Goal: Communication & Community: Answer question/provide support

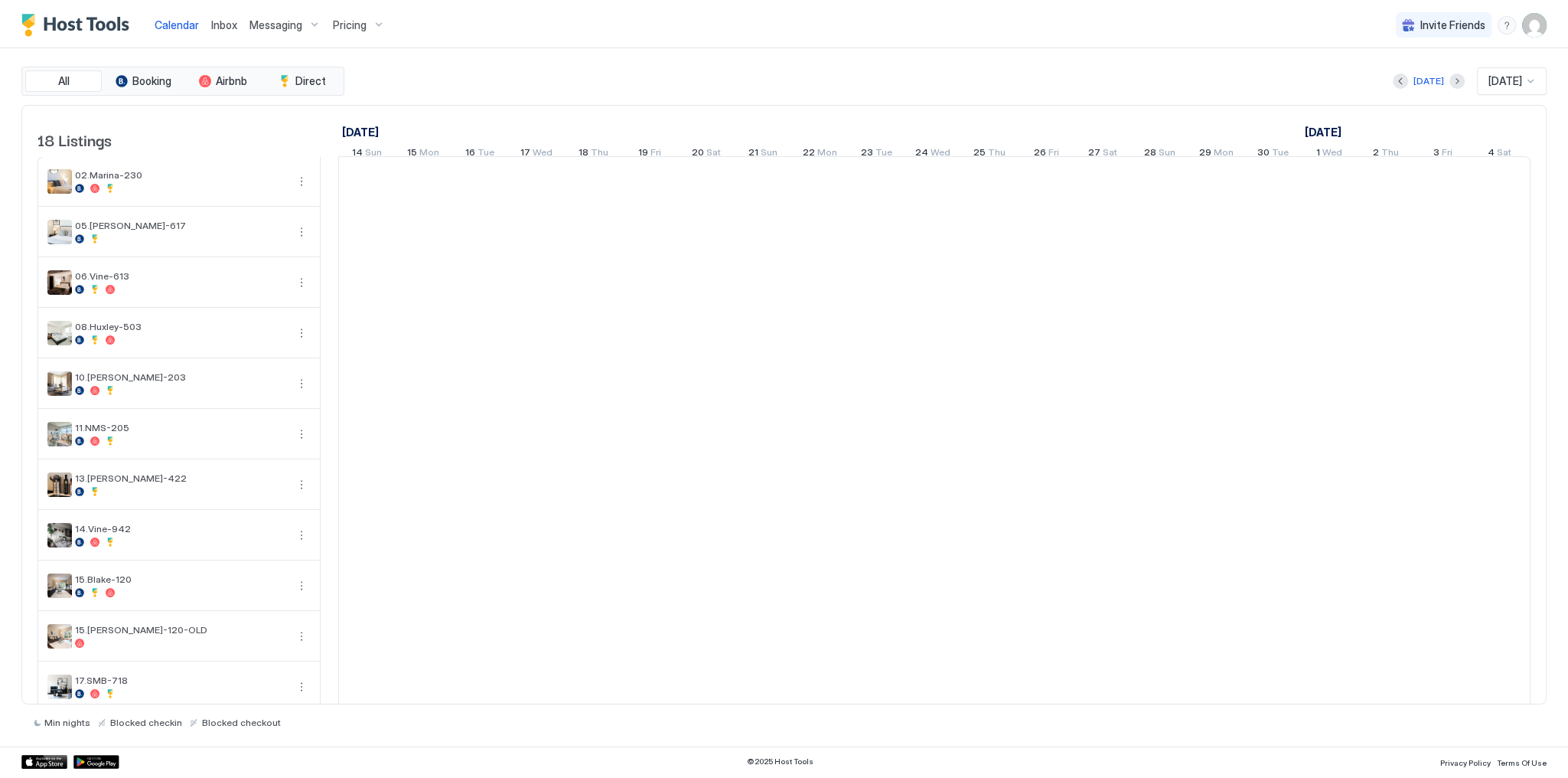
scroll to position [0, 850]
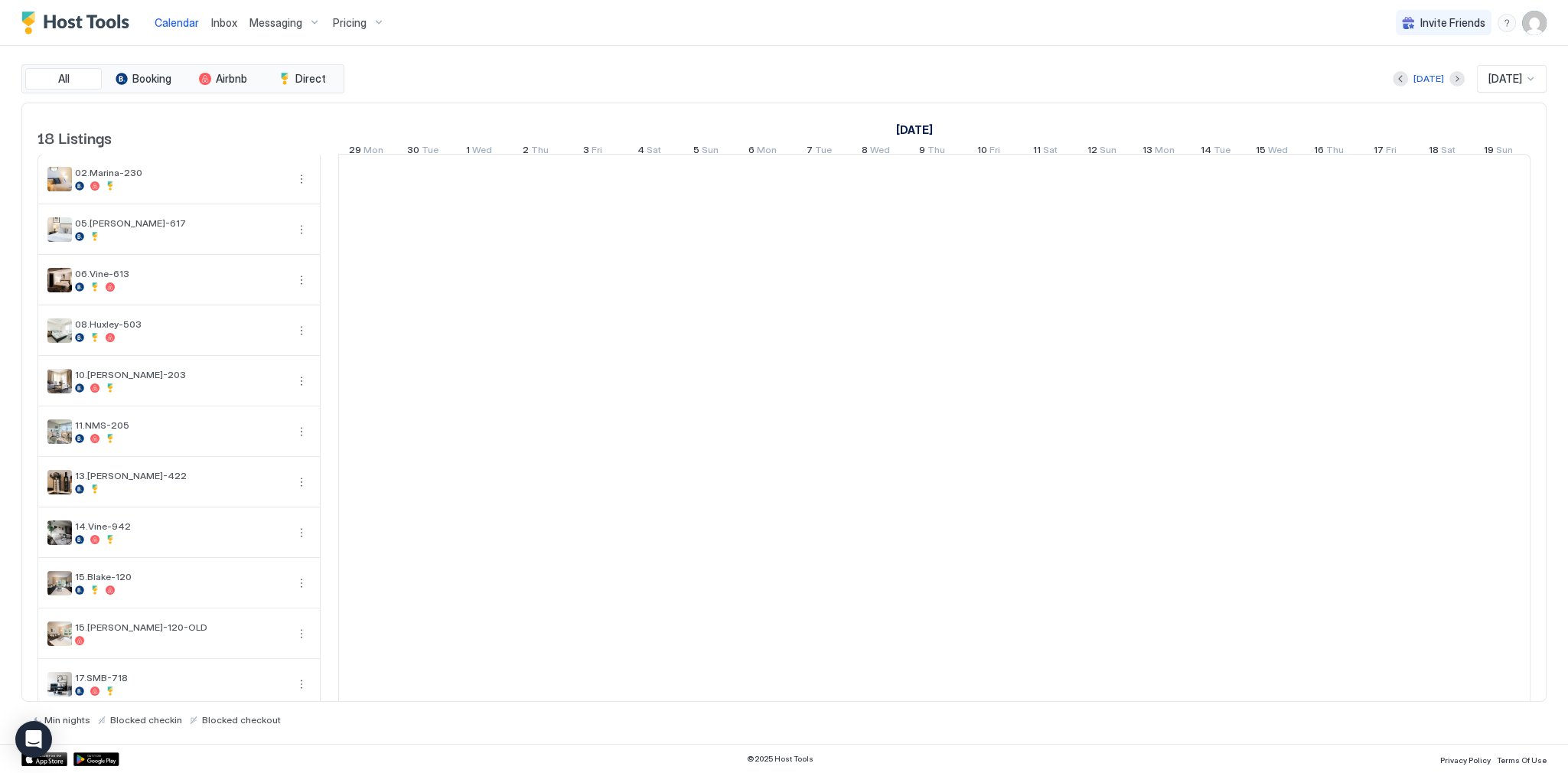
click at [767, 75] on div "[DATE] [DATE]" at bounding box center [947, 79] width 1199 height 28
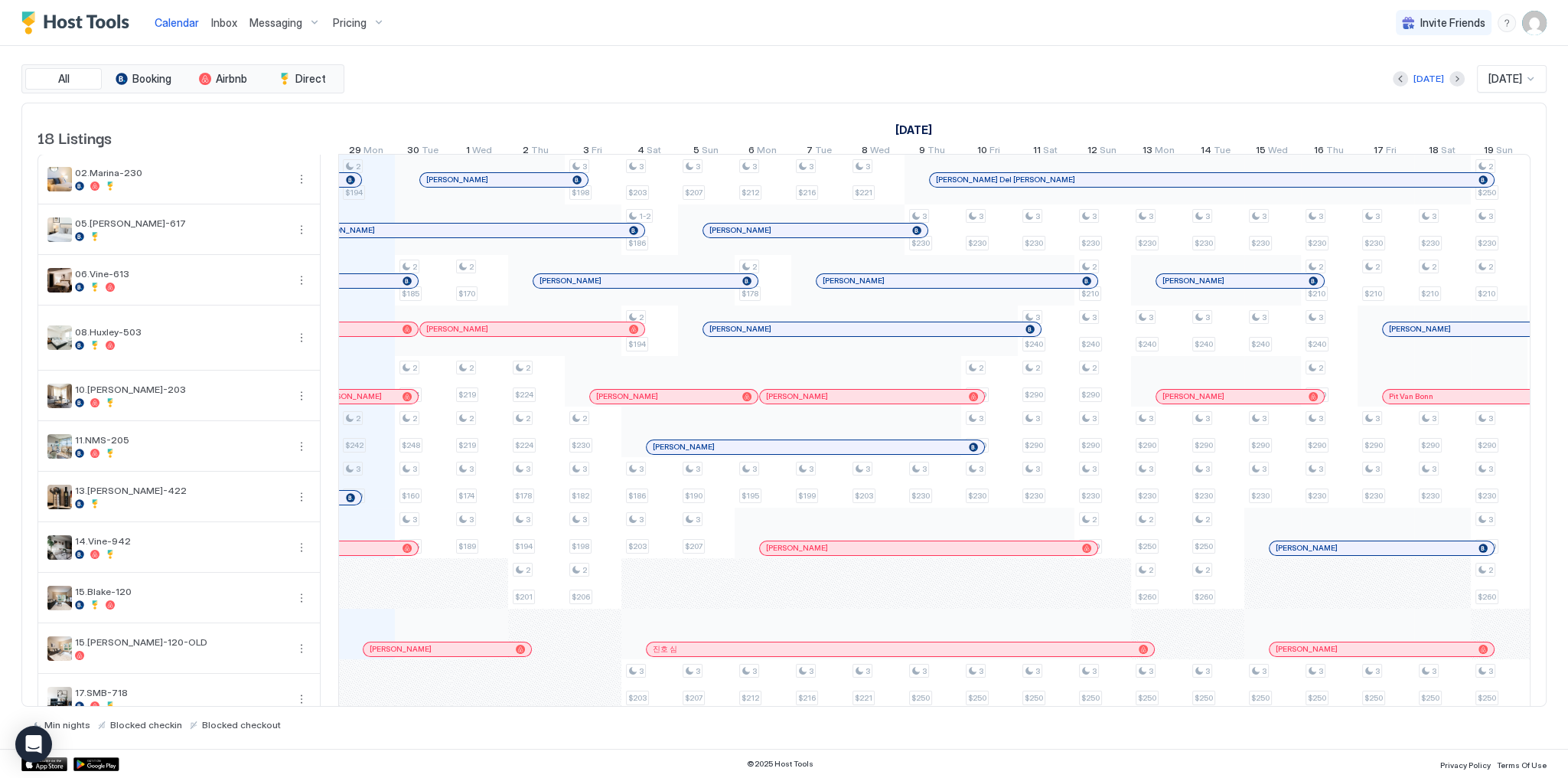
click at [701, 47] on div "All Booking Airbnb Direct Today Sep 2025 18 Listings September 2025 October 202…" at bounding box center [784, 397] width 1525 height 703
click at [444, 71] on div "[DATE] [DATE]" at bounding box center [947, 79] width 1199 height 28
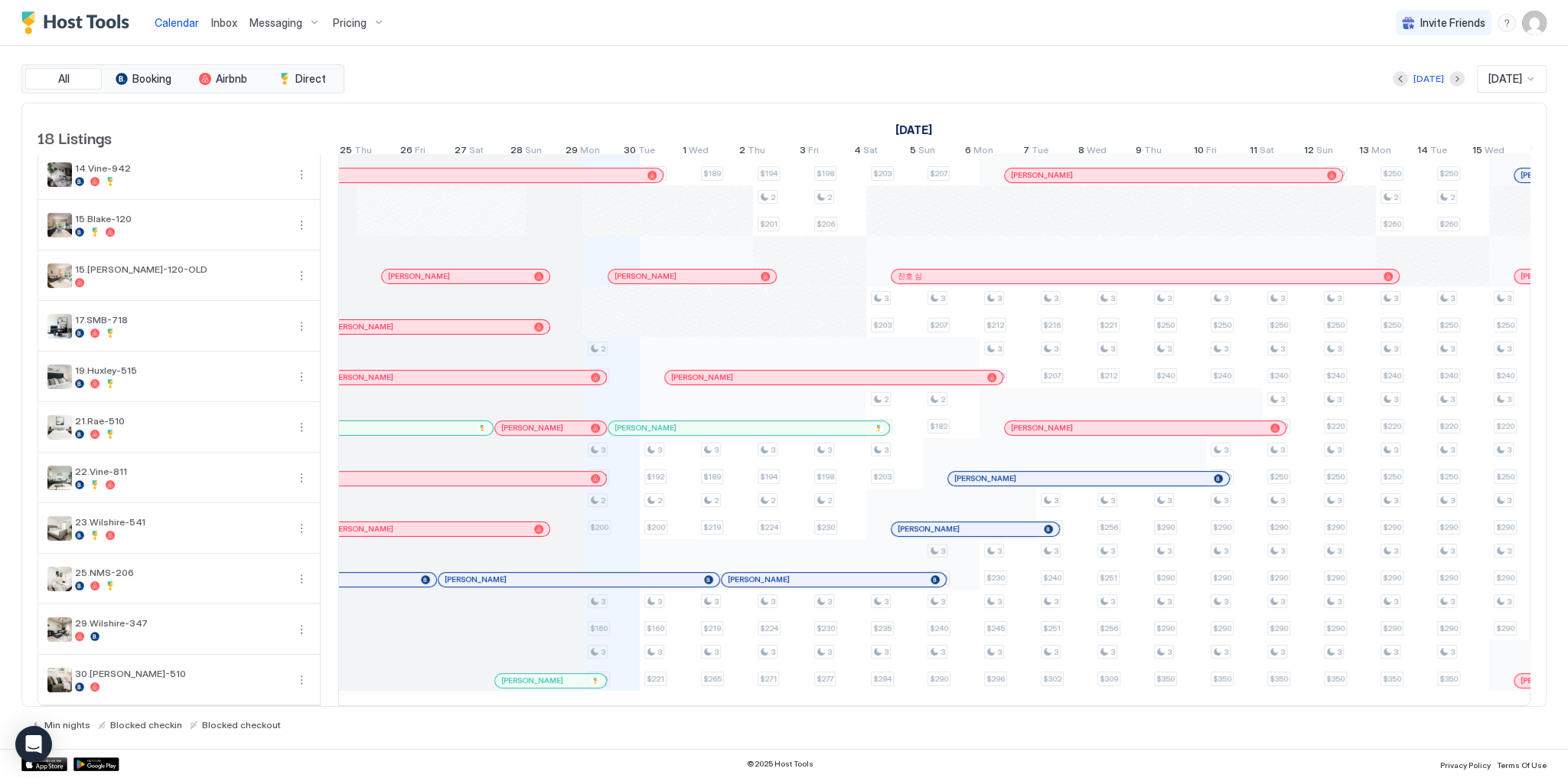
scroll to position [0, 605]
click at [722, 62] on div "All Booking Airbnb Direct Today Sep 2025 18 Listings September 2025 October 202…" at bounding box center [784, 397] width 1525 height 703
click at [831, 48] on div "All Booking Airbnb Direct Today Sep 2025 18 Listings September 2025 October 202…" at bounding box center [784, 397] width 1525 height 703
click at [548, 675] on div at bounding box center [548, 680] width 12 height 12
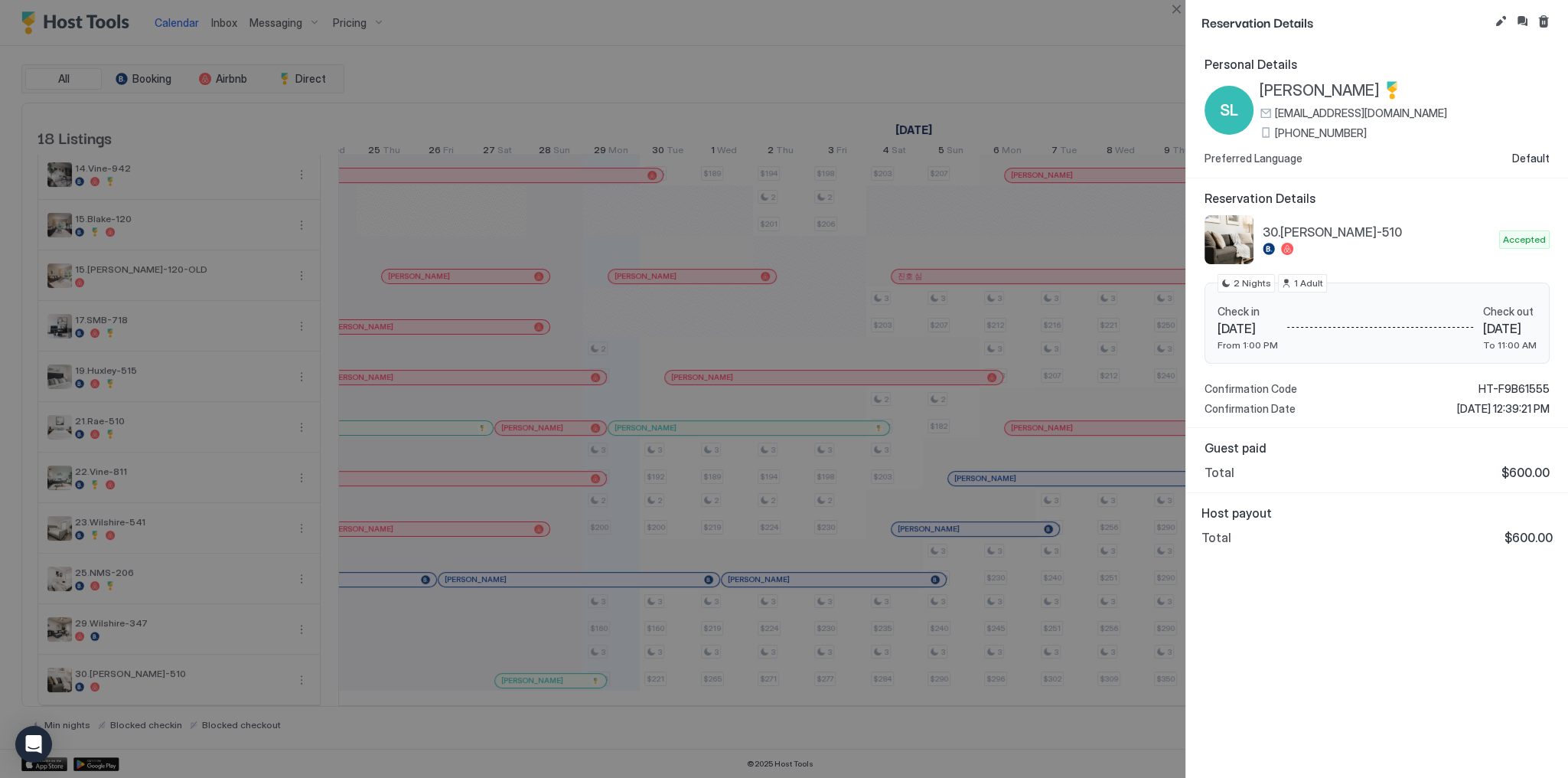
click at [1310, 89] on span "[PERSON_NAME]" at bounding box center [1319, 91] width 120 height 19
click at [1040, 201] on div at bounding box center [784, 389] width 1568 height 778
click at [1178, 10] on button "Close" at bounding box center [1176, 9] width 18 height 18
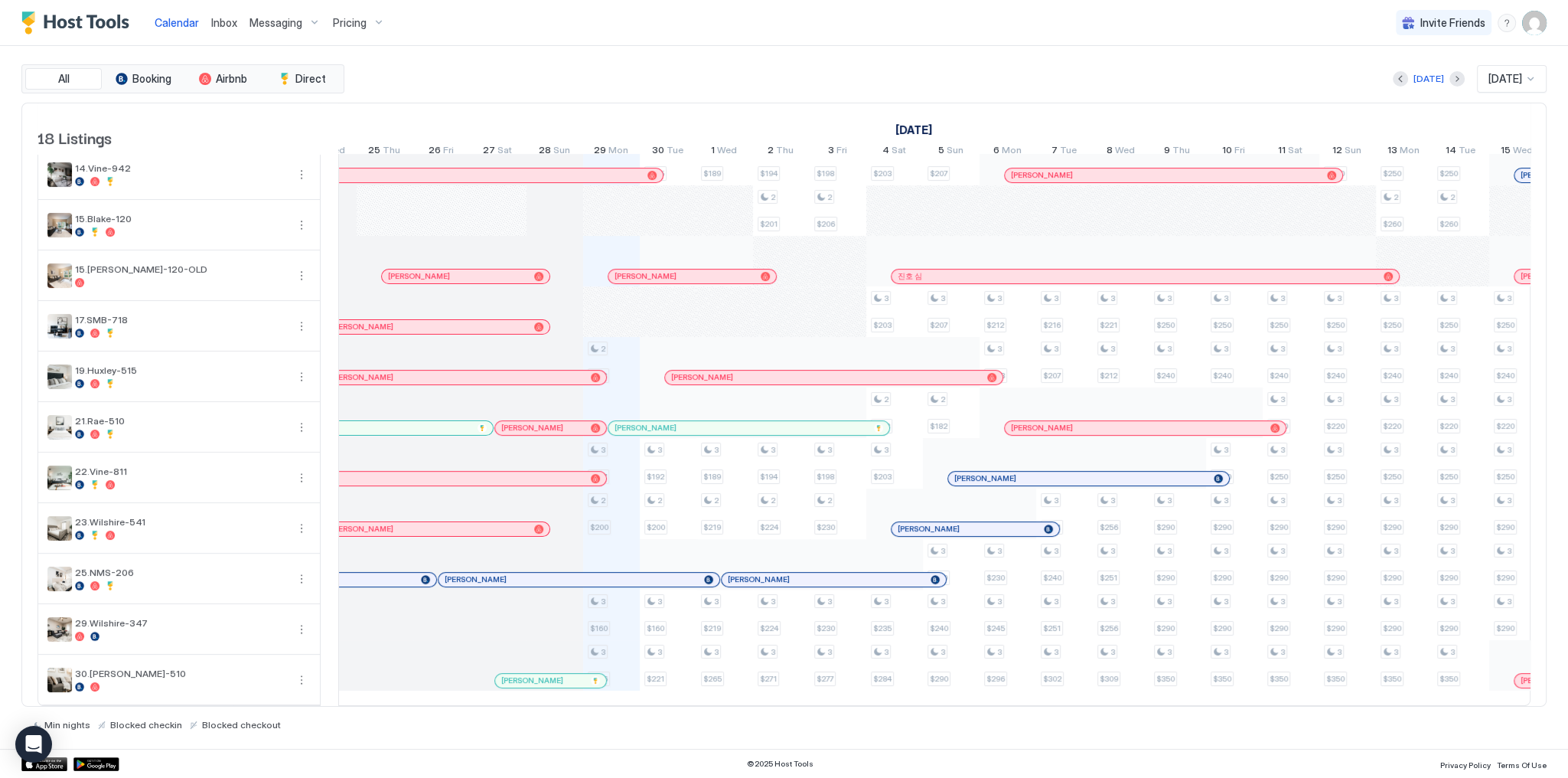
click at [531, 678] on div "[PERSON_NAME]" at bounding box center [551, 680] width 111 height 13
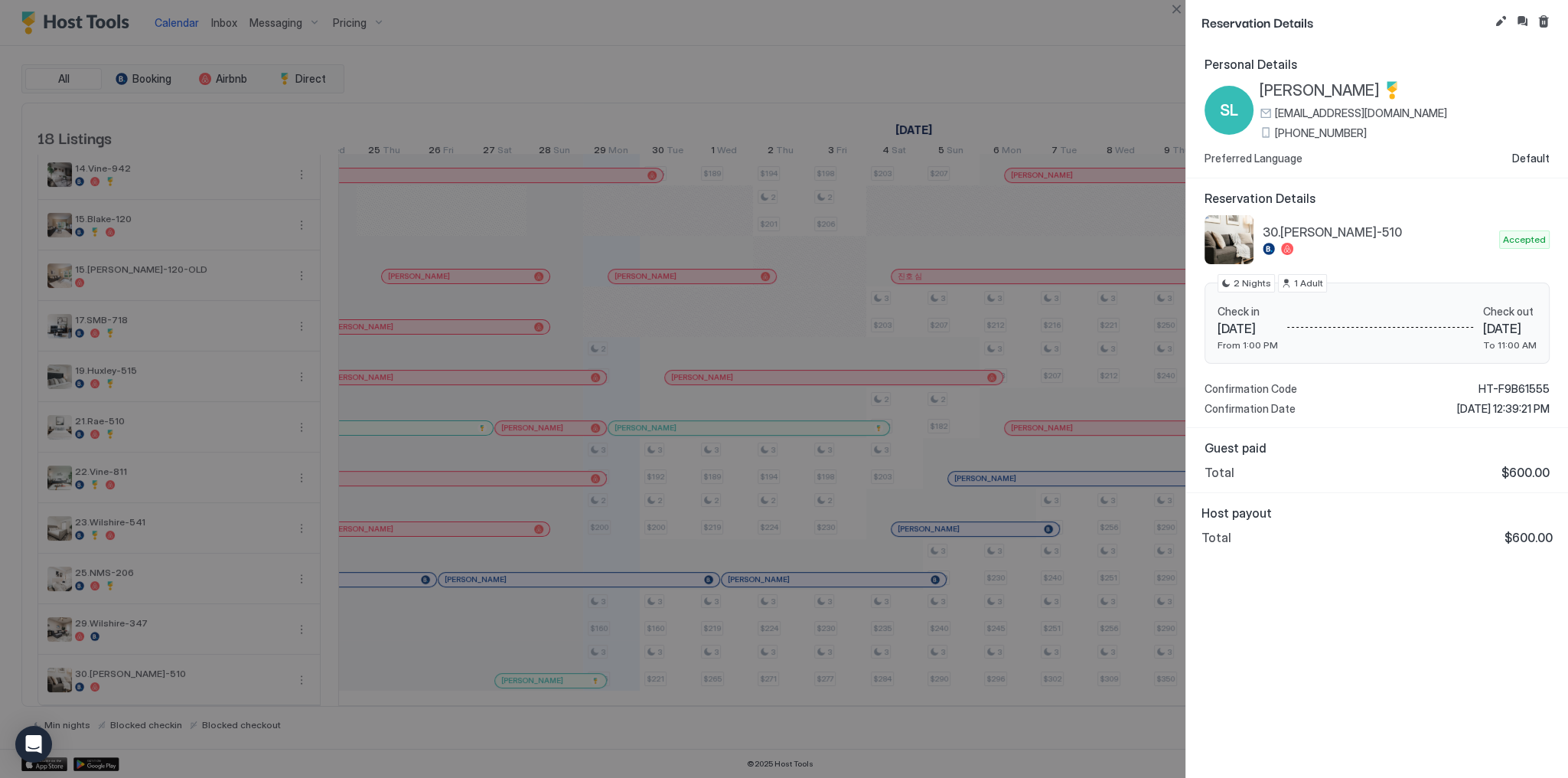
click at [1312, 124] on div "Shay Levy Lizearl97@outlook.com +1447776830762" at bounding box center [1353, 110] width 187 height 58
click at [1312, 135] on span "+1447776830762" at bounding box center [1321, 133] width 92 height 13
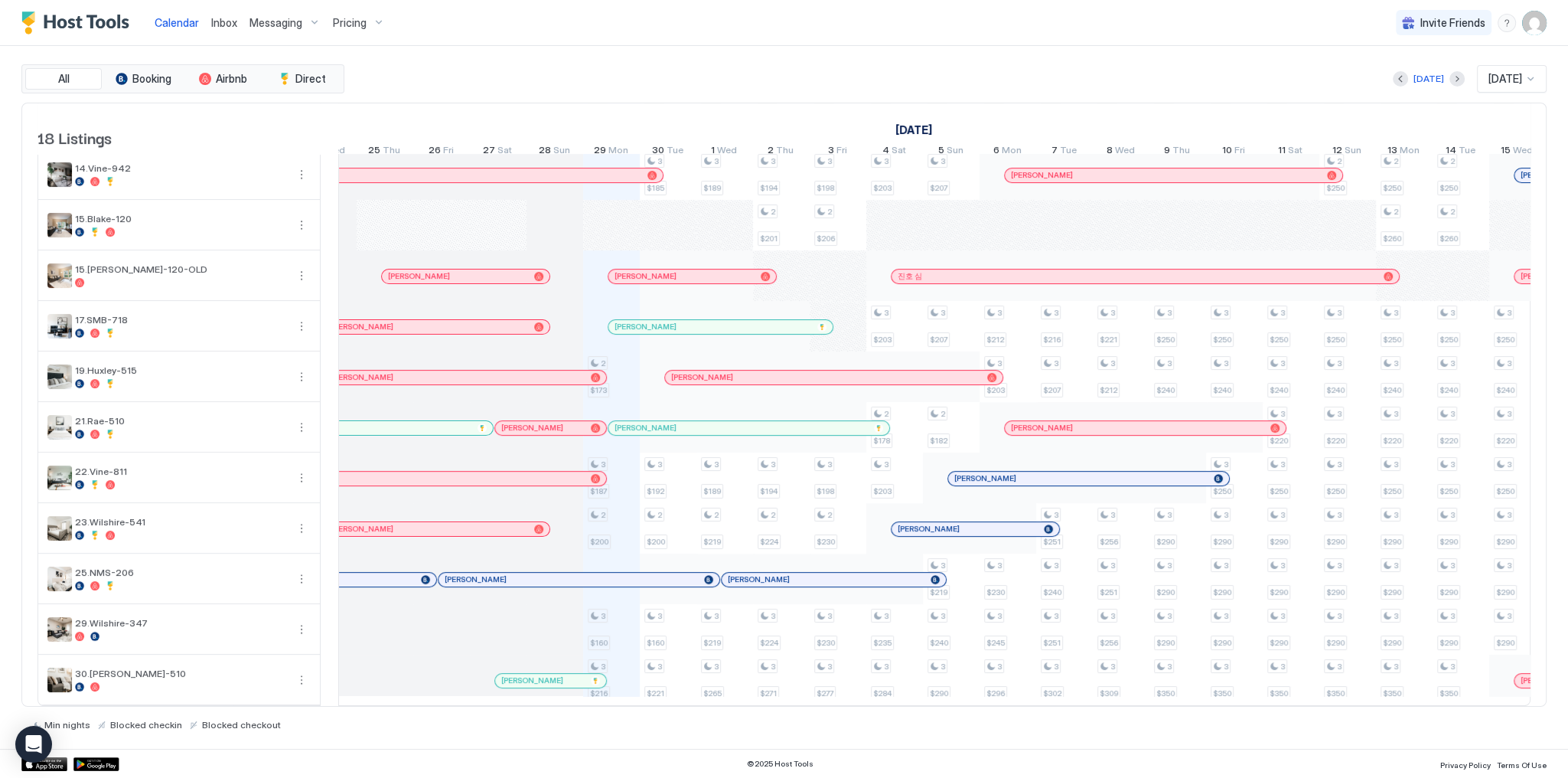
click at [0, 0] on div at bounding box center [0, 0] width 0 height 0
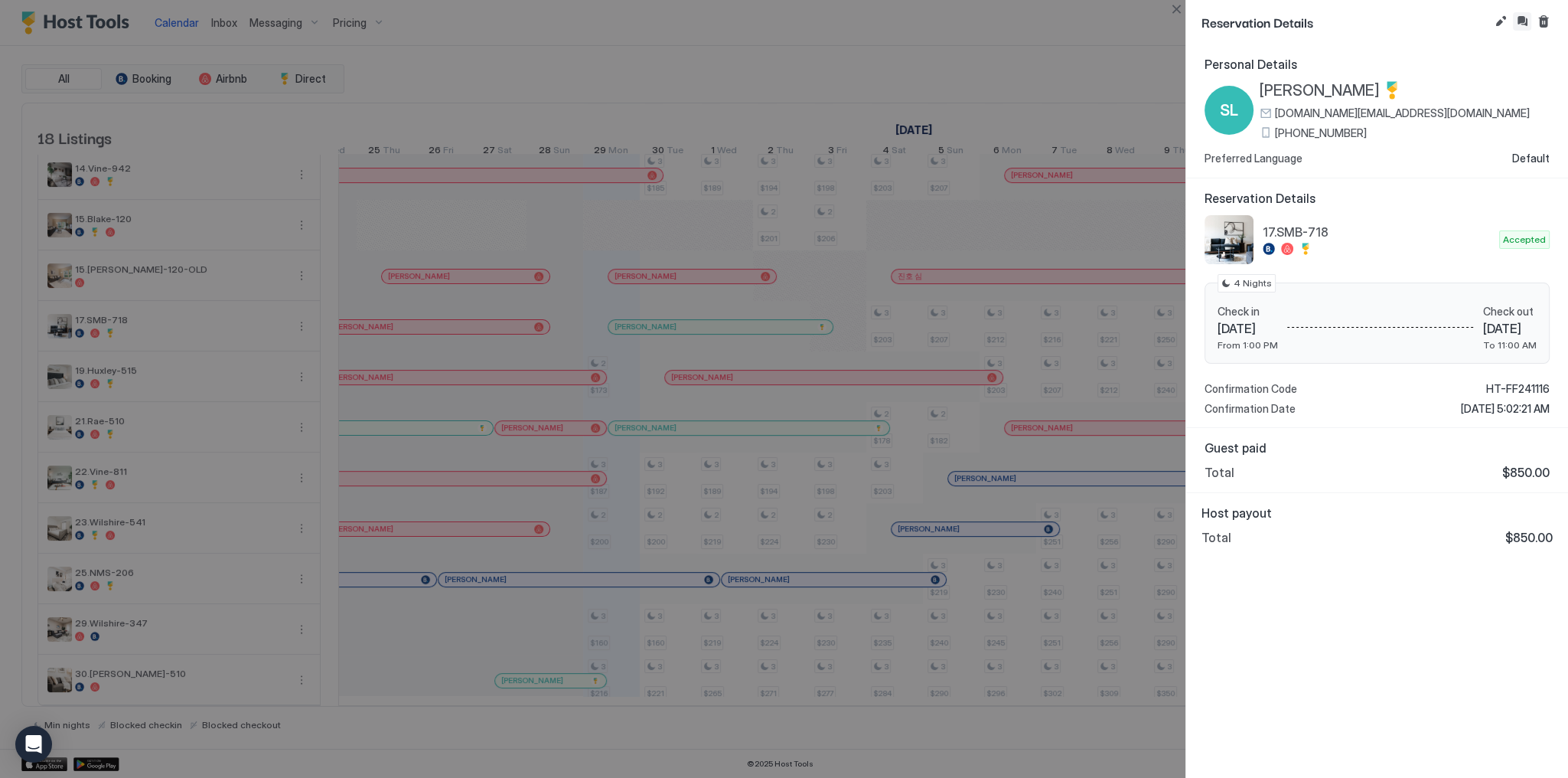
click at [1524, 23] on button "Inbox" at bounding box center [1522, 21] width 18 height 18
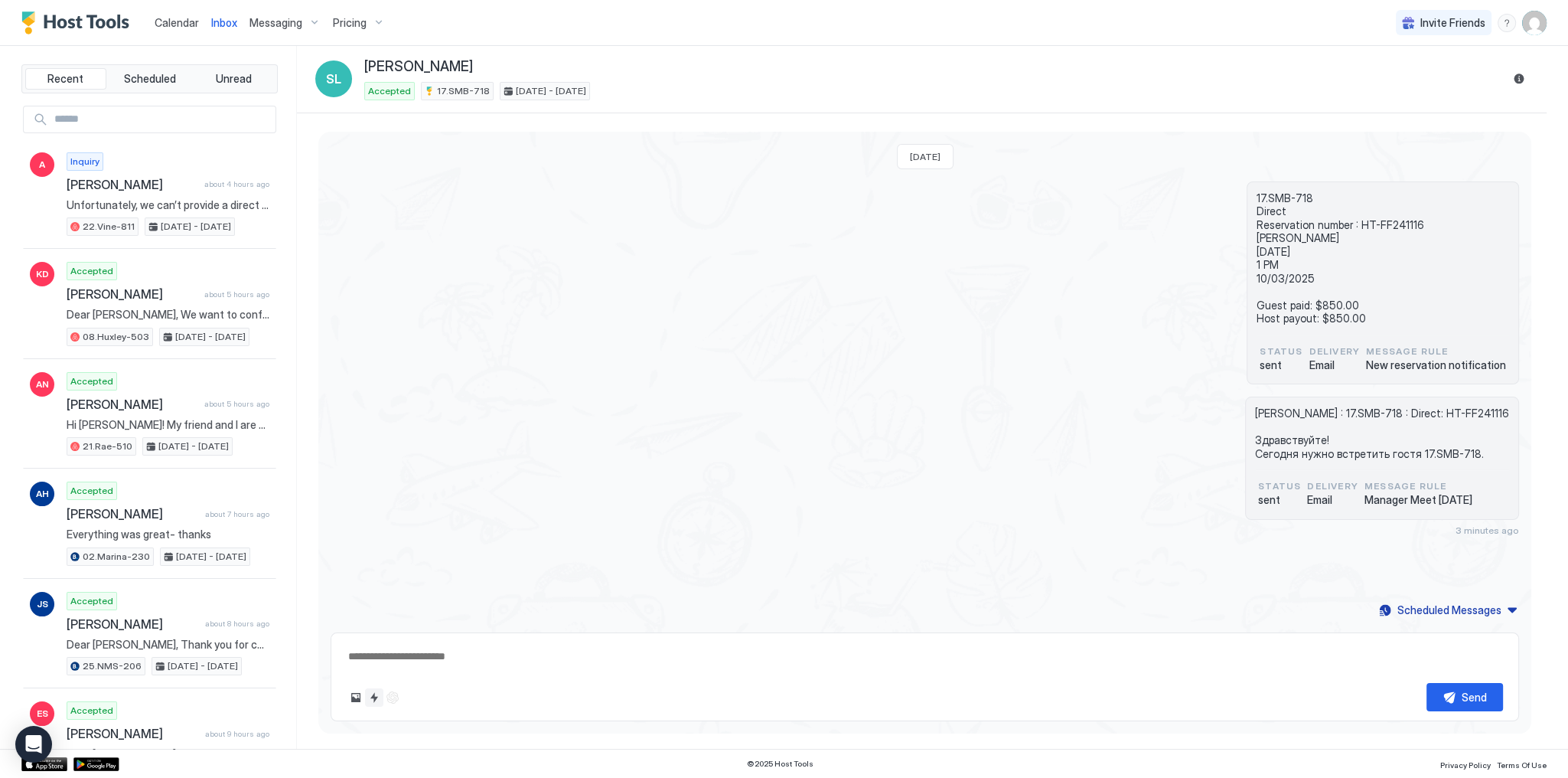
click at [375, 699] on button "Quick reply" at bounding box center [374, 697] width 18 height 18
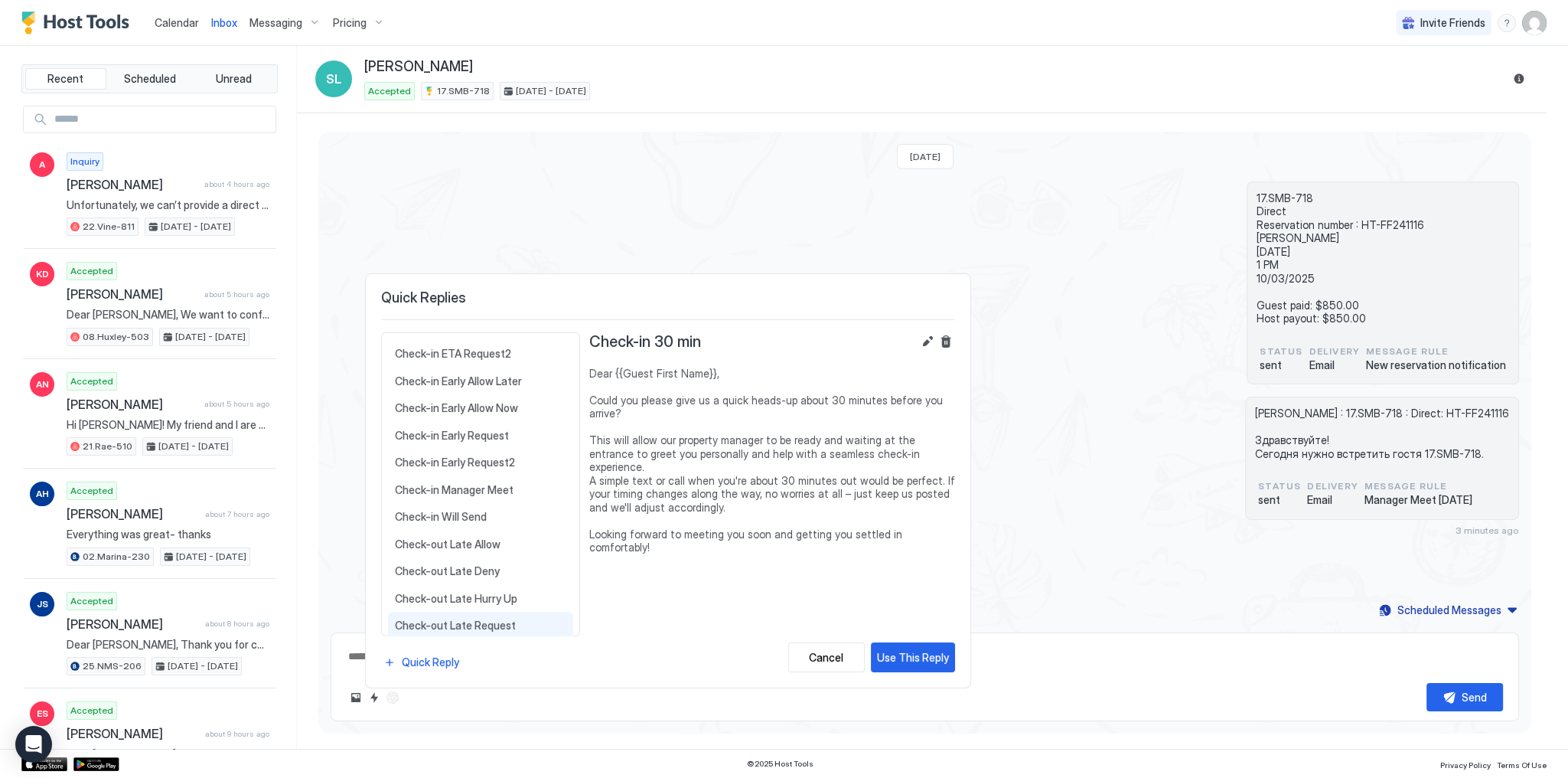
scroll to position [183, 0]
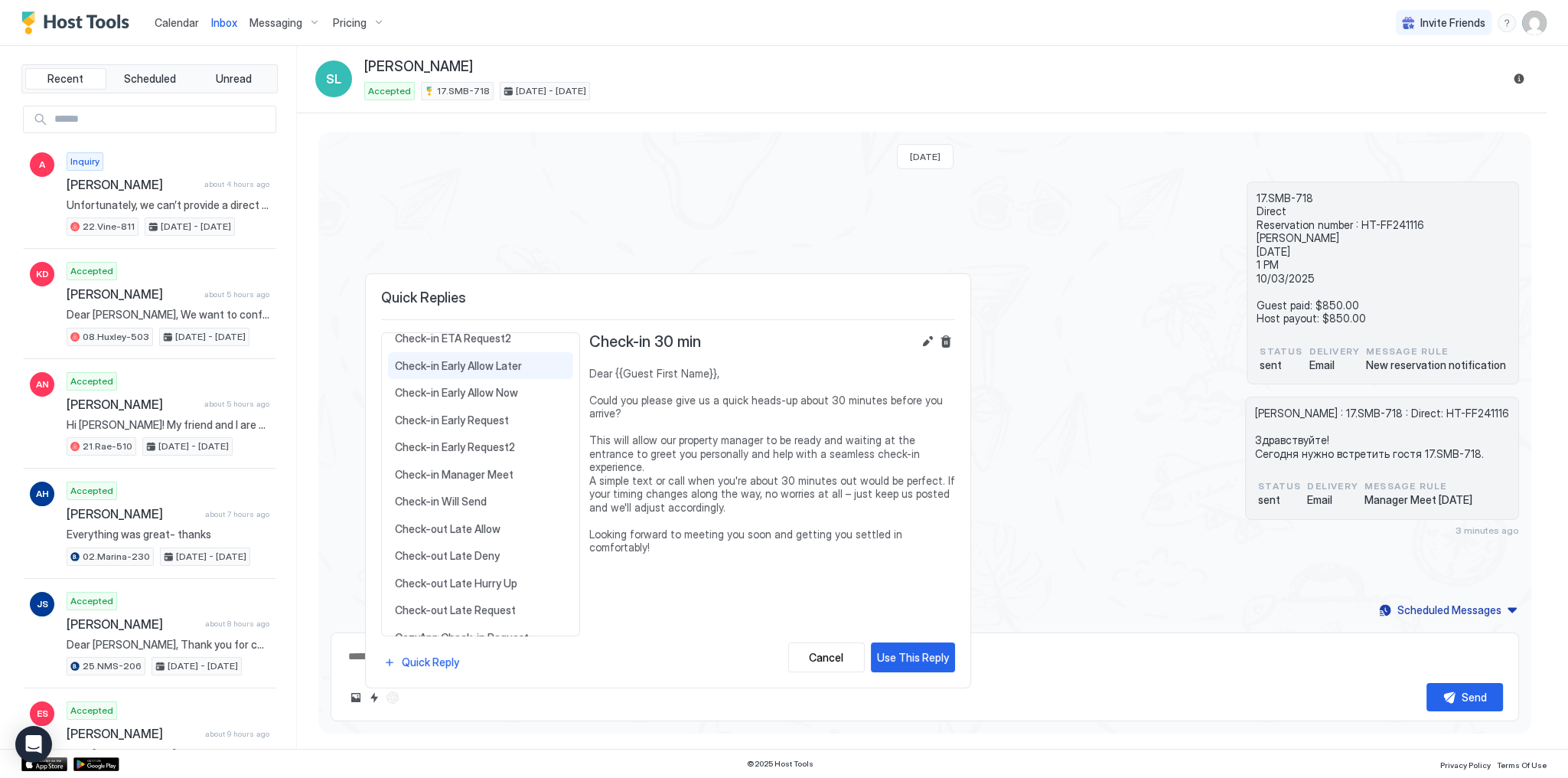
click at [531, 360] on span "Check-in Early Allow Later" at bounding box center [481, 365] width 171 height 13
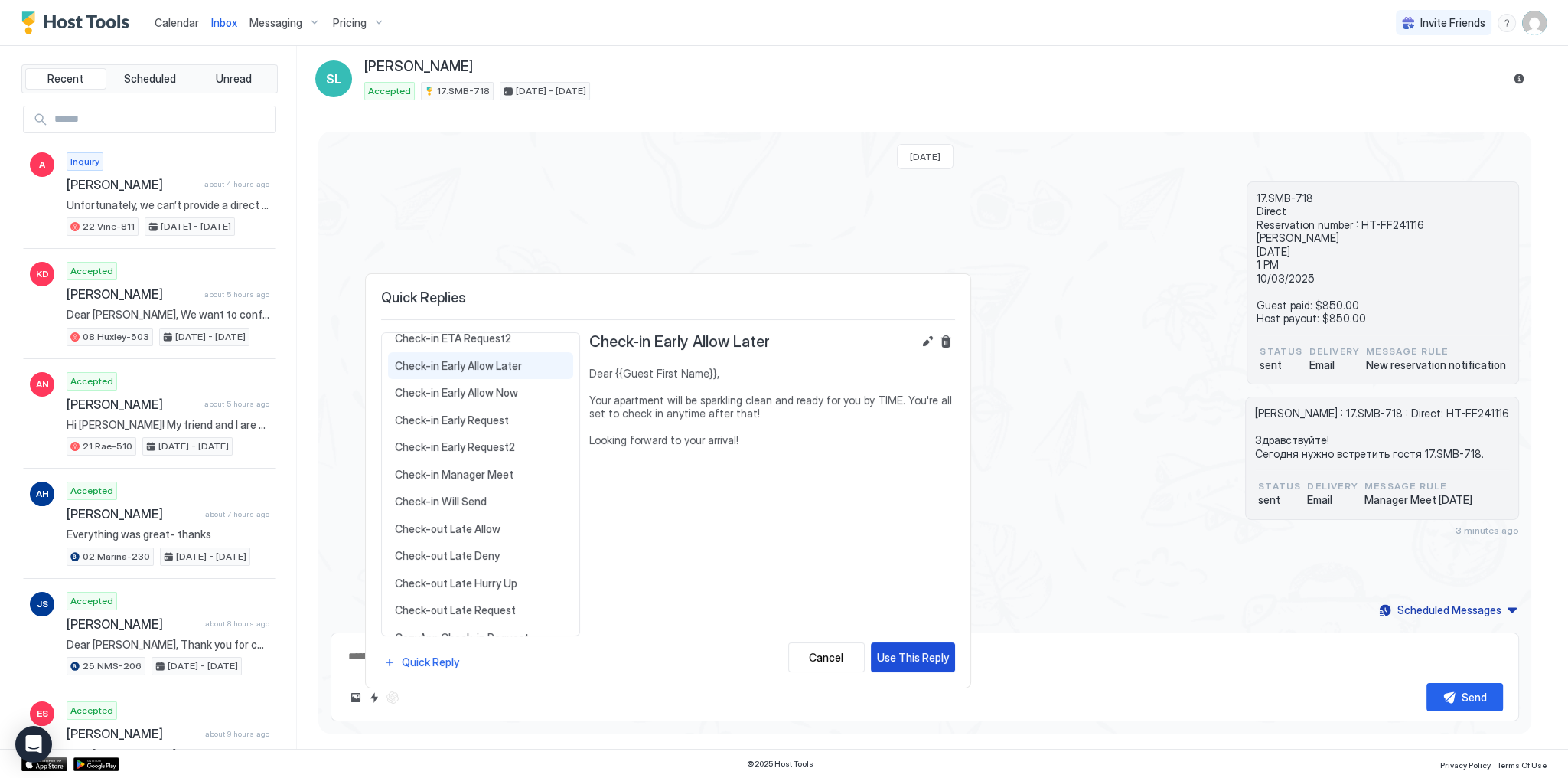
click at [932, 657] on div "Use This Reply" at bounding box center [913, 657] width 72 height 16
type textarea "*"
type textarea "**********"
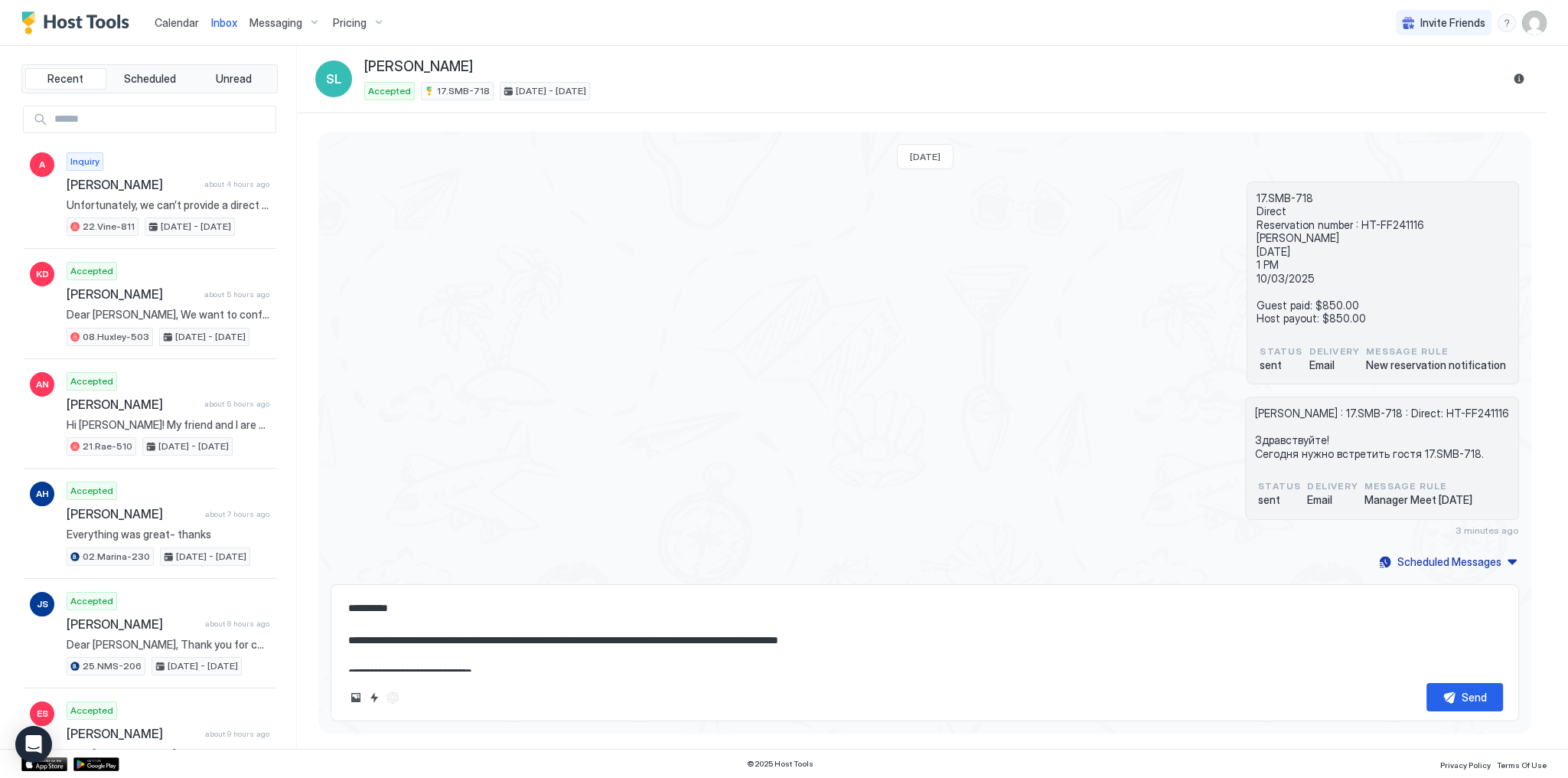
click at [636, 645] on textarea "**********" at bounding box center [924, 632] width 1156 height 76
type textarea "*"
type textarea "**********"
type textarea "*"
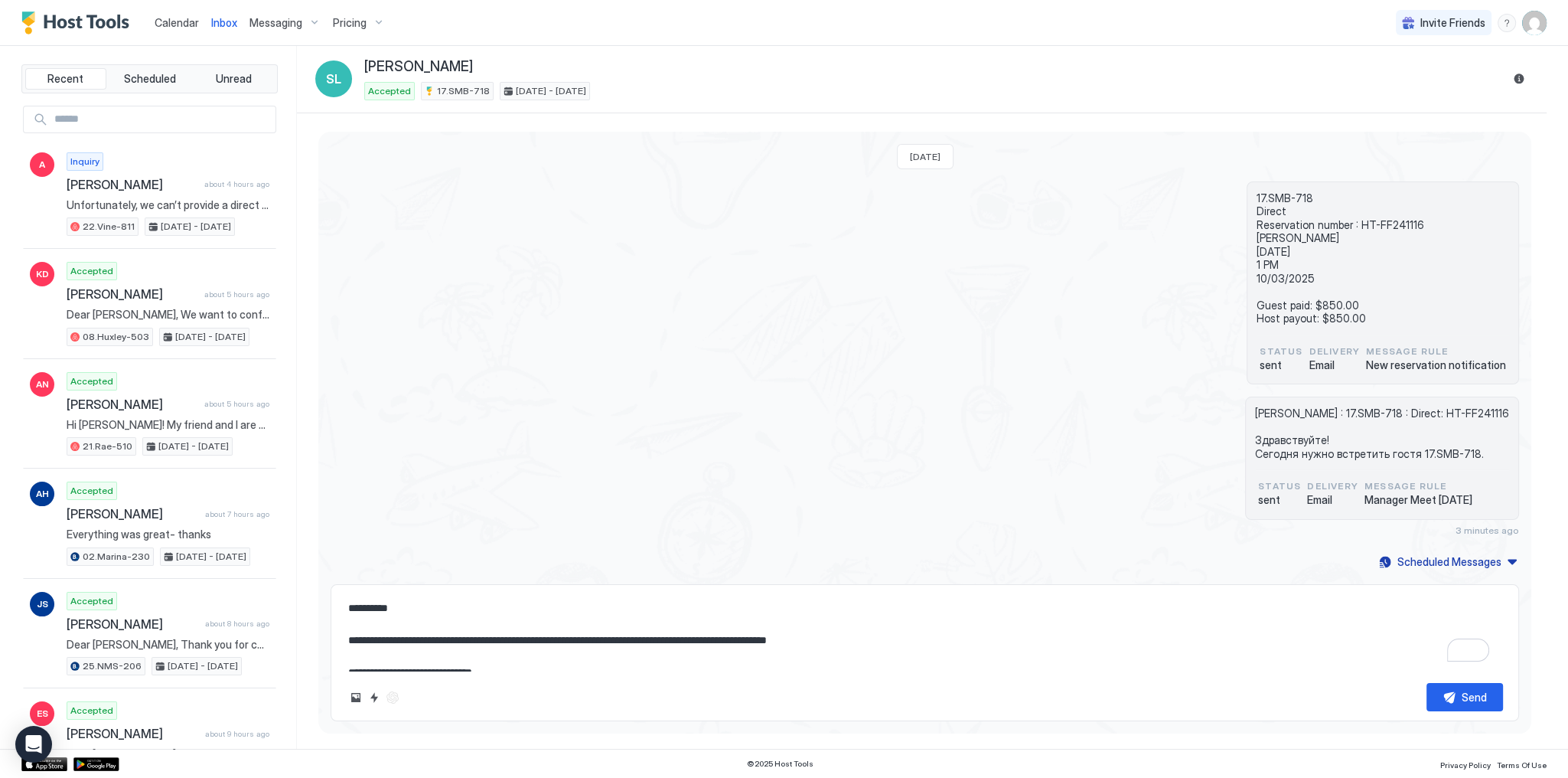
type textarea "**********"
type textarea "*"
type textarea "**********"
type textarea "*"
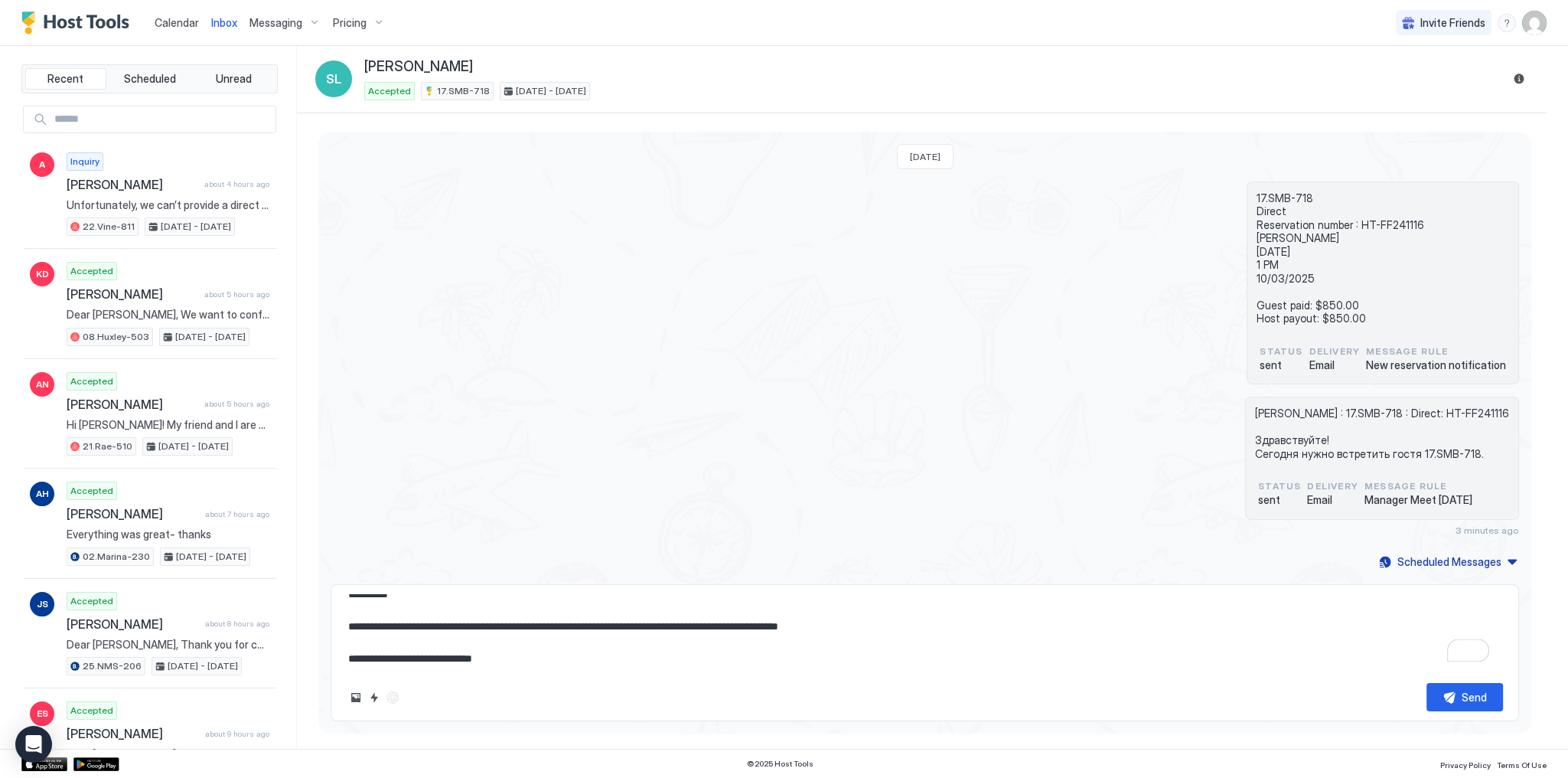
scroll to position [15, 0]
click at [889, 614] on textarea "**********" at bounding box center [924, 632] width 1156 height 76
click at [940, 621] on textarea "**********" at bounding box center [924, 632] width 1156 height 76
type textarea "**********"
click at [557, 656] on textarea "**********" at bounding box center [924, 632] width 1156 height 76
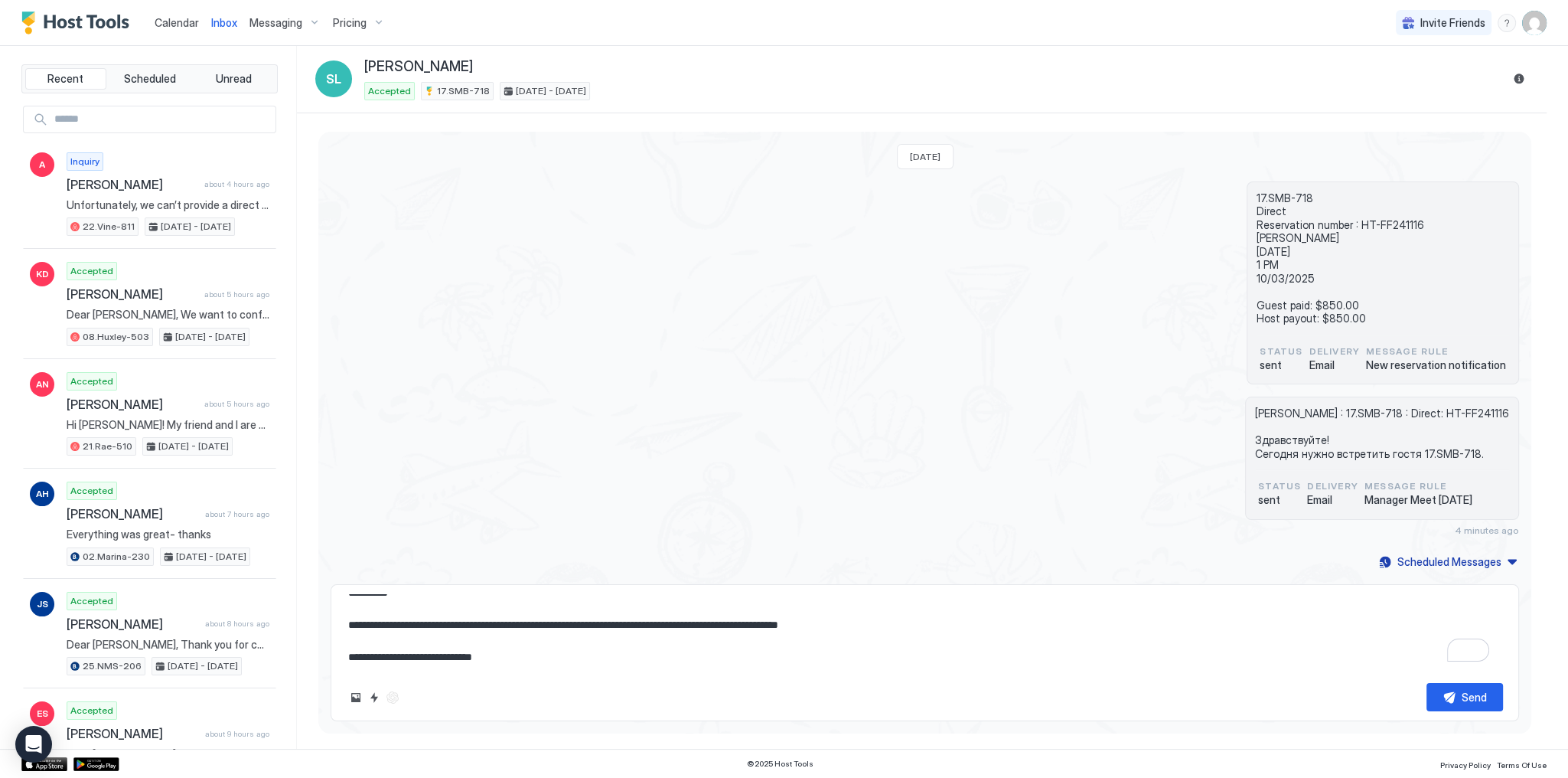
type textarea "*"
click at [628, 342] on div "17.SMB-718 Direct Reservation number : HT-FF241116 Shay Levy 09/29/2025 1 PM 10…" at bounding box center [925, 283] width 1189 height 204
click at [639, 342] on div "17.SMB-718 Direct Reservation number : HT-FF241116 Shay Levy 09/29/2025 1 PM 10…" at bounding box center [925, 283] width 1189 height 204
type textarea "*"
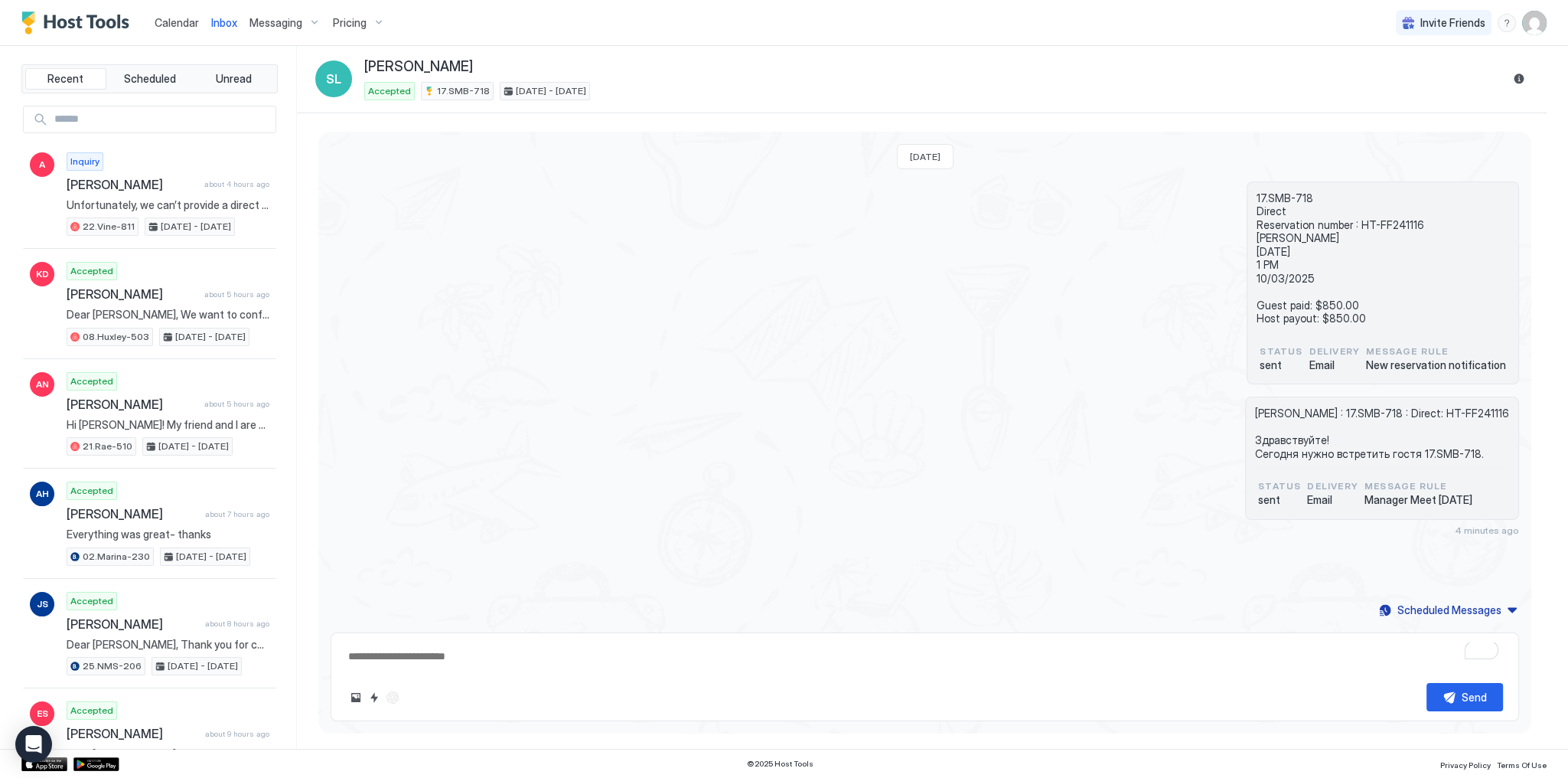
click at [530, 264] on div "17.SMB-718 Direct Reservation number : HT-FF241116 Shay Levy 09/29/2025 1 PM 10…" at bounding box center [925, 283] width 1189 height 204
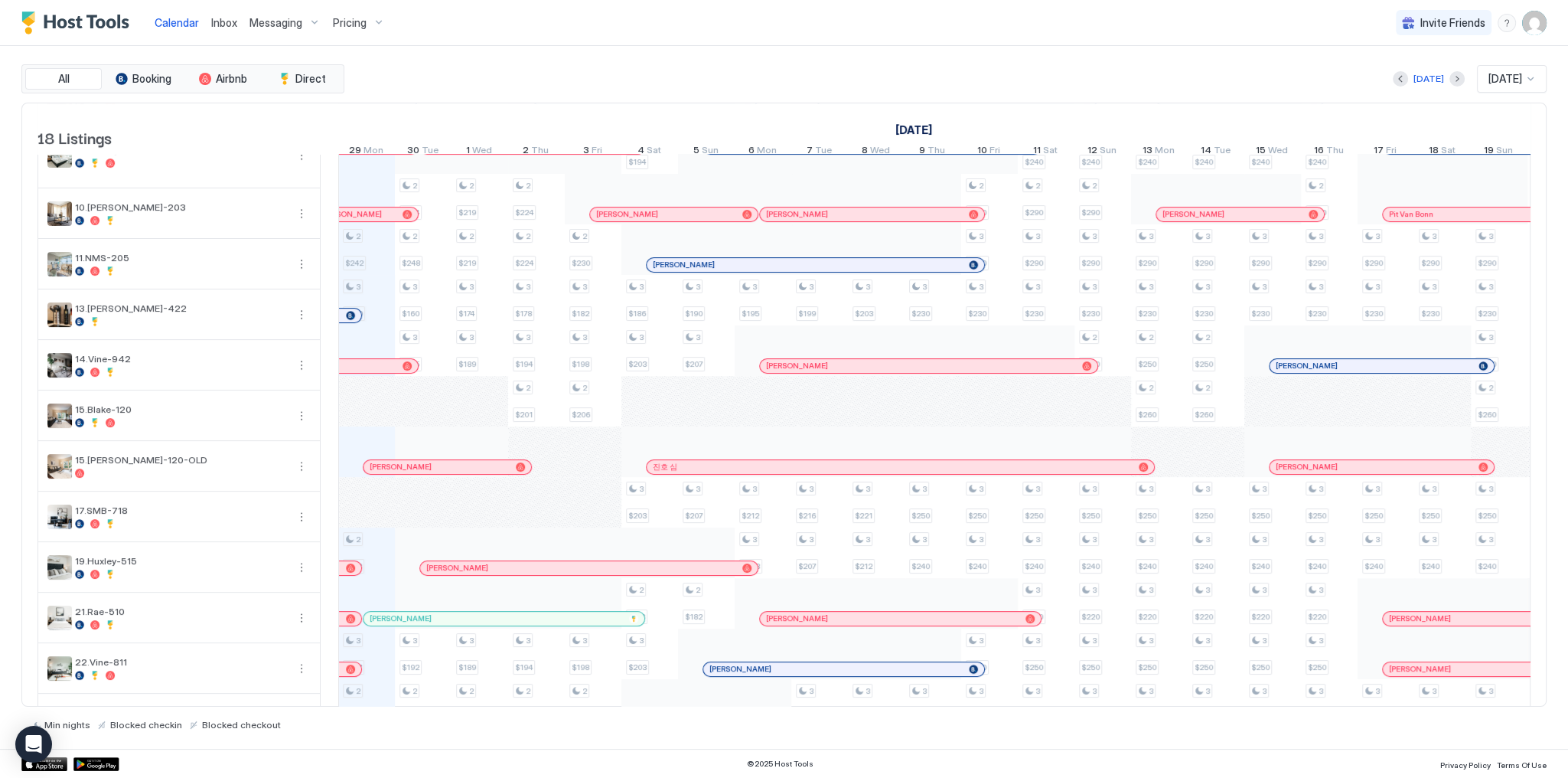
scroll to position [183, 0]
click at [378, 505] on div "2 $194 2 $242 3 $160 2 $173 3 $187 2 $200 3 $160 3 $216 2 $185 2 $214 2 $248 3 …" at bounding box center [1216, 432] width 3454 height 923
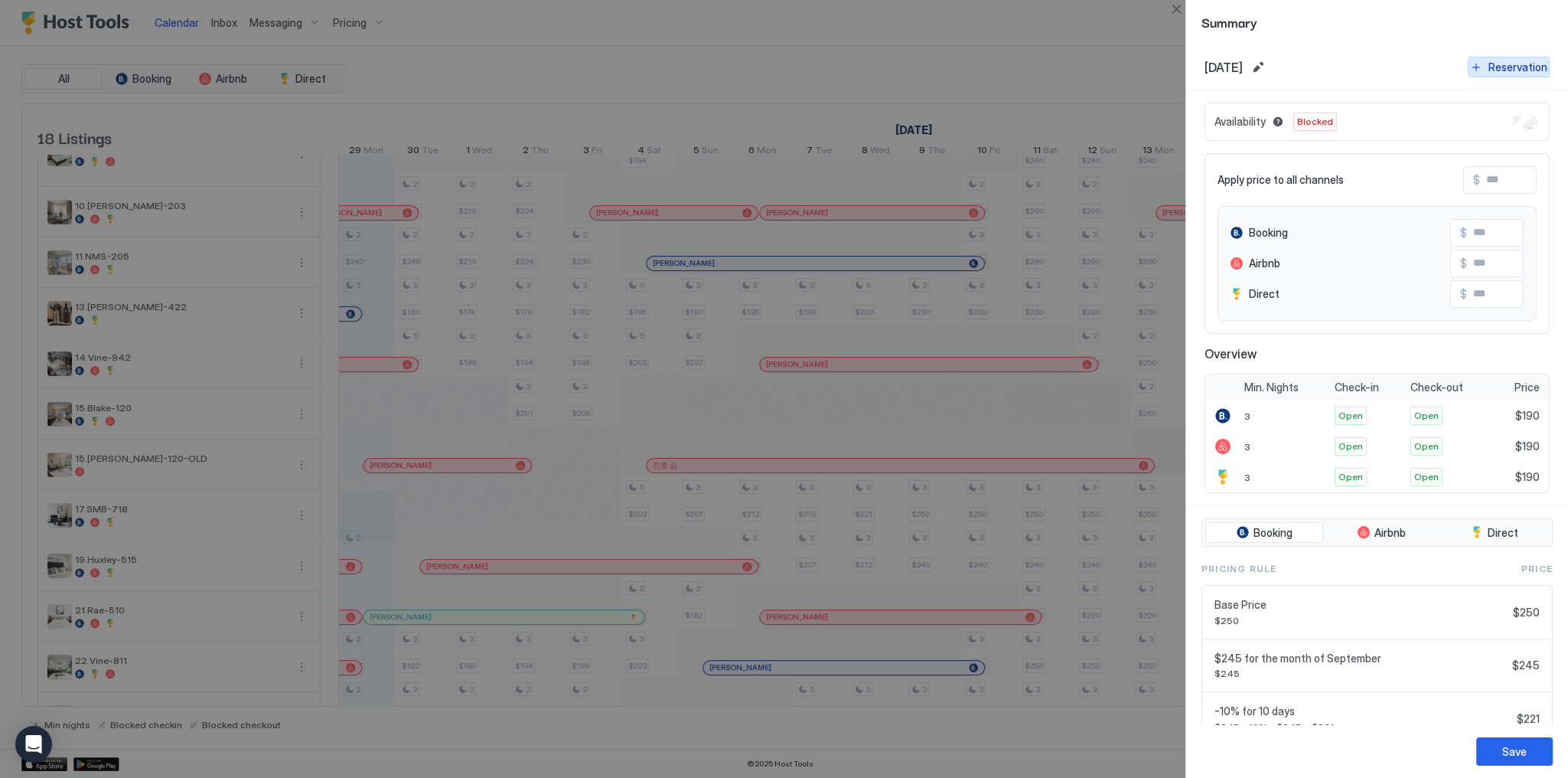
click at [1477, 71] on button "Reservation" at bounding box center [1508, 67] width 82 height 21
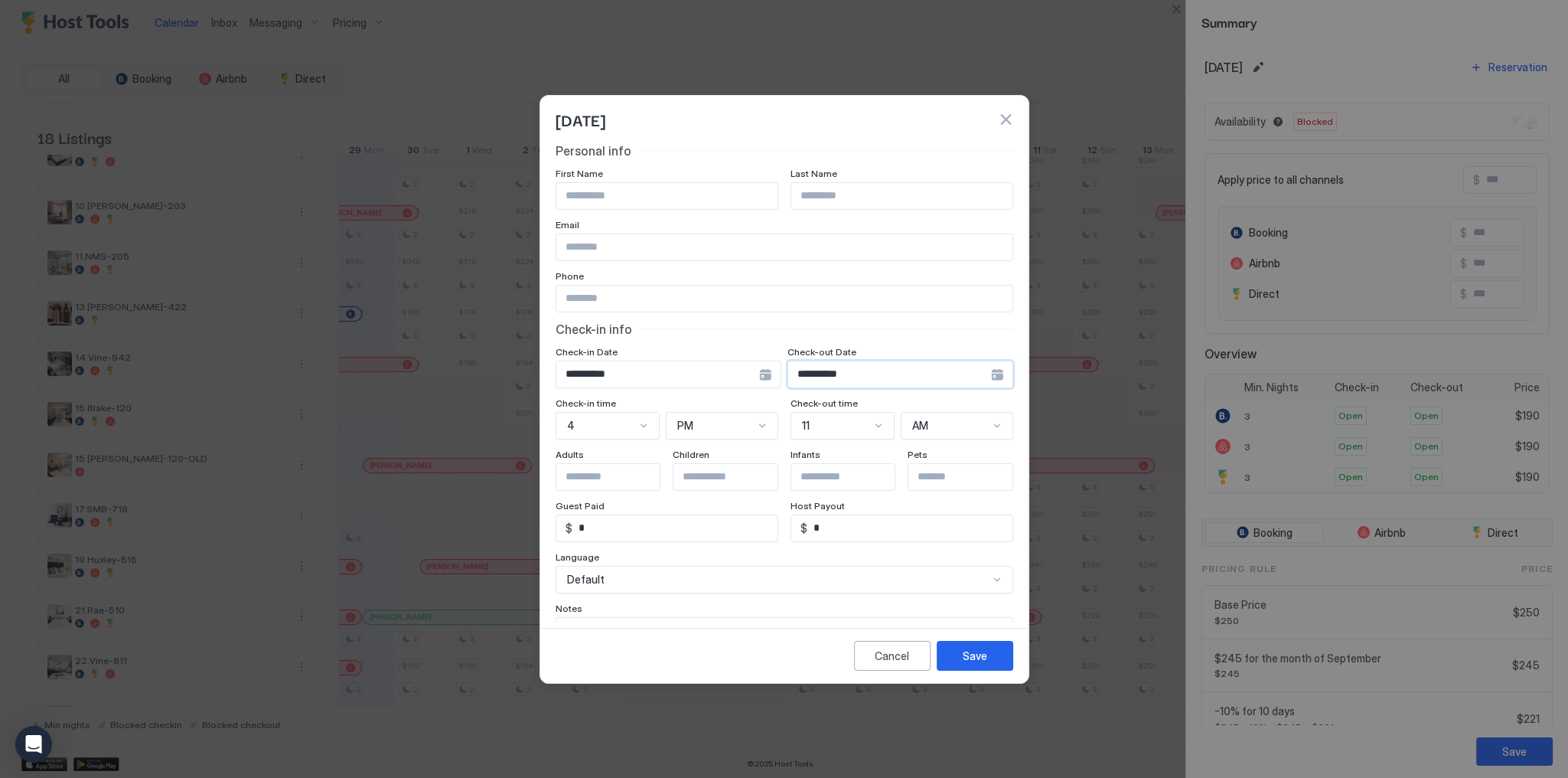
click at [890, 372] on input "**********" at bounding box center [890, 374] width 203 height 26
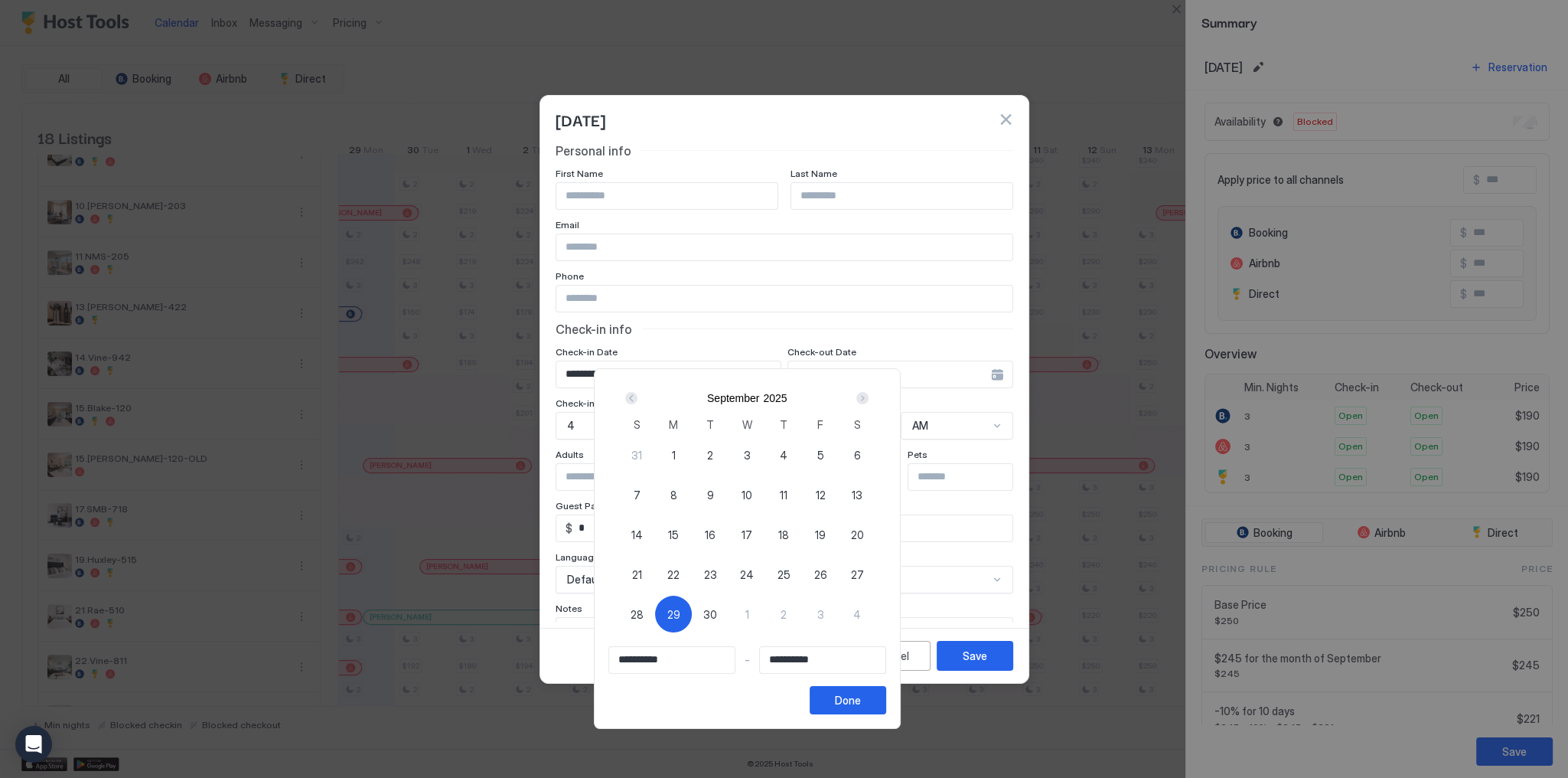
click at [680, 617] on span "29" at bounding box center [674, 614] width 13 height 16
type input "**********"
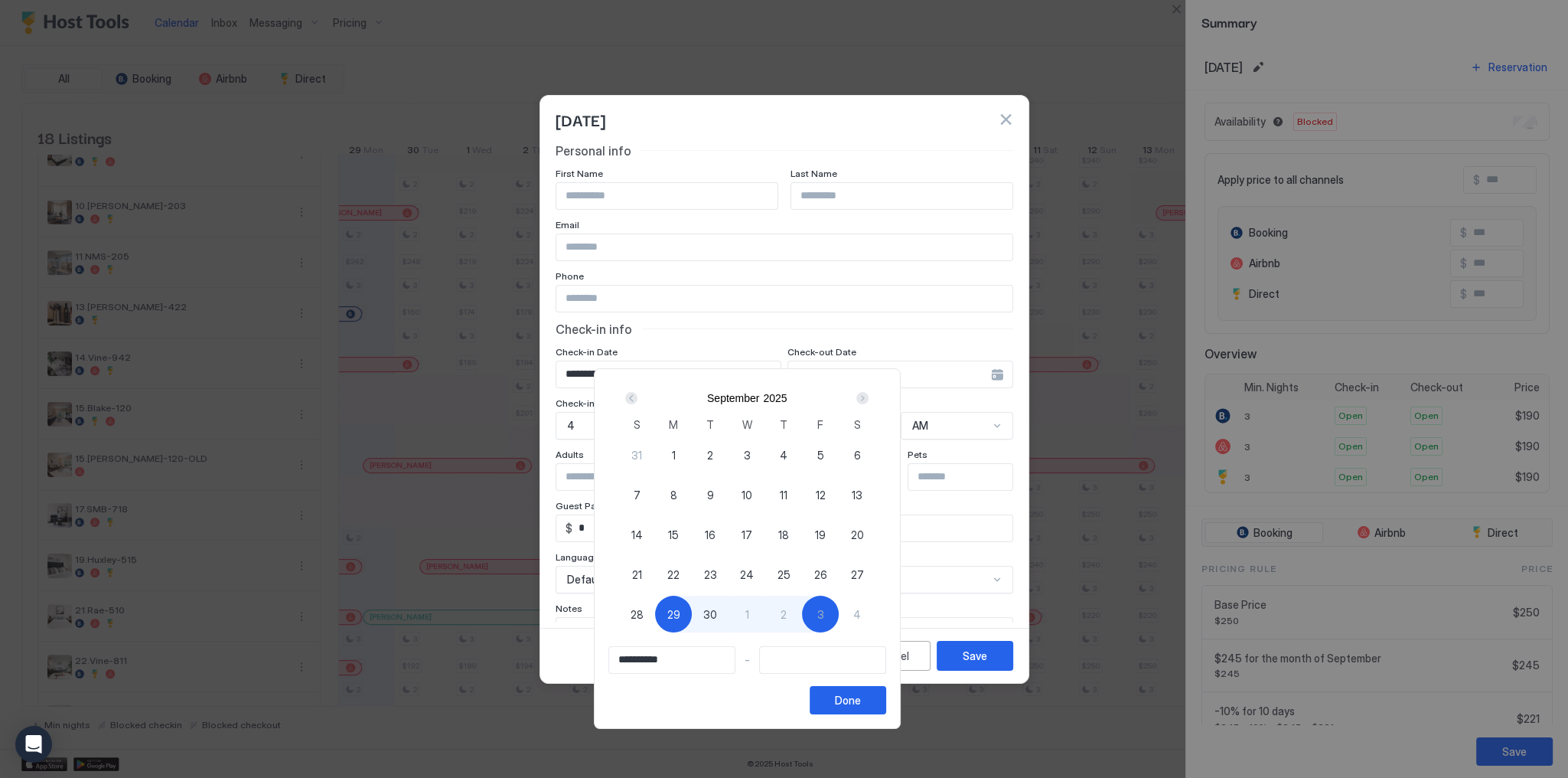
click at [839, 622] on div "3" at bounding box center [821, 614] width 37 height 37
type input "**********"
click at [861, 703] on div "Done" at bounding box center [847, 700] width 26 height 16
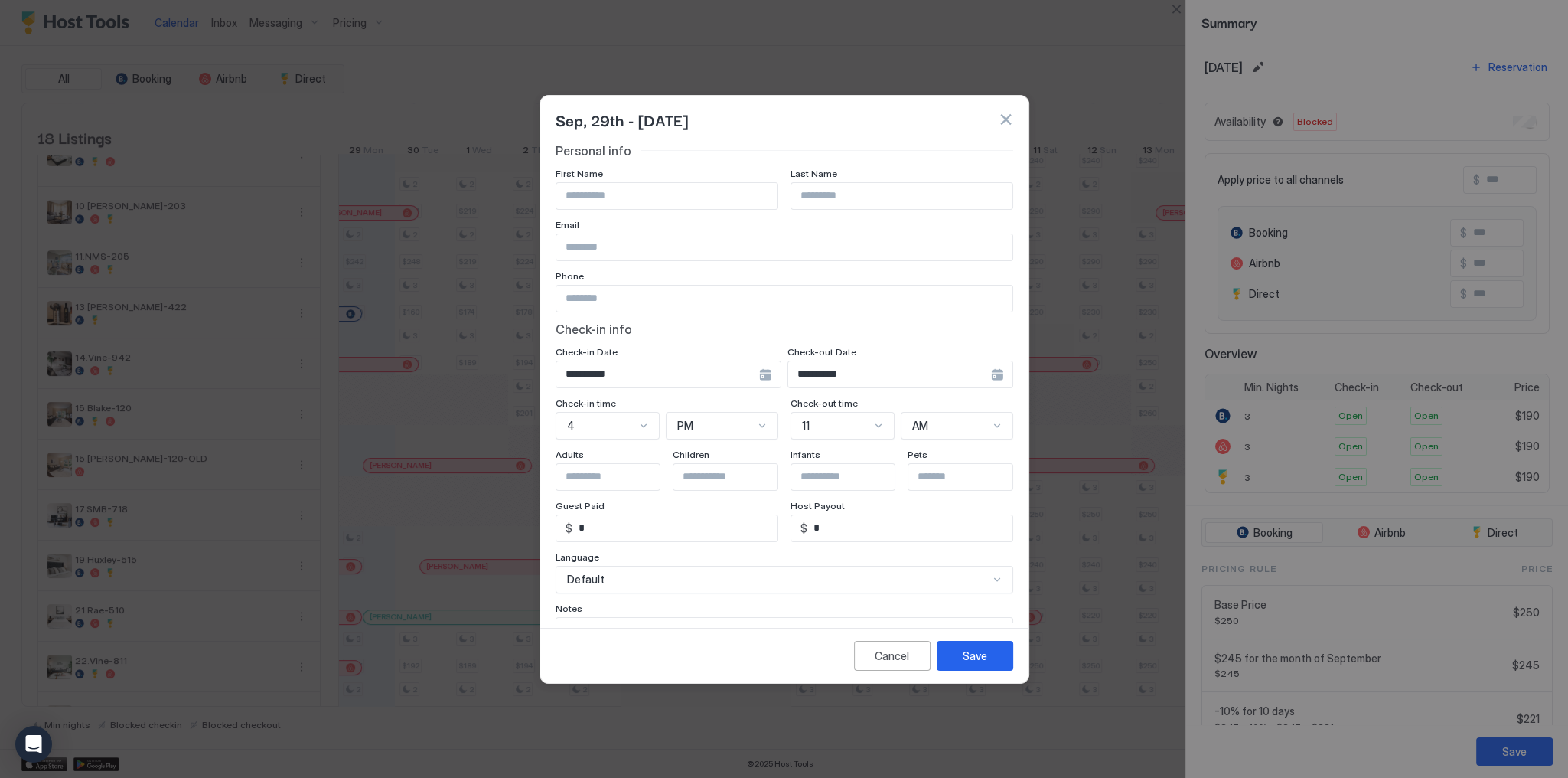
click at [686, 179] on div "First Name" at bounding box center [667, 175] width 223 height 14
click at [691, 187] on input "Input Field" at bounding box center [667, 196] width 221 height 26
paste input "*********"
type input "****"
paste input "****"
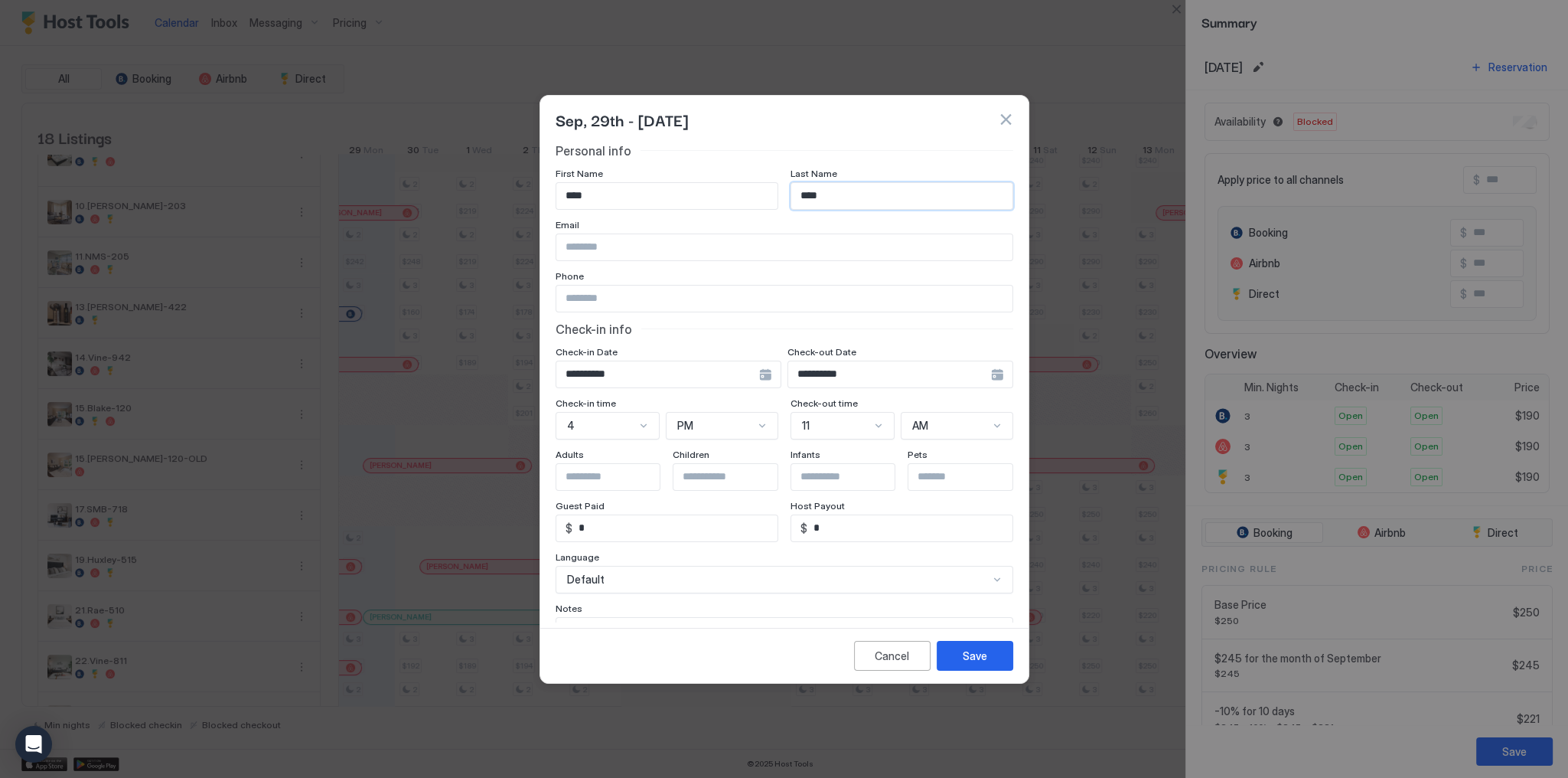
type input "****"
click at [754, 257] on input "Input Field" at bounding box center [784, 247] width 456 height 26
click at [754, 251] on input "Input Field" at bounding box center [784, 247] width 456 height 26
paste input "**********"
type input "**********"
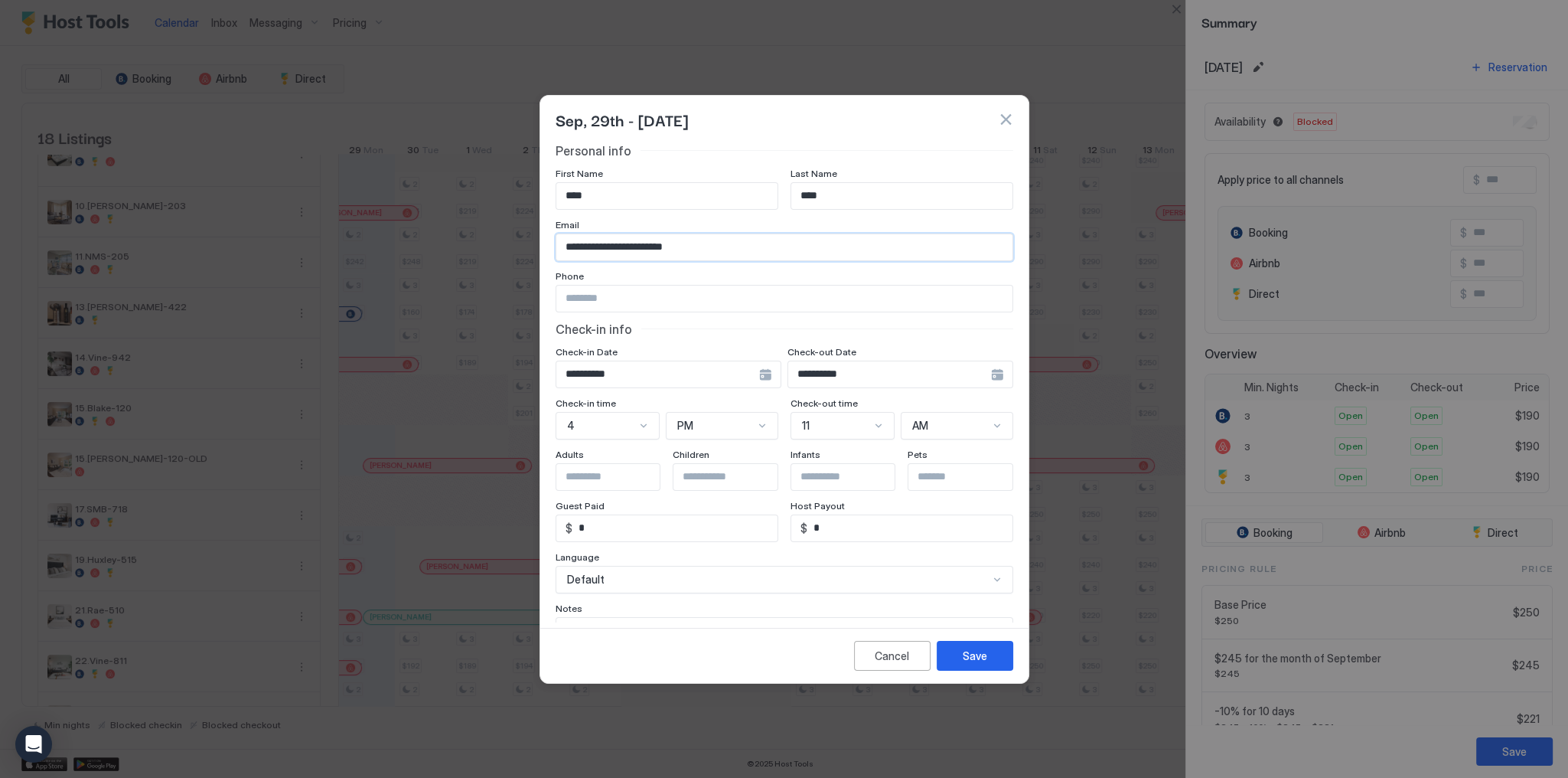
click at [738, 291] on input "Input Field" at bounding box center [784, 298] width 456 height 26
paste input "**********"
type input "**********"
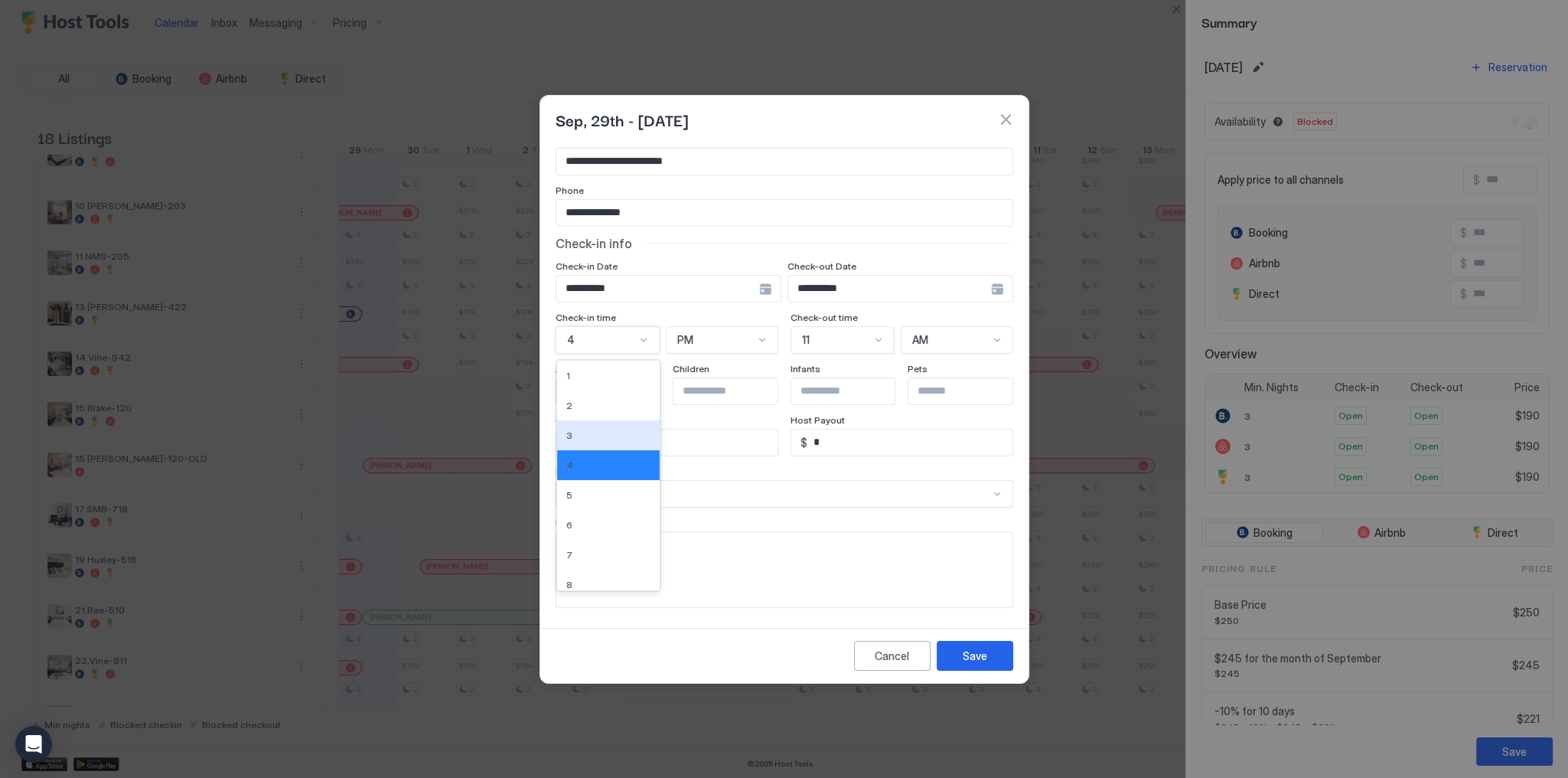
click at [626, 354] on div "12 results available. Use Up and Down to choose options, press Enter to select …" at bounding box center [607, 340] width 104 height 28
click at [591, 370] on div "1" at bounding box center [609, 376] width 84 height 11
click at [744, 441] on input "*" at bounding box center [674, 442] width 205 height 26
click at [620, 441] on input "*" at bounding box center [674, 442] width 205 height 26
paste input "**"
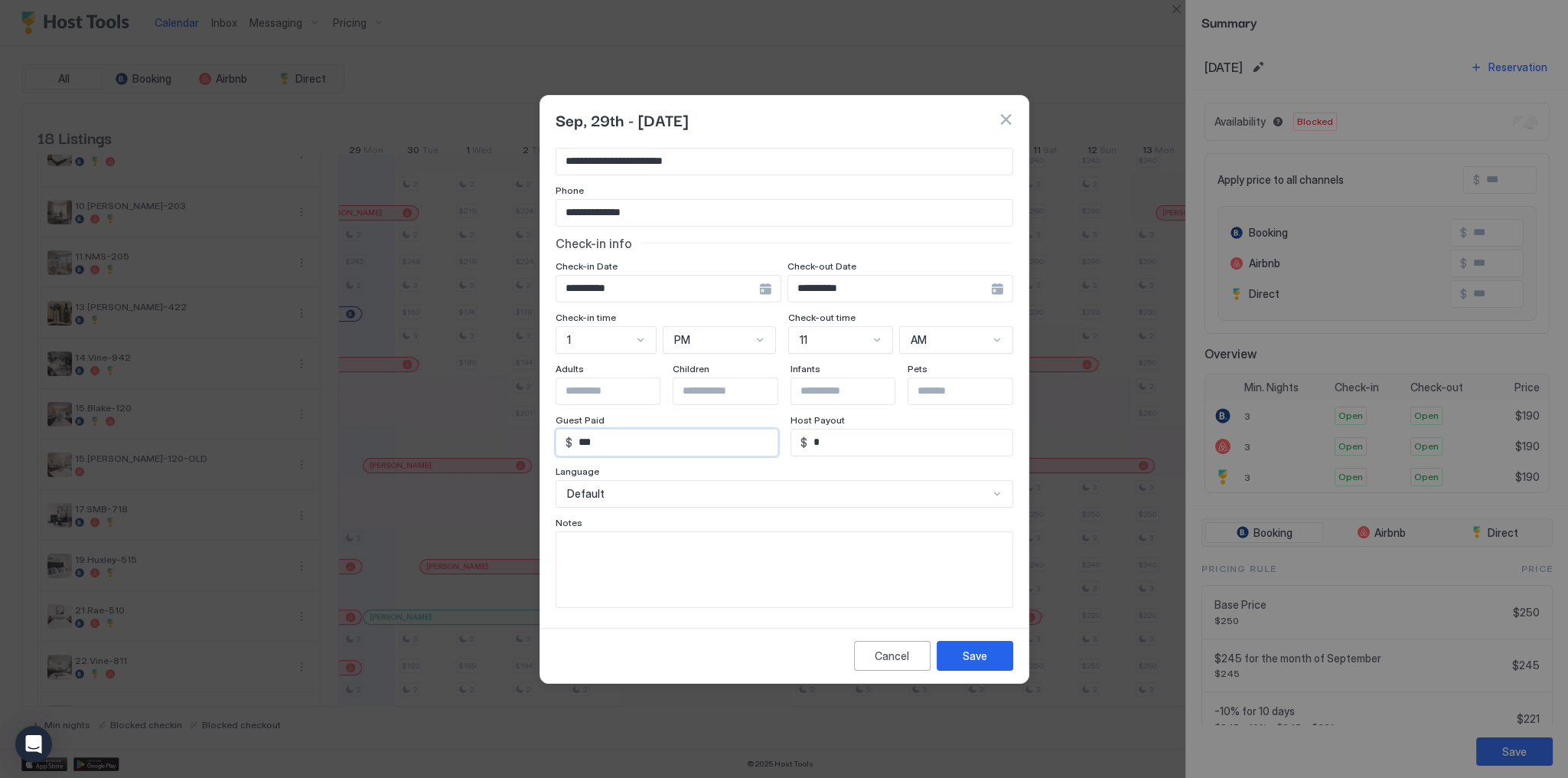
type input "***"
click at [863, 442] on input "*" at bounding box center [909, 442] width 205 height 26
paste input "**"
type input "***"
click at [982, 666] on button "Save" at bounding box center [974, 656] width 76 height 30
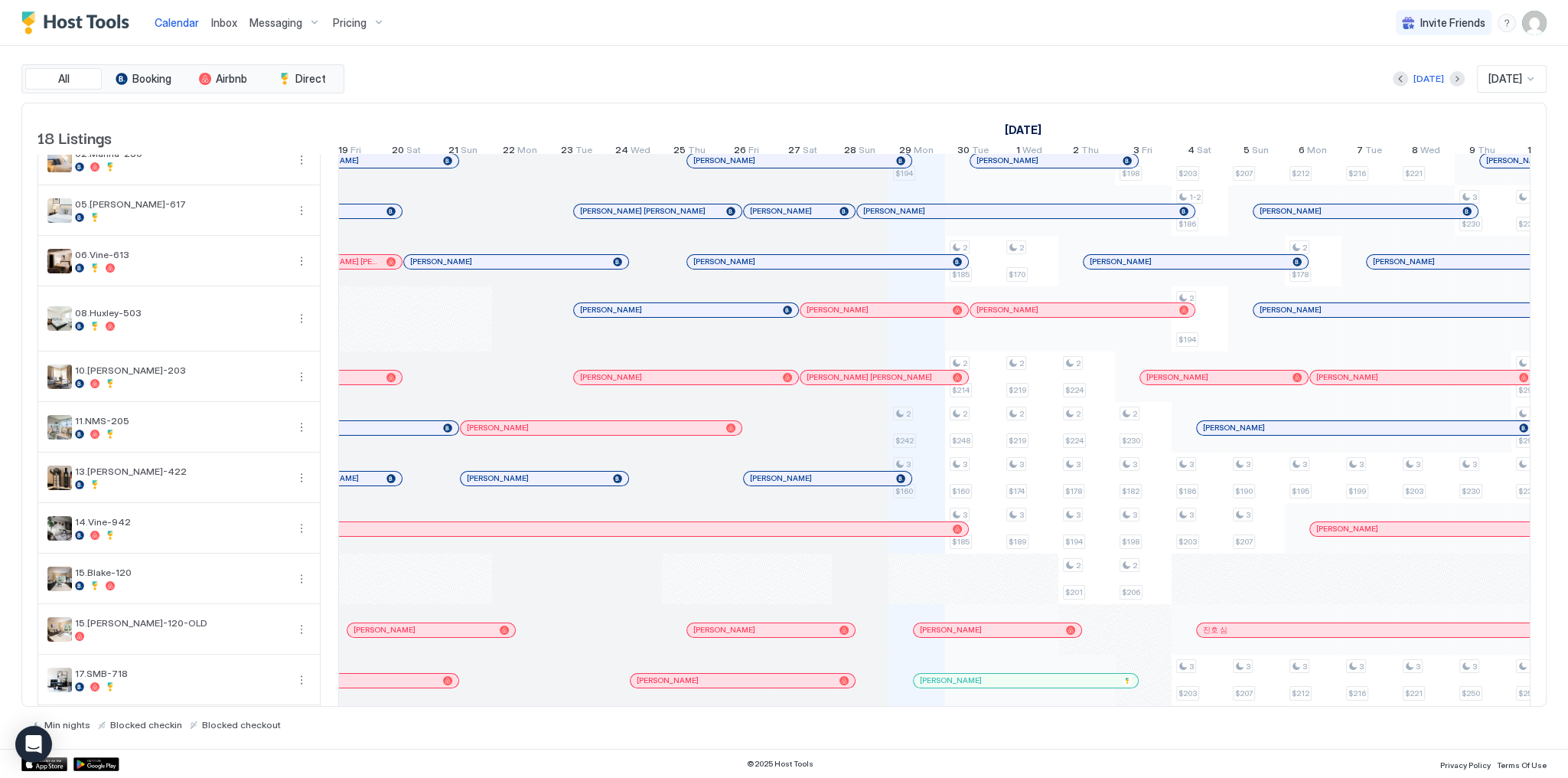
scroll to position [0, 299]
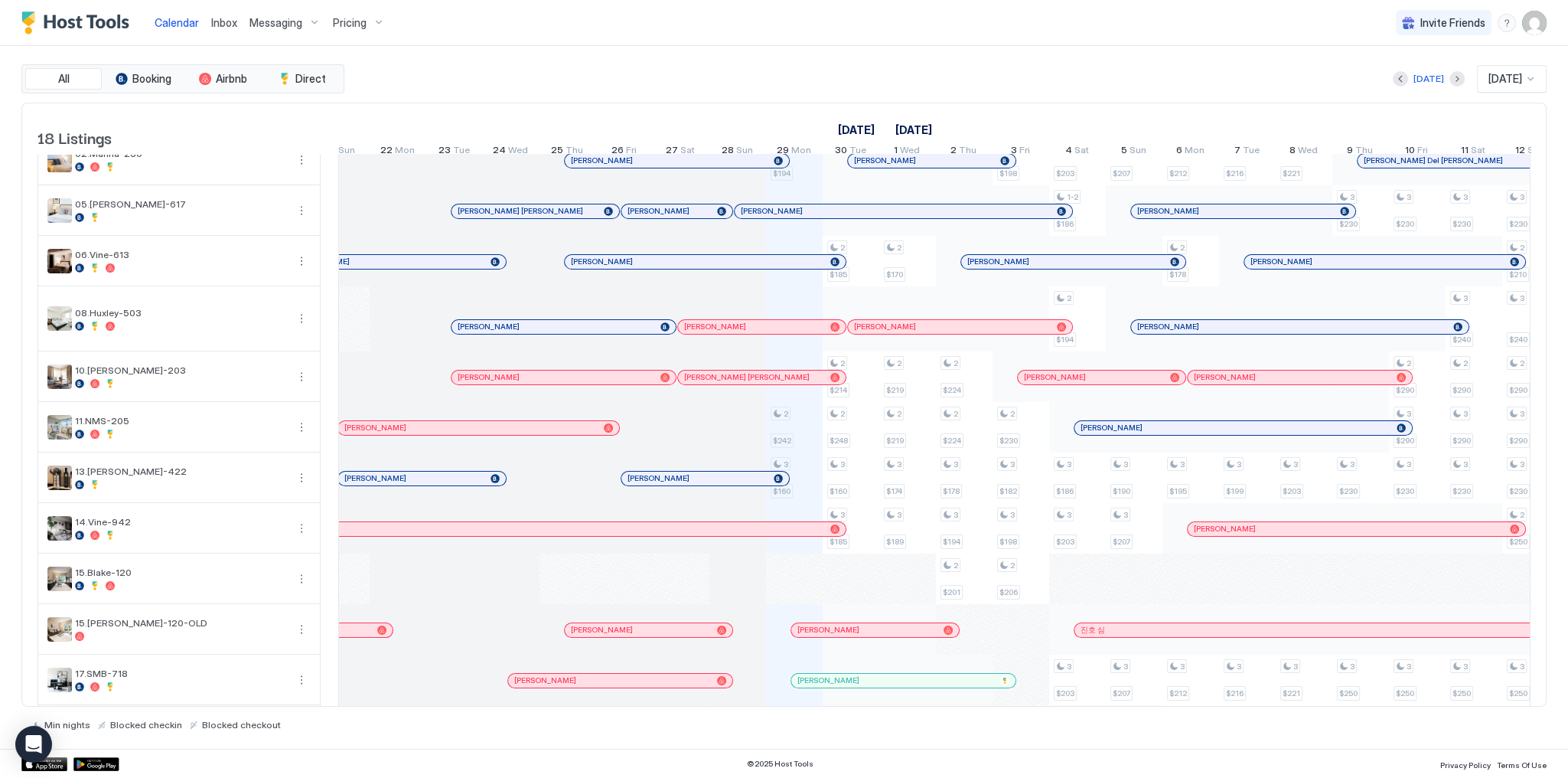
click at [836, 79] on div "[DATE] [DATE]" at bounding box center [947, 79] width 1199 height 28
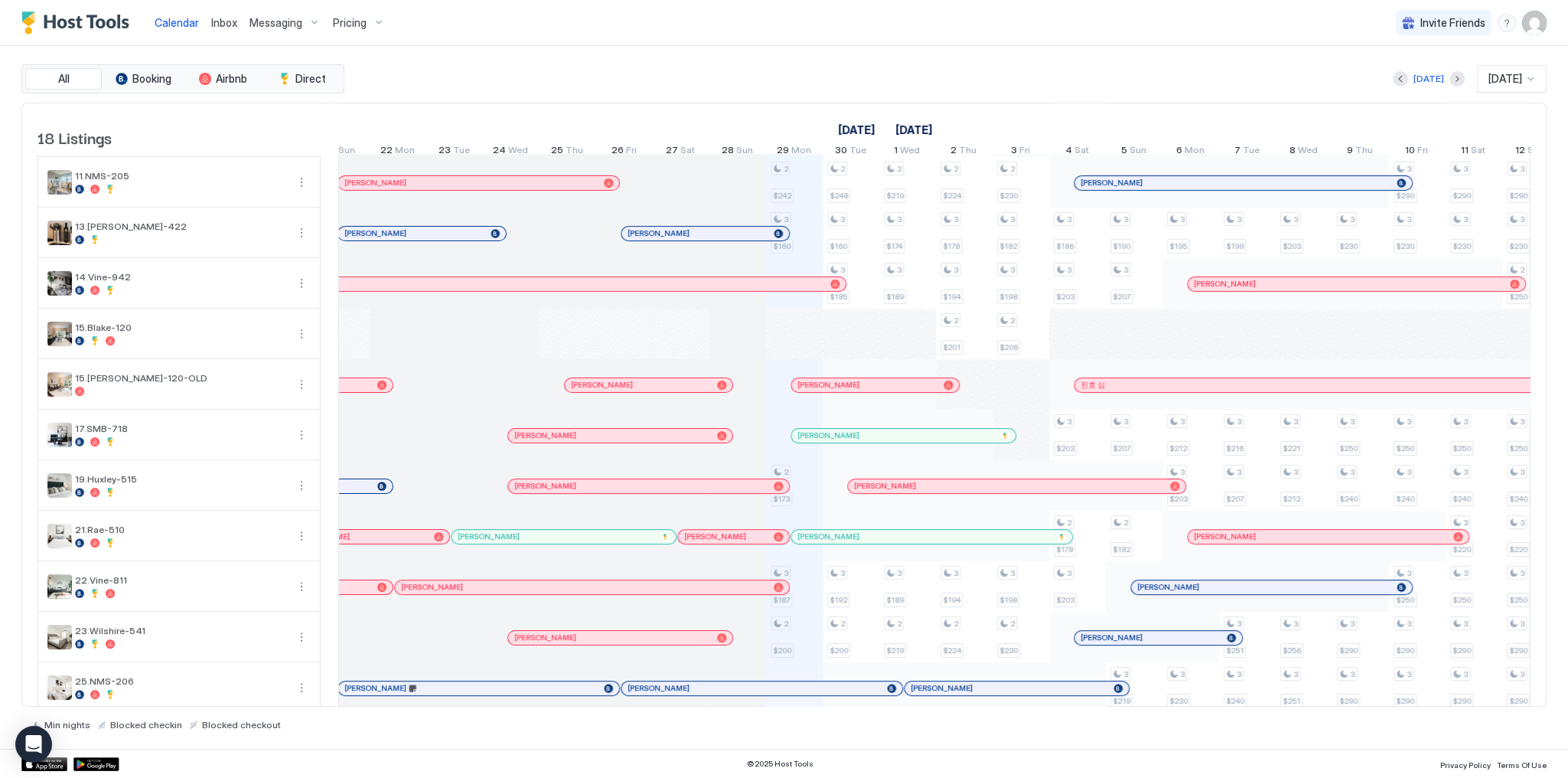
click at [870, 83] on div "[DATE] [DATE]" at bounding box center [947, 79] width 1199 height 28
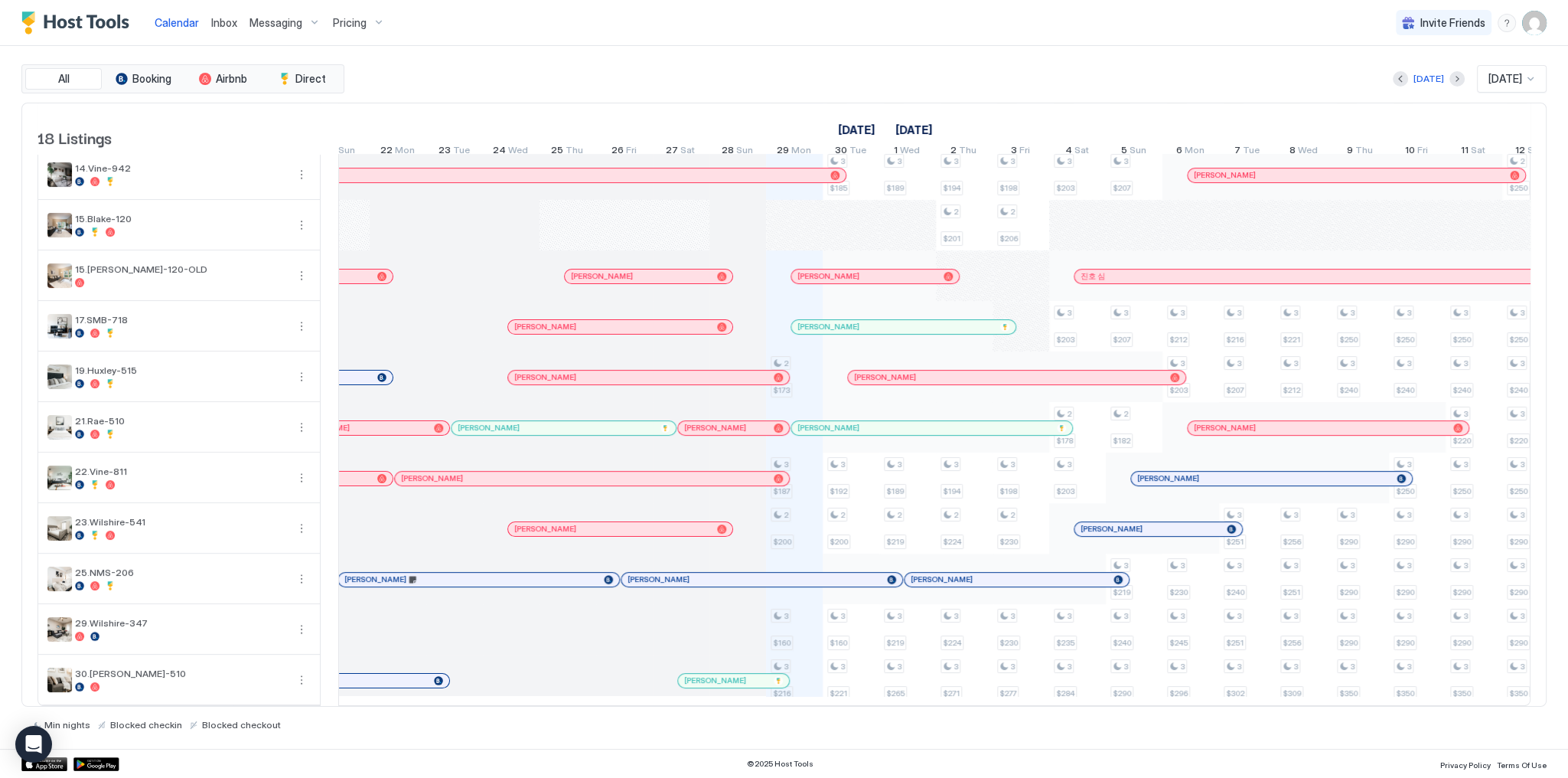
click at [898, 45] on div "Calendar Inbox Messaging Pricing Invite Friends SG All Booking Airbnb Direct To…" at bounding box center [784, 389] width 1568 height 778
click at [698, 65] on div "[DATE] [DATE]" at bounding box center [947, 79] width 1199 height 28
click at [721, 43] on div "Calendar Inbox Messaging Pricing Invite Friends SG" at bounding box center [784, 23] width 1568 height 46
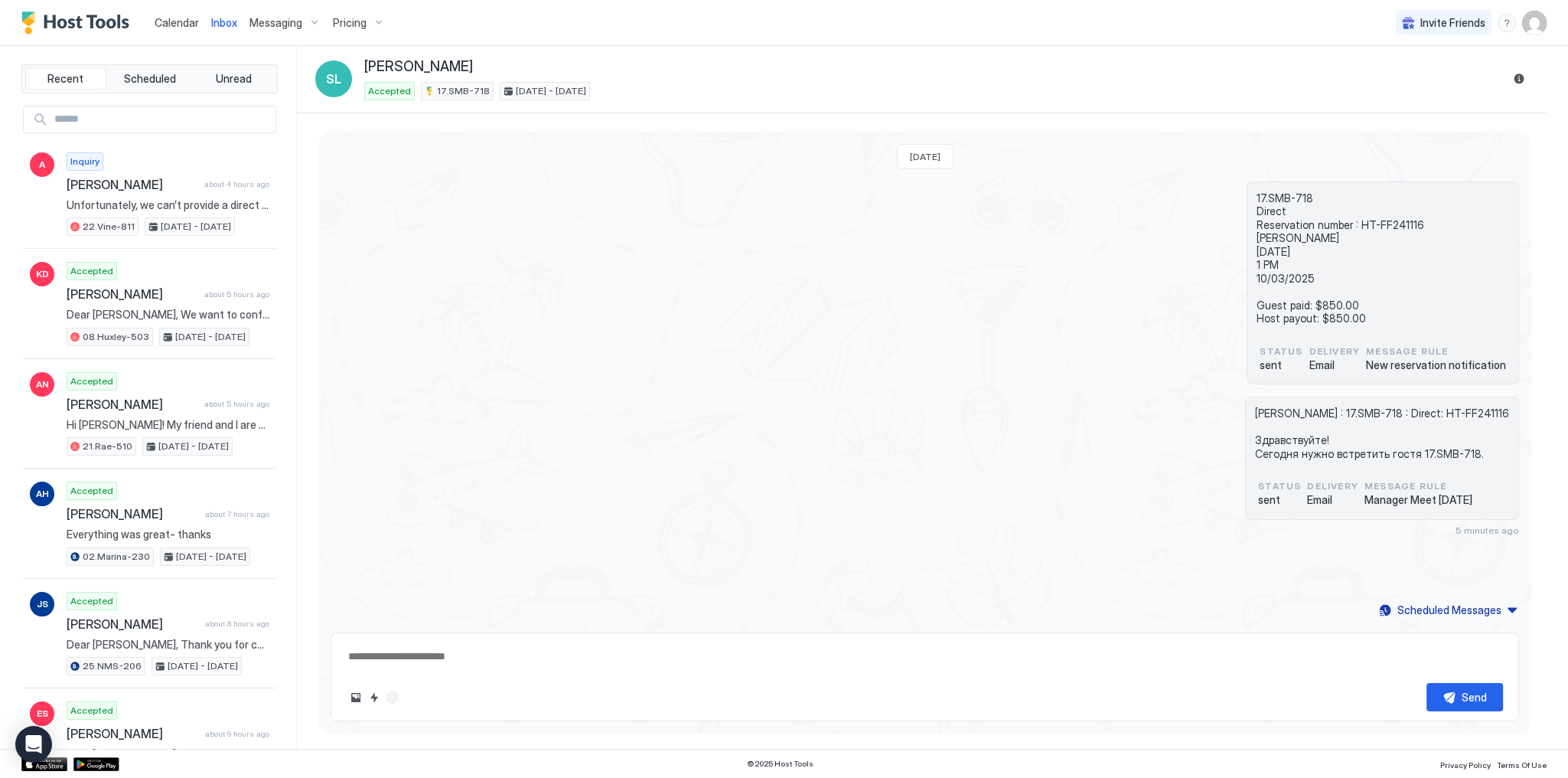
click at [183, 29] on link "Calendar" at bounding box center [177, 22] width 44 height 16
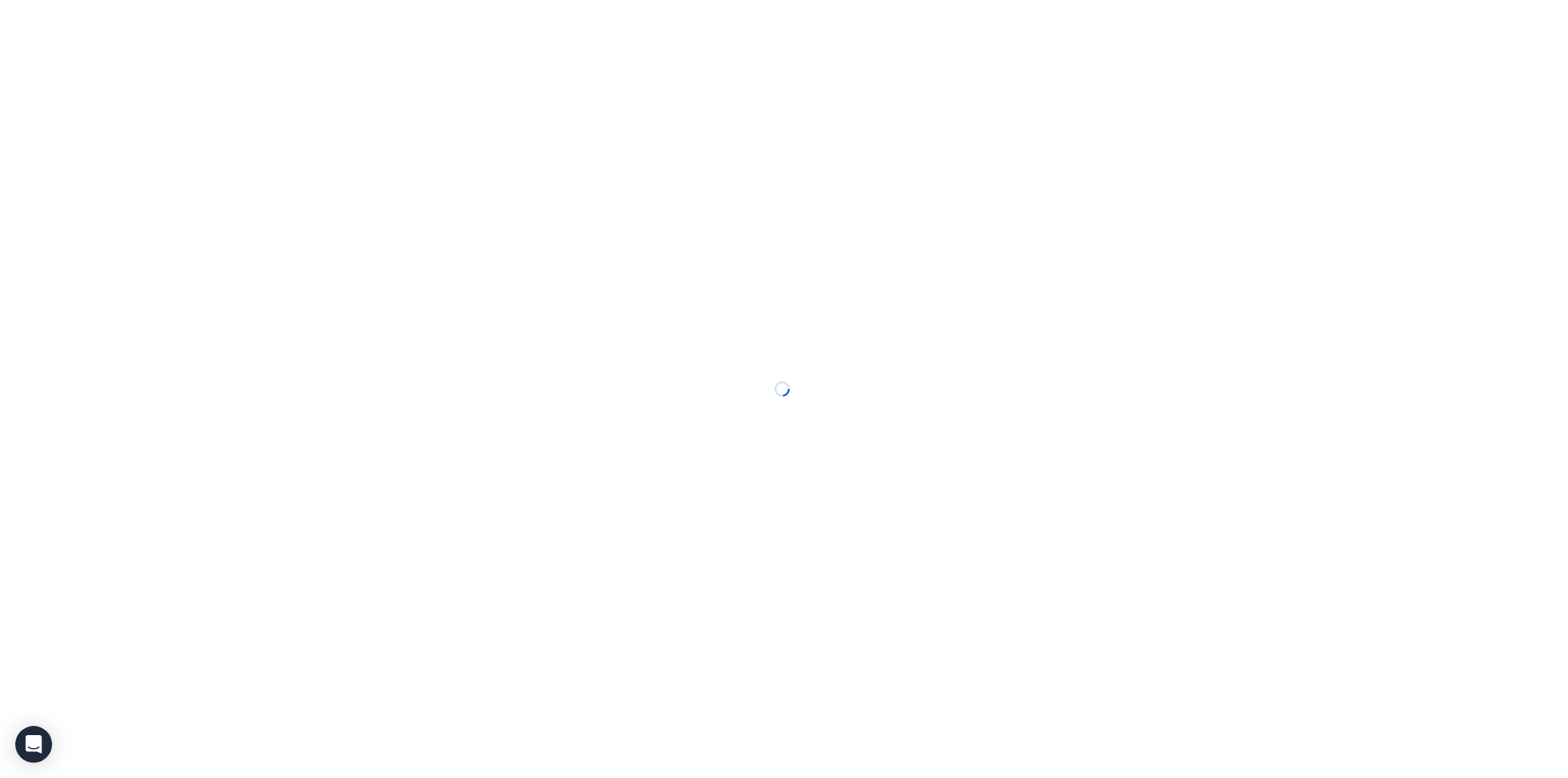
click at [183, 29] on div at bounding box center [784, 389] width 1568 height 778
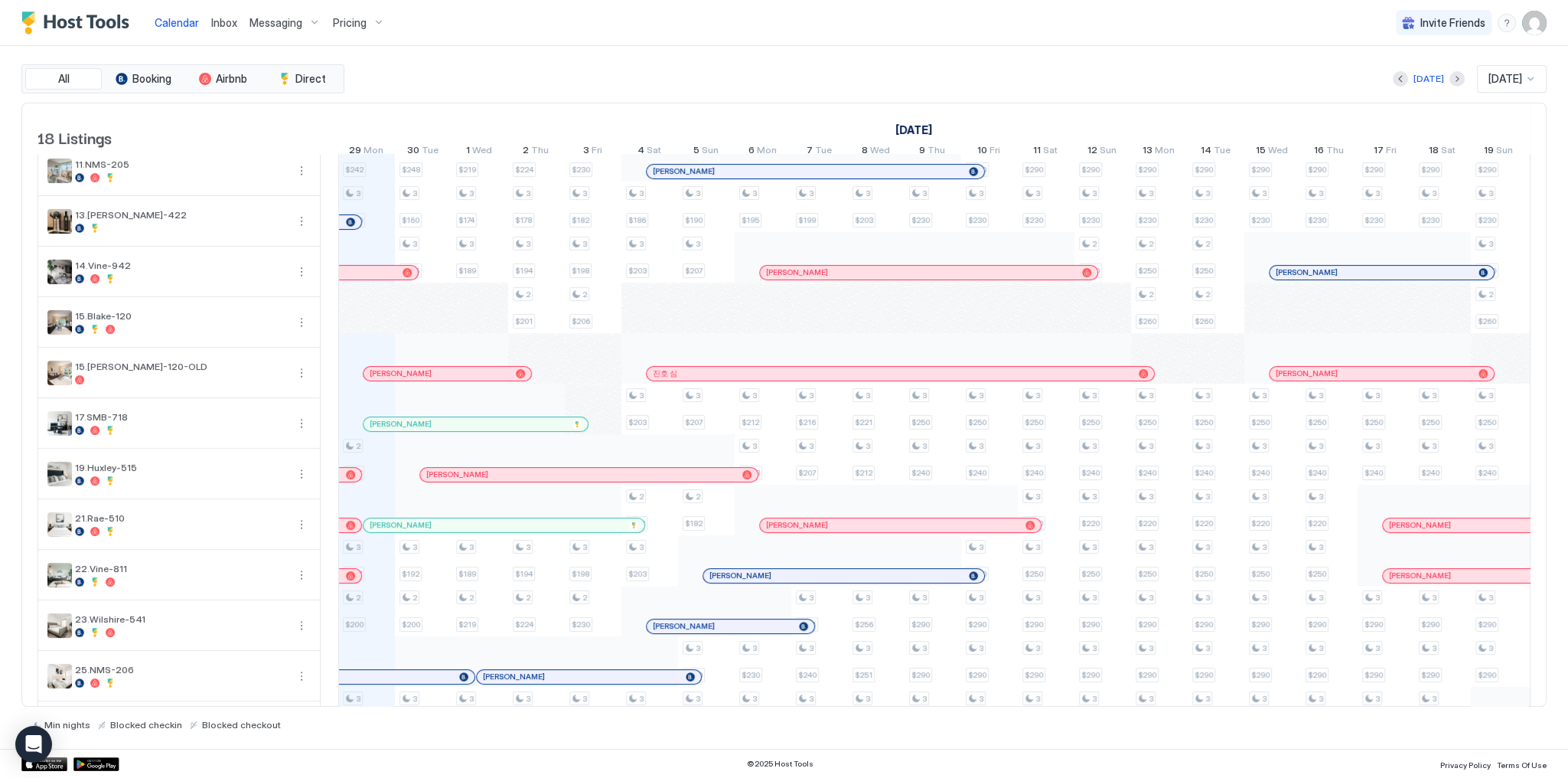
scroll to position [387, 0]
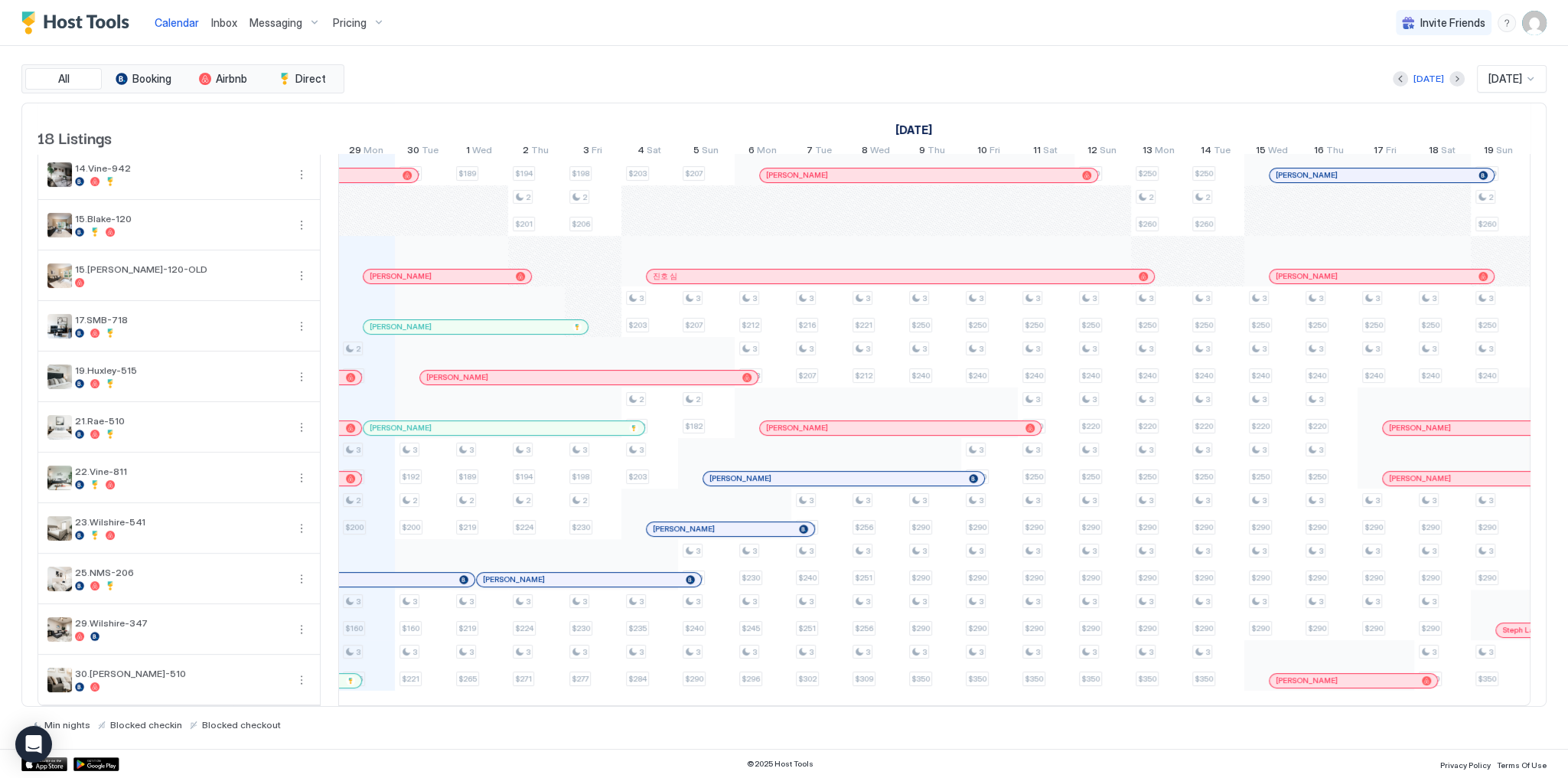
drag, startPoint x: 400, startPoint y: 422, endPoint x: 1560, endPoint y: 118, distance: 1199.2
click at [0, 0] on div at bounding box center [0, 0] width 0 height 0
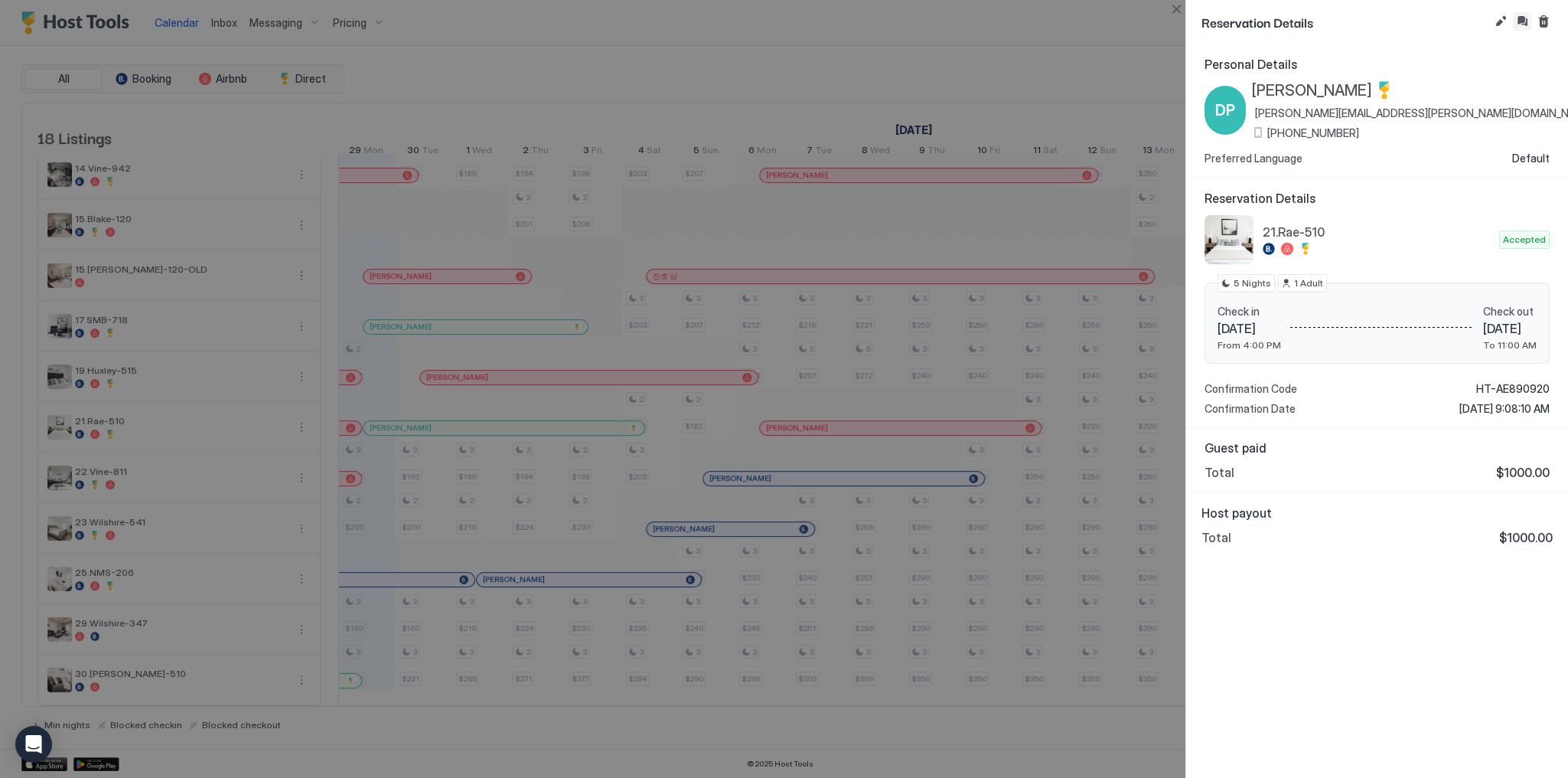
click at [1518, 22] on button "Inbox" at bounding box center [1522, 21] width 18 height 18
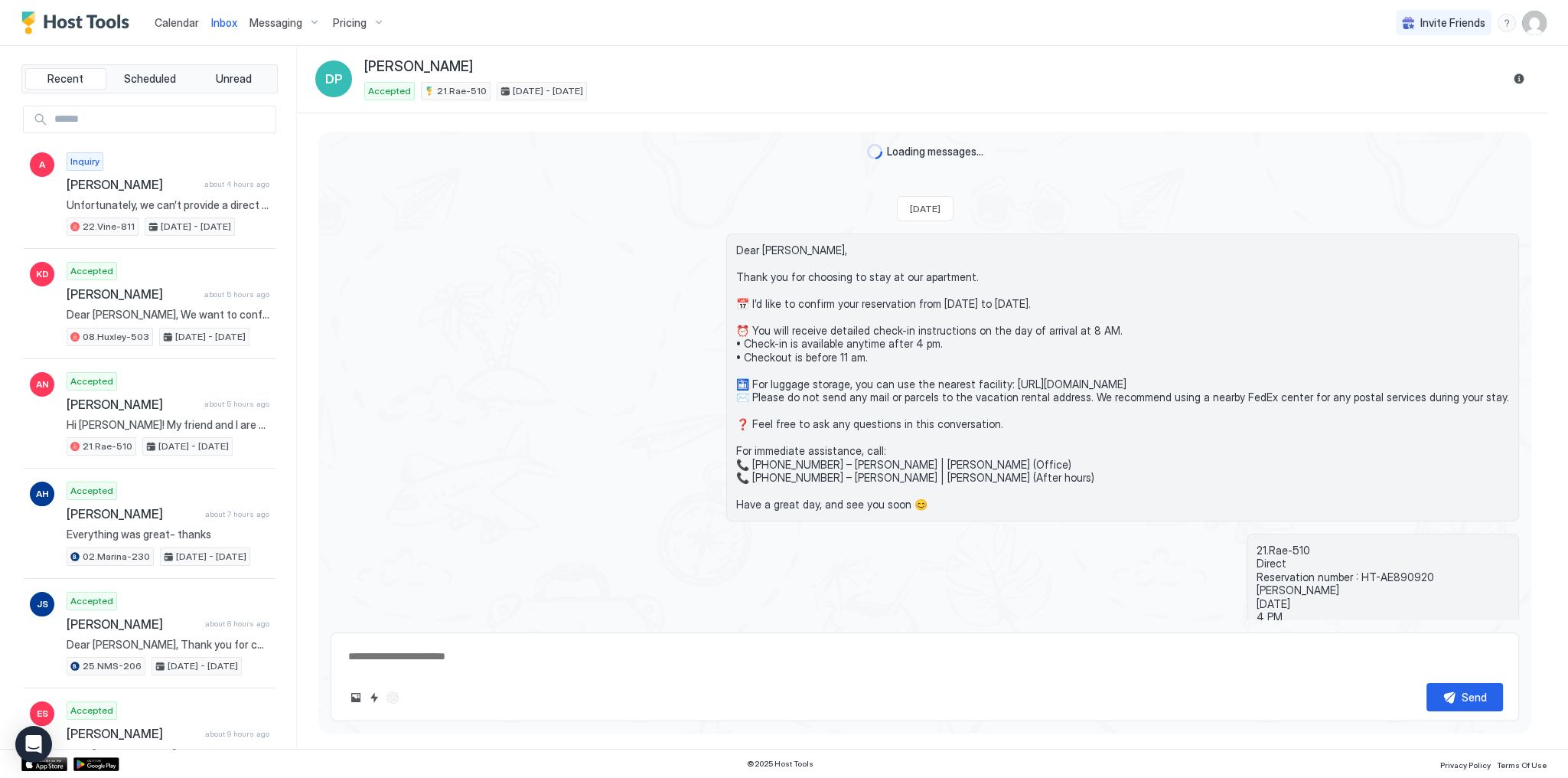
scroll to position [365, 0]
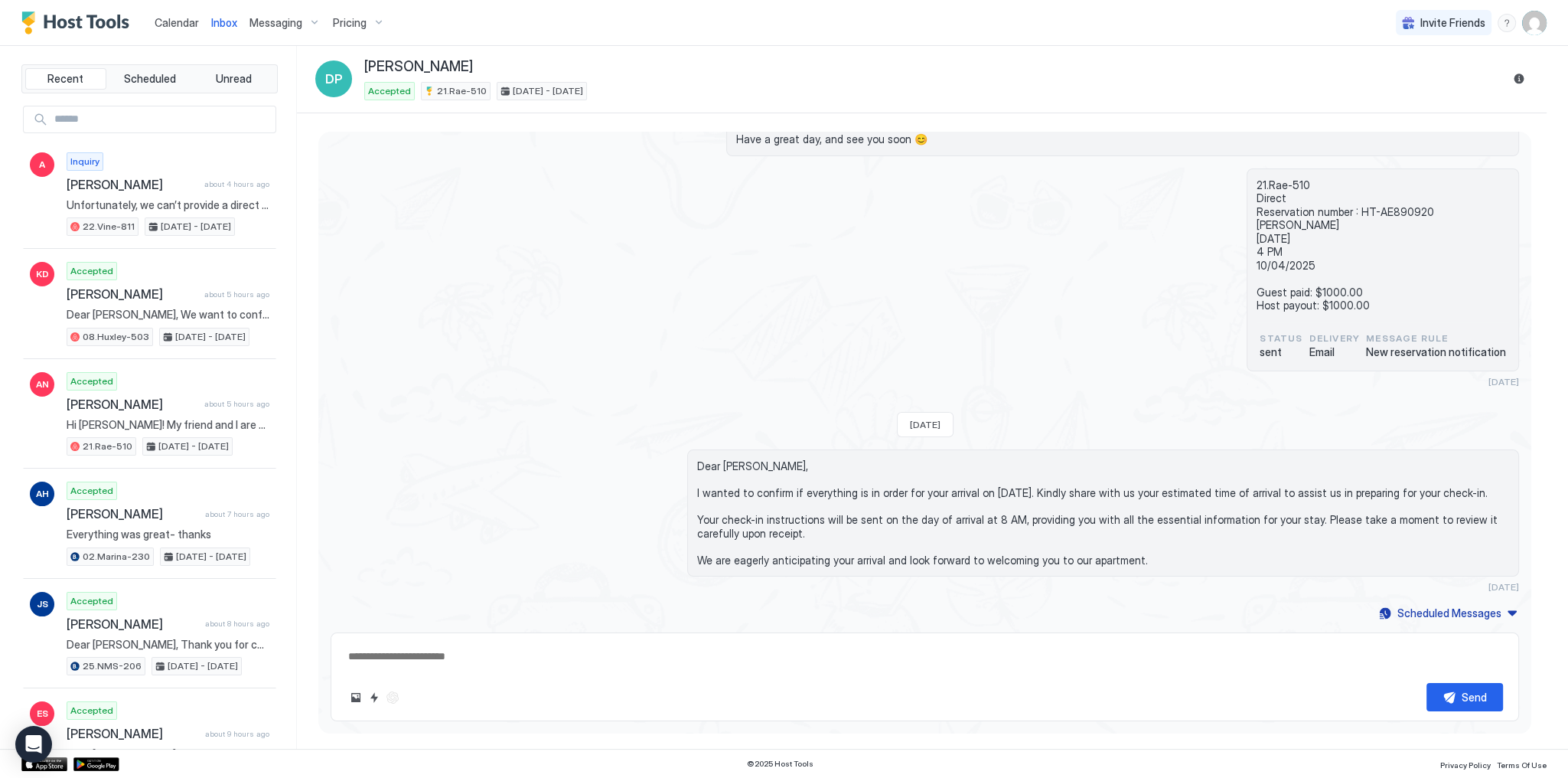
click at [444, 672] on div "Send" at bounding box center [925, 677] width 1189 height 89
click at [428, 600] on div "Loading messages... [DATE] Dear [PERSON_NAME], Thank you for choosing to stay a…" at bounding box center [924, 195] width 1213 height 857
click at [587, 519] on div "Dear [PERSON_NAME], I wanted to confirm if everything is in order for your arri…" at bounding box center [925, 521] width 1189 height 143
click at [817, 460] on span "Dear [PERSON_NAME], I wanted to confirm if everything is in order for your arri…" at bounding box center [1103, 513] width 812 height 107
click at [183, 25] on span "Calendar" at bounding box center [177, 22] width 44 height 13
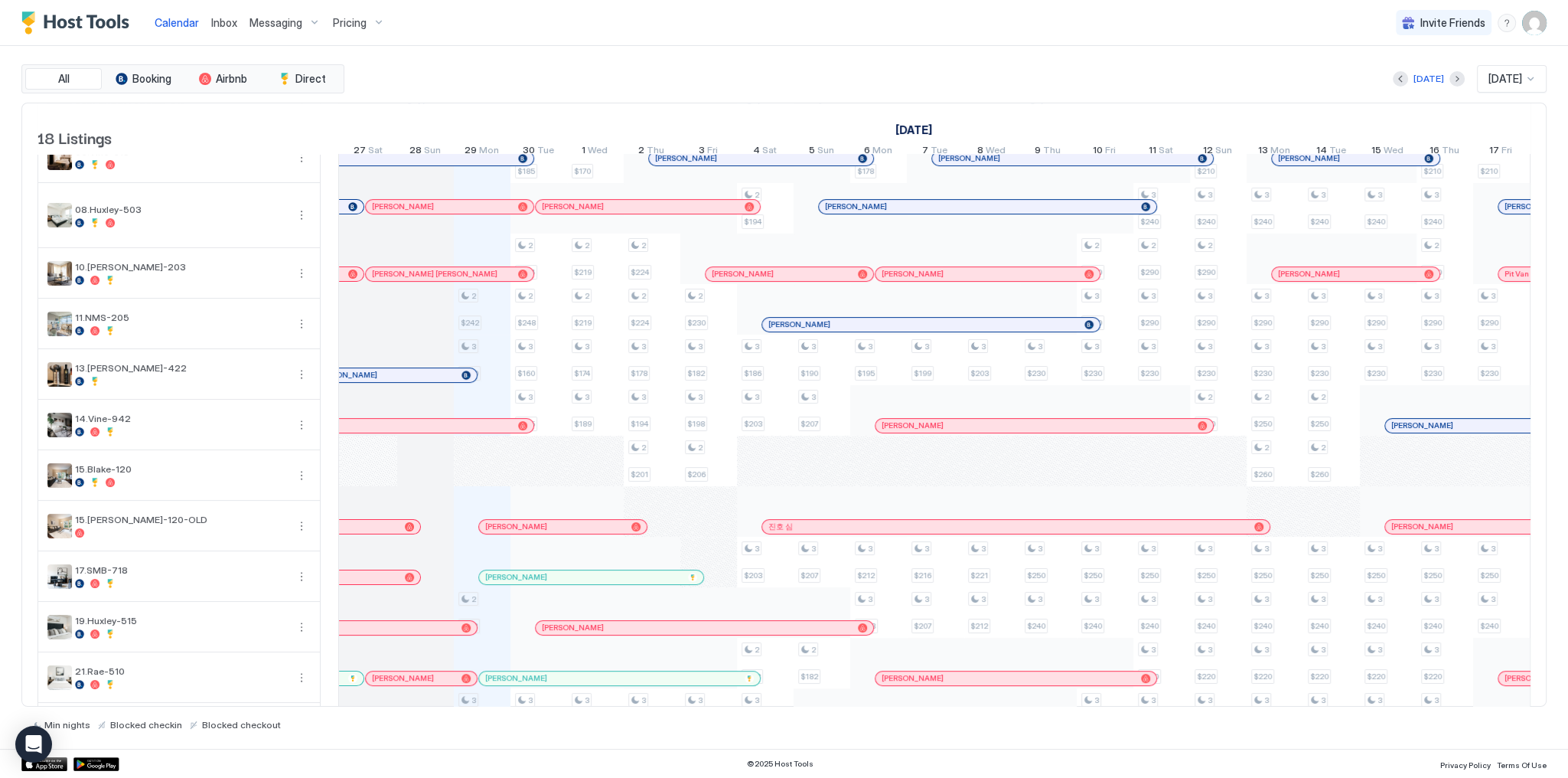
scroll to position [0, 667]
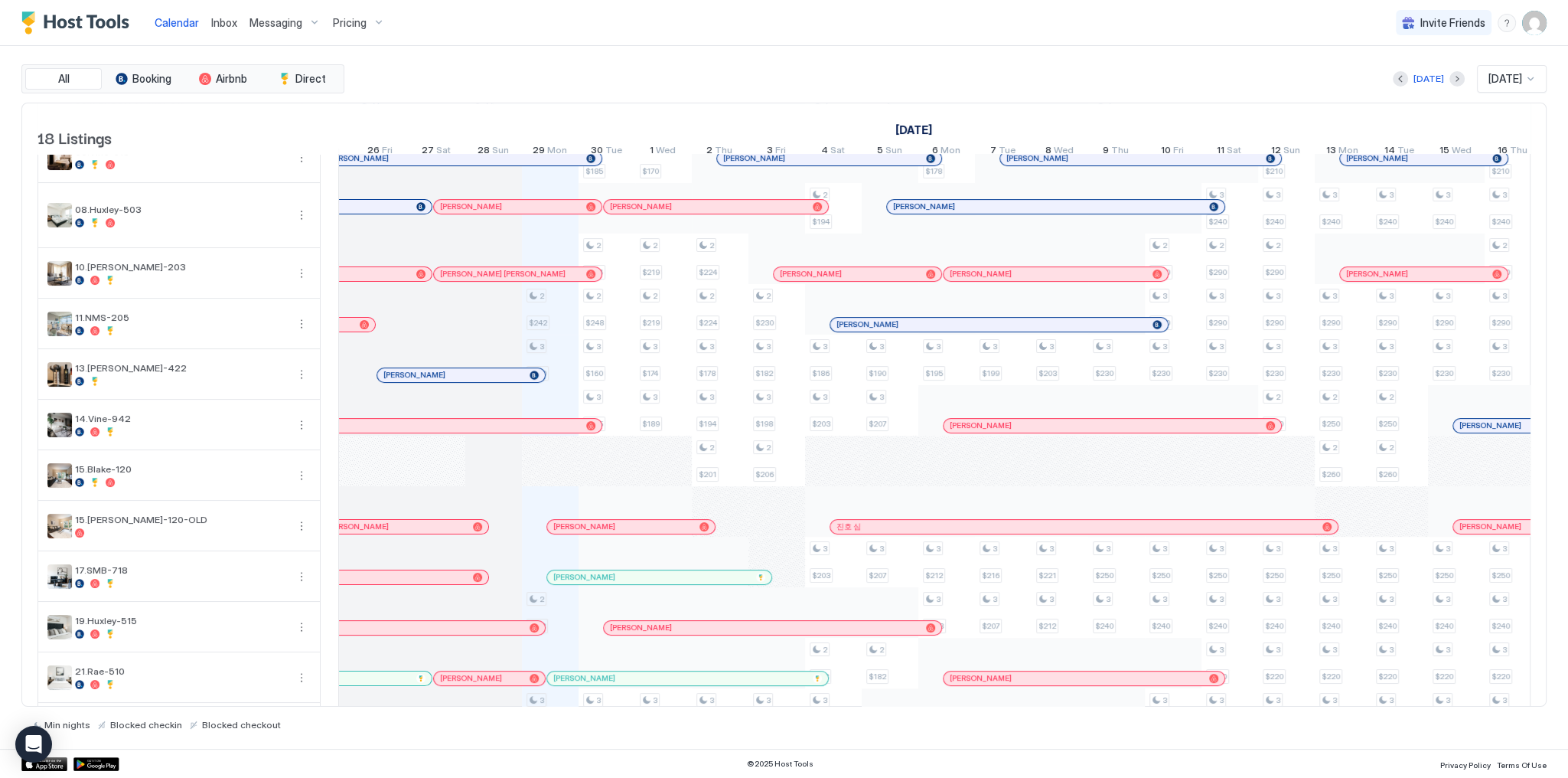
click at [478, 682] on div at bounding box center [484, 678] width 12 height 12
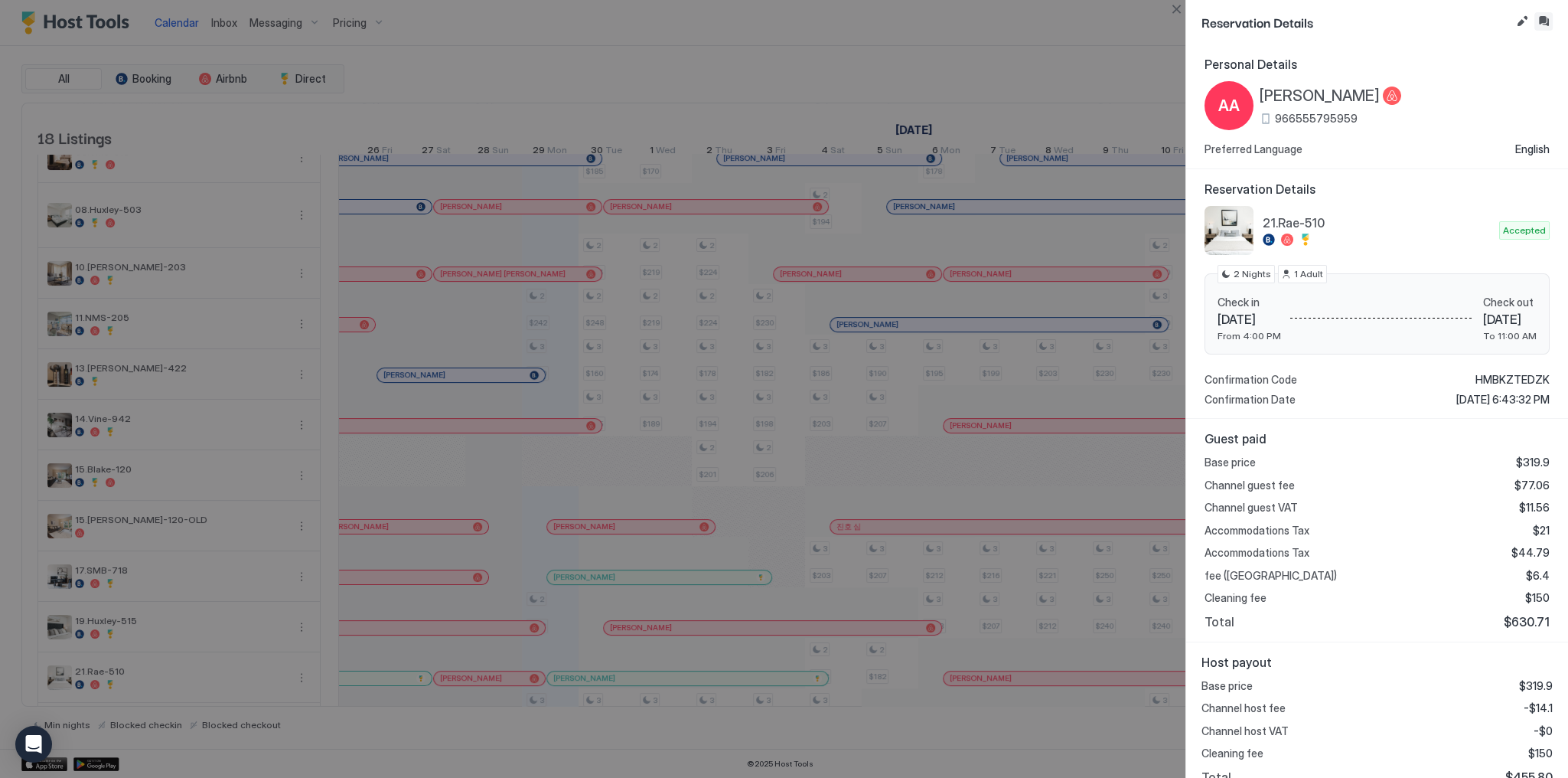
click at [1542, 25] on button "Inbox" at bounding box center [1543, 21] width 18 height 18
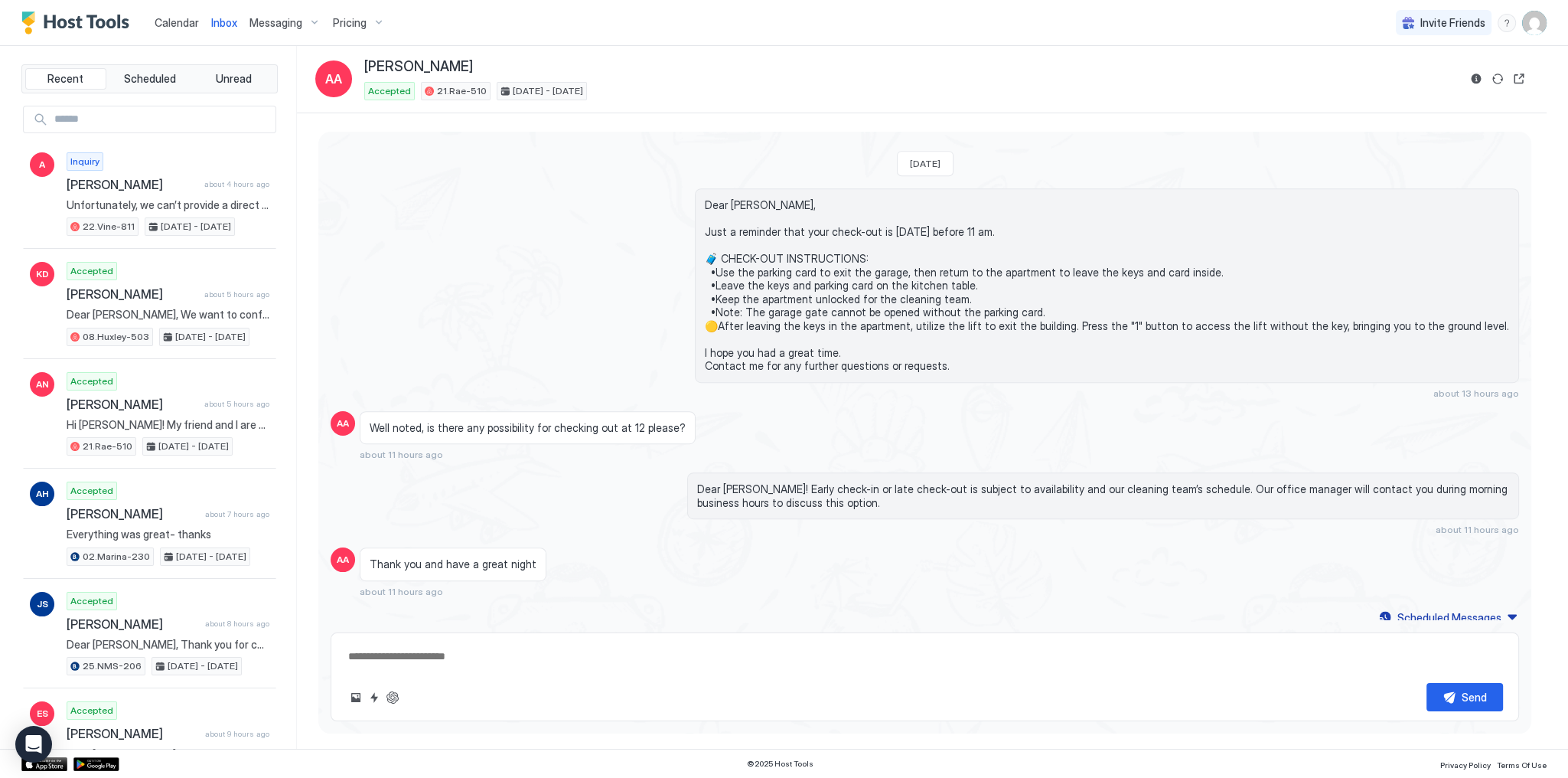
scroll to position [1181, 0]
click at [1242, 493] on span "Dear [PERSON_NAME]! Early check-in or late check-out is subject to availability…" at bounding box center [1103, 496] width 812 height 27
click at [1242, 491] on span "Dear [PERSON_NAME]! Early check-in or late check-out is subject to availability…" at bounding box center [1103, 496] width 812 height 27
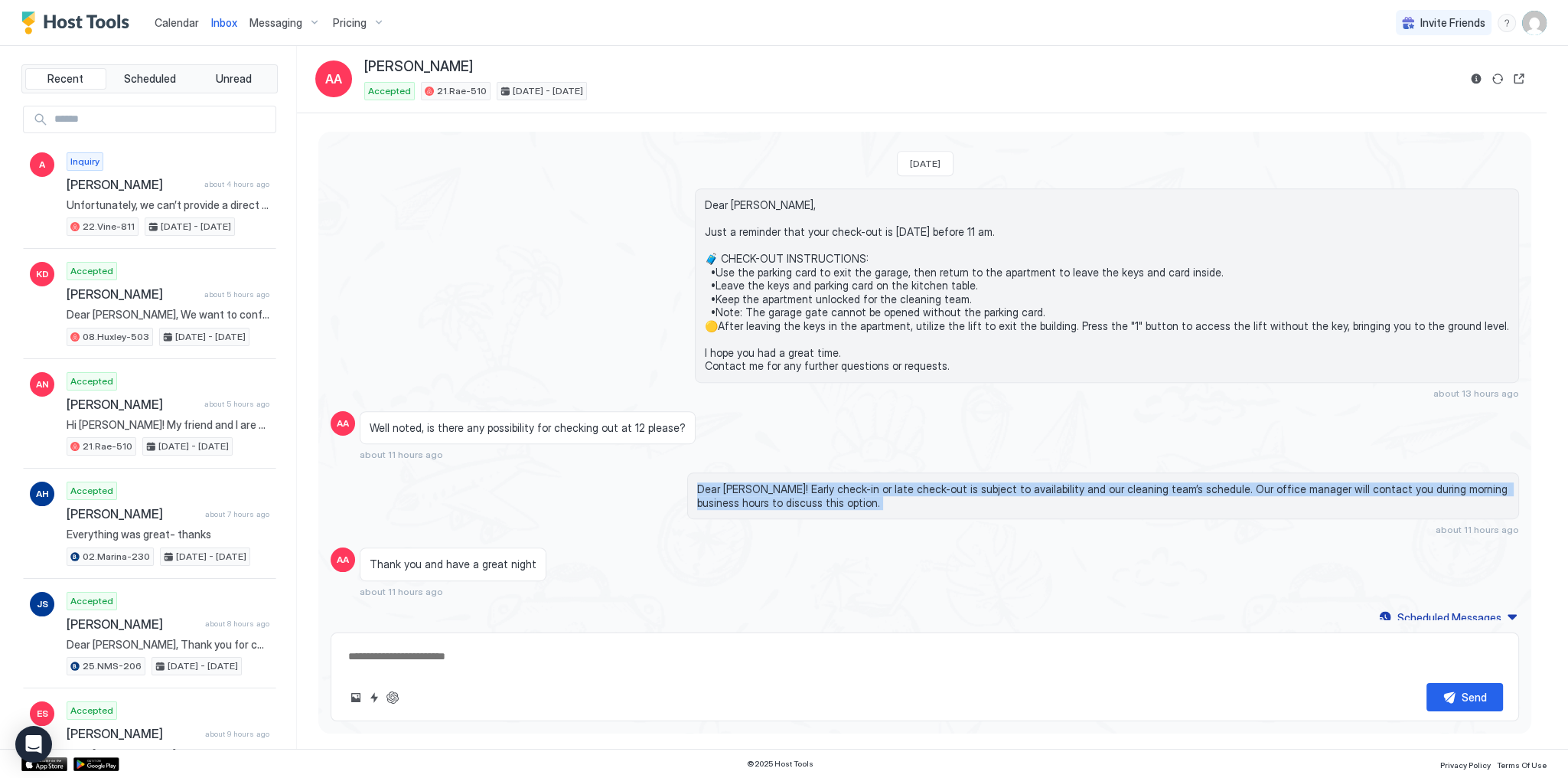
click at [1242, 491] on span "Dear [PERSON_NAME]! Early check-in or late check-out is subject to availability…" at bounding box center [1103, 496] width 812 height 27
click at [1299, 491] on span "Dear [PERSON_NAME]! Early check-in or late check-out is subject to availability…" at bounding box center [1103, 496] width 812 height 27
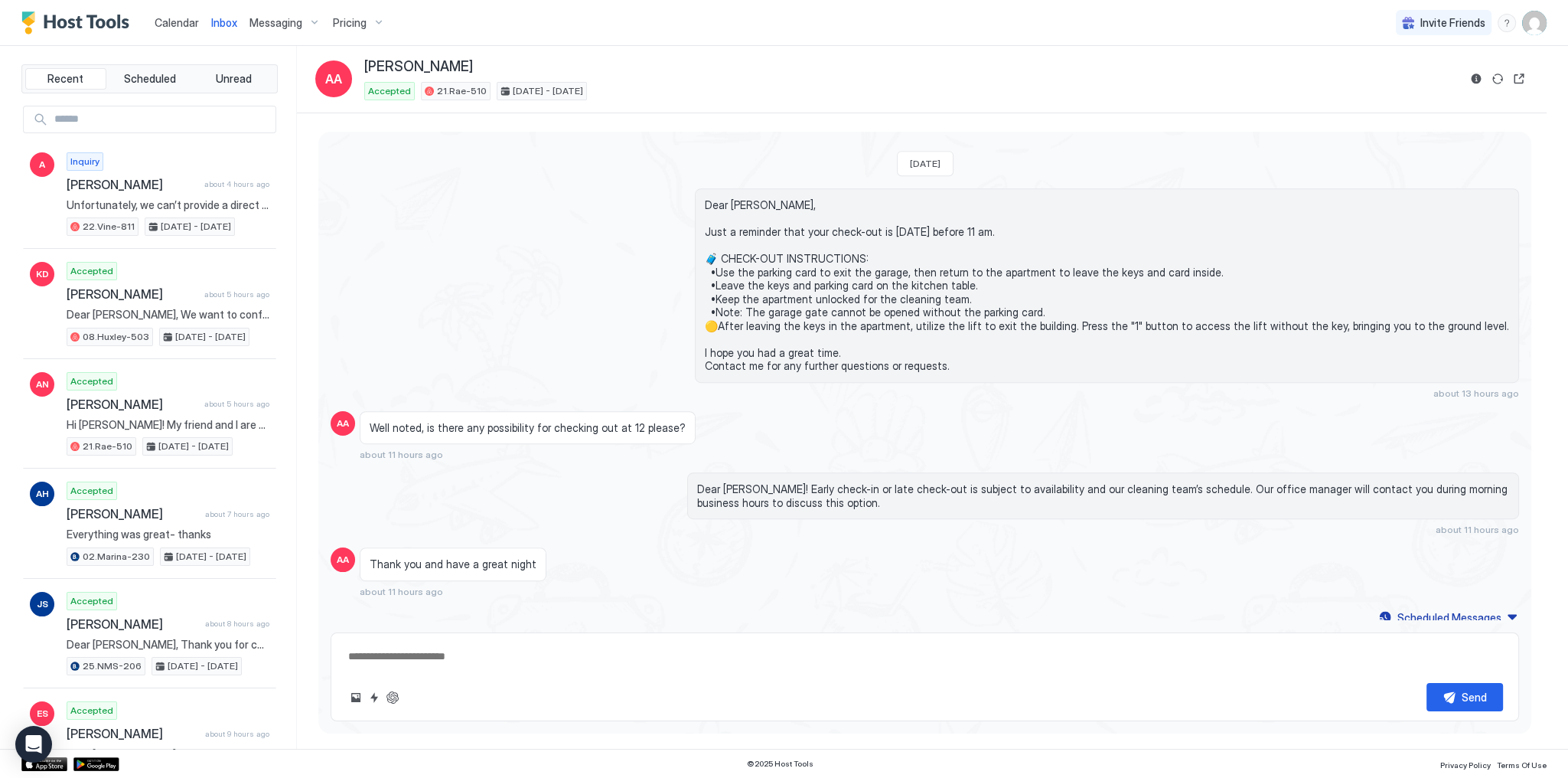
click at [1303, 484] on span "Dear [PERSON_NAME]! Early check-in or late check-out is subject to availability…" at bounding box center [1103, 496] width 812 height 27
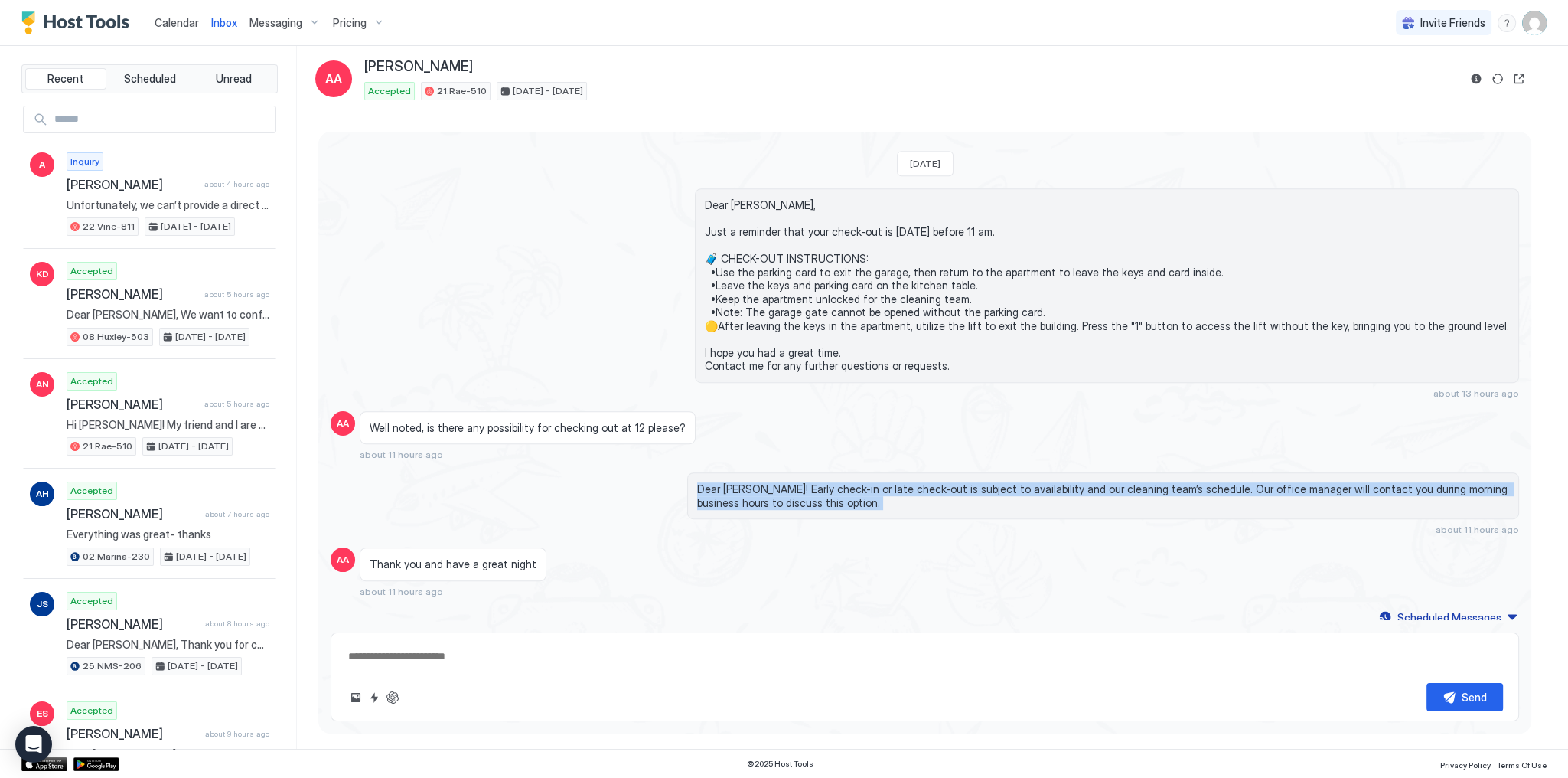
click at [1303, 484] on span "Dear [PERSON_NAME]! Early check-in or late check-out is subject to availability…" at bounding box center [1103, 496] width 812 height 27
click at [1324, 486] on span "Dear [PERSON_NAME]! Early check-in or late check-out is subject to availability…" at bounding box center [1103, 496] width 812 height 27
click at [1332, 484] on span "Dear [PERSON_NAME]! Early check-in or late check-out is subject to availability…" at bounding box center [1103, 496] width 812 height 27
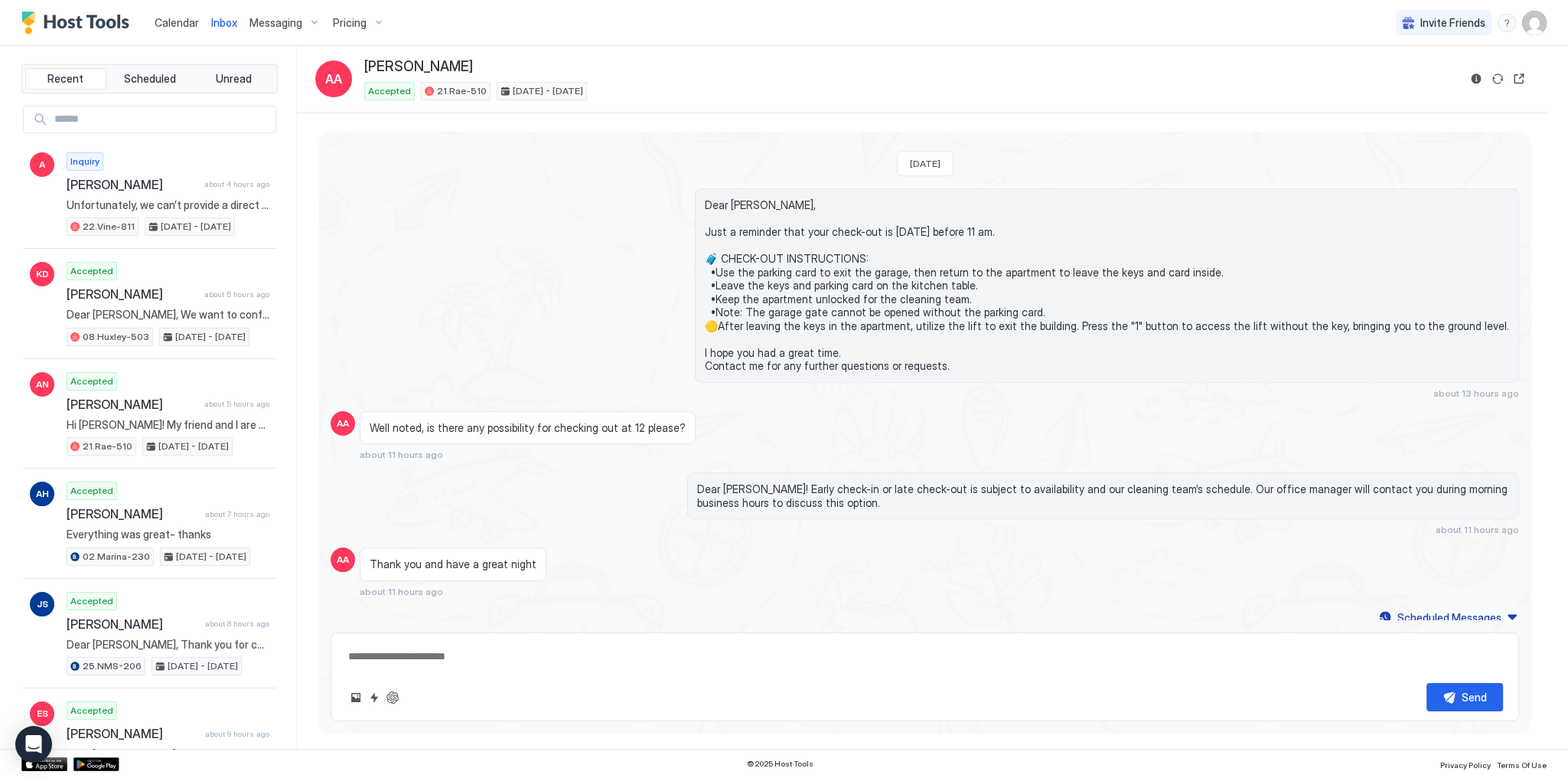
click at [1332, 484] on span "Dear [PERSON_NAME]! Early check-in or late check-out is subject to availability…" at bounding box center [1103, 496] width 812 height 27
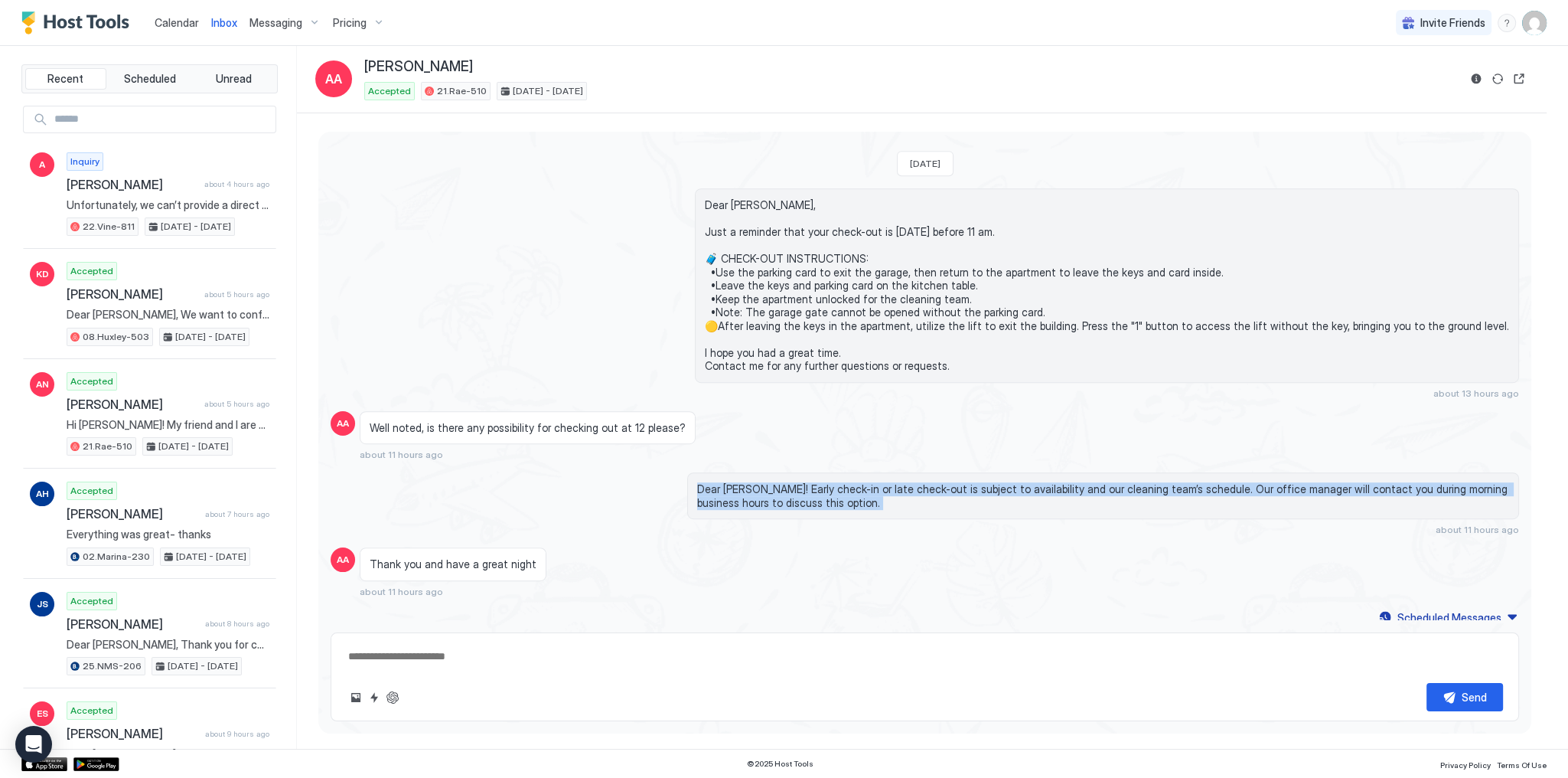
click at [1332, 484] on span "Dear [PERSON_NAME]! Early check-in or late check-out is subject to availability…" at bounding box center [1103, 496] width 812 height 27
click at [1324, 485] on span "Dear [PERSON_NAME]! Early check-in or late check-out is subject to availability…" at bounding box center [1103, 496] width 812 height 27
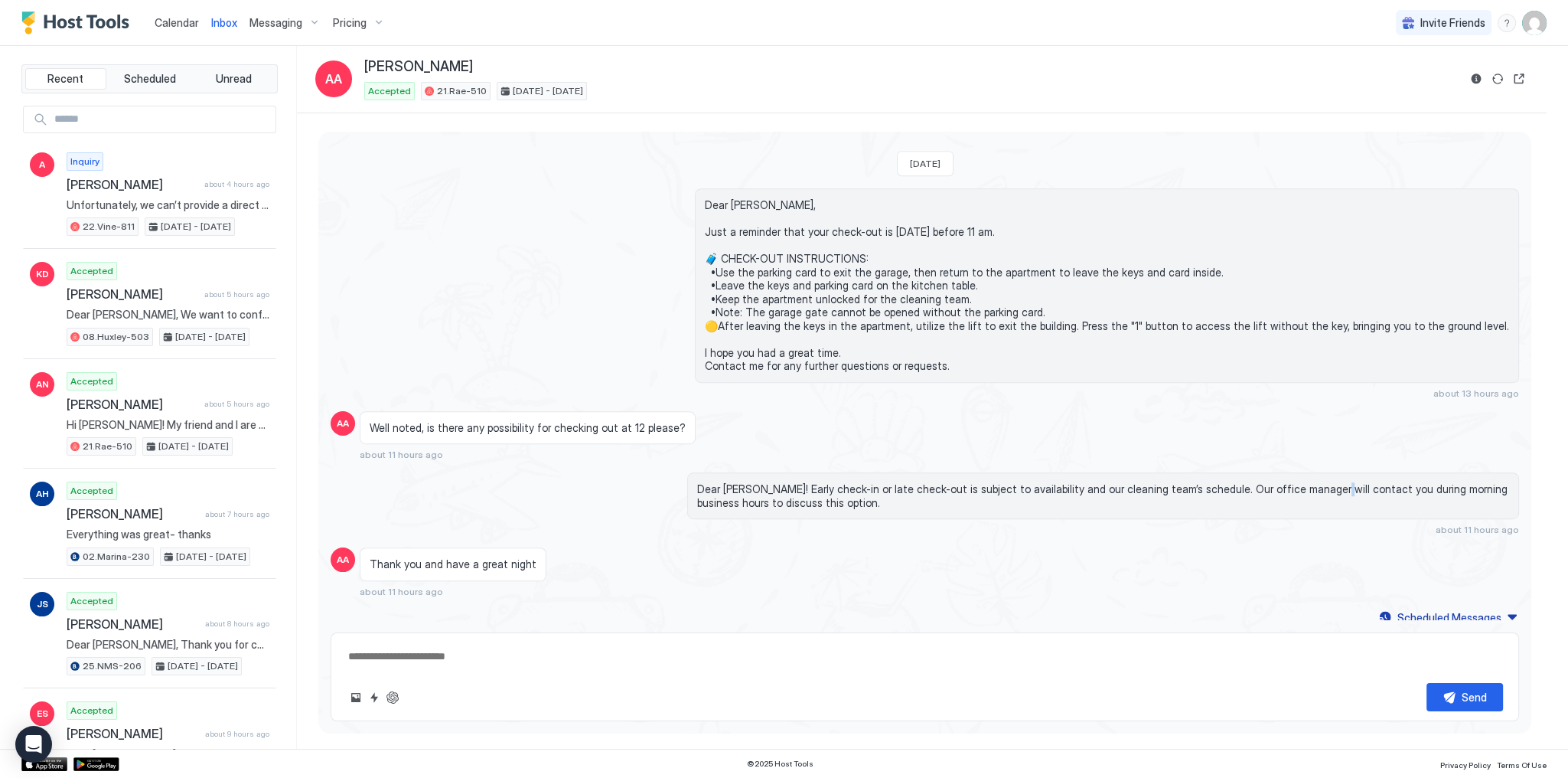
click at [1287, 484] on span "Dear [PERSON_NAME]! Early check-in or late check-out is subject to availability…" at bounding box center [1103, 496] width 812 height 27
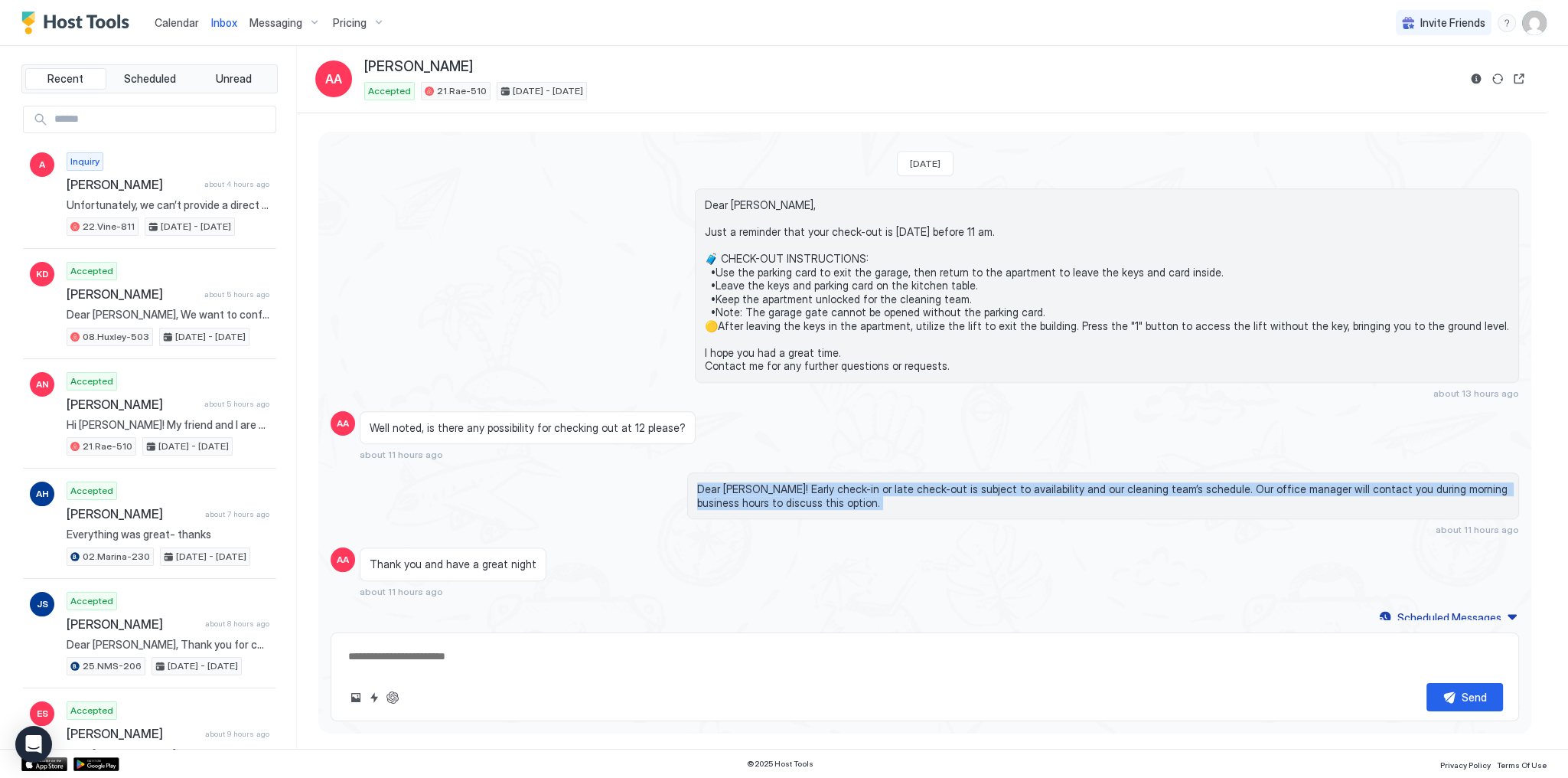
click at [1287, 484] on span "Dear [PERSON_NAME]! Early check-in or late check-out is subject to availability…" at bounding box center [1103, 496] width 812 height 27
click at [1086, 485] on span "Dear [PERSON_NAME]! Early check-in or late check-out is subject to availability…" at bounding box center [1103, 496] width 812 height 27
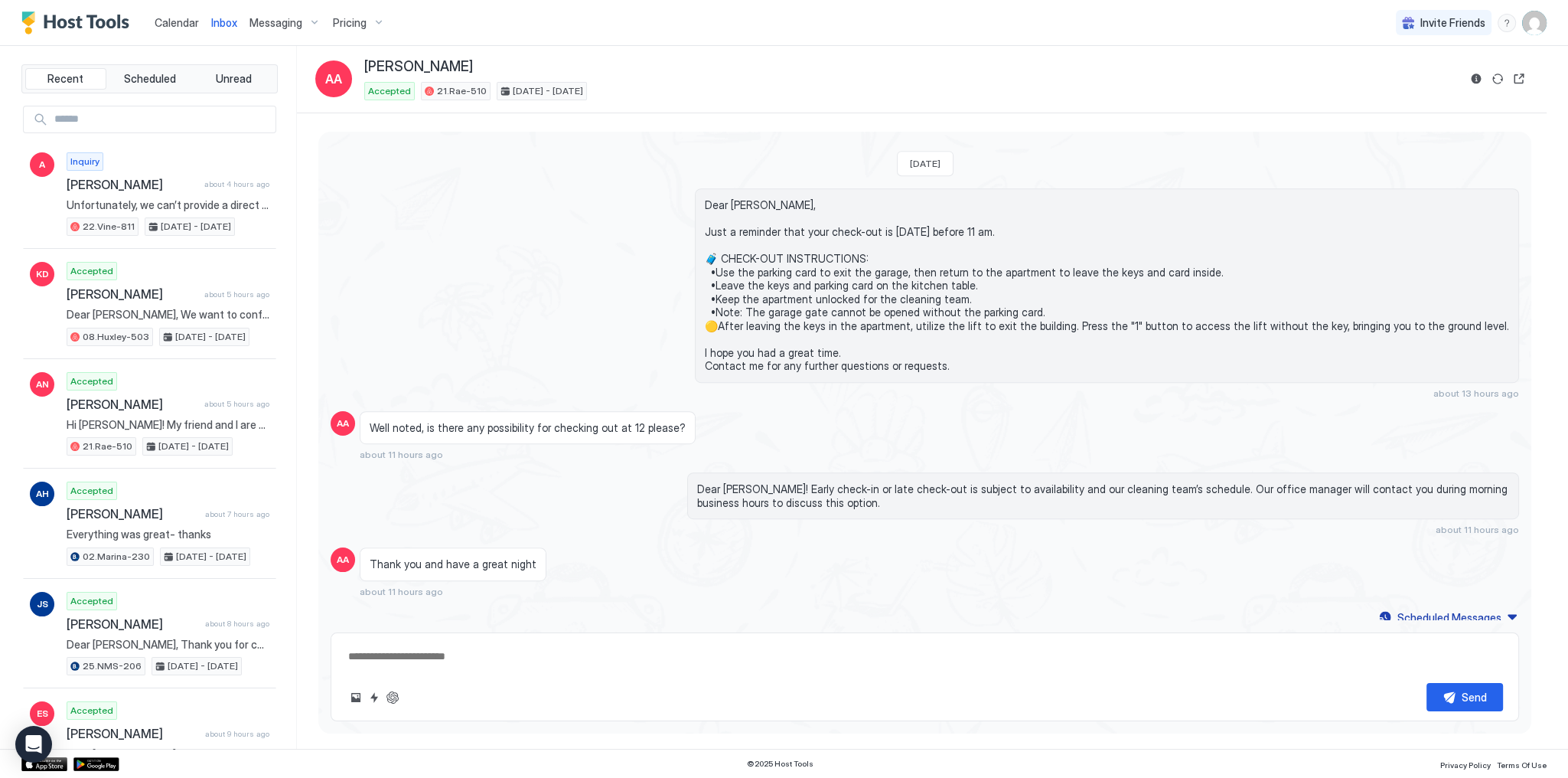
click at [475, 649] on textarea at bounding box center [924, 657] width 1156 height 29
type textarea "*"
click at [374, 705] on button "Quick reply" at bounding box center [374, 697] width 18 height 18
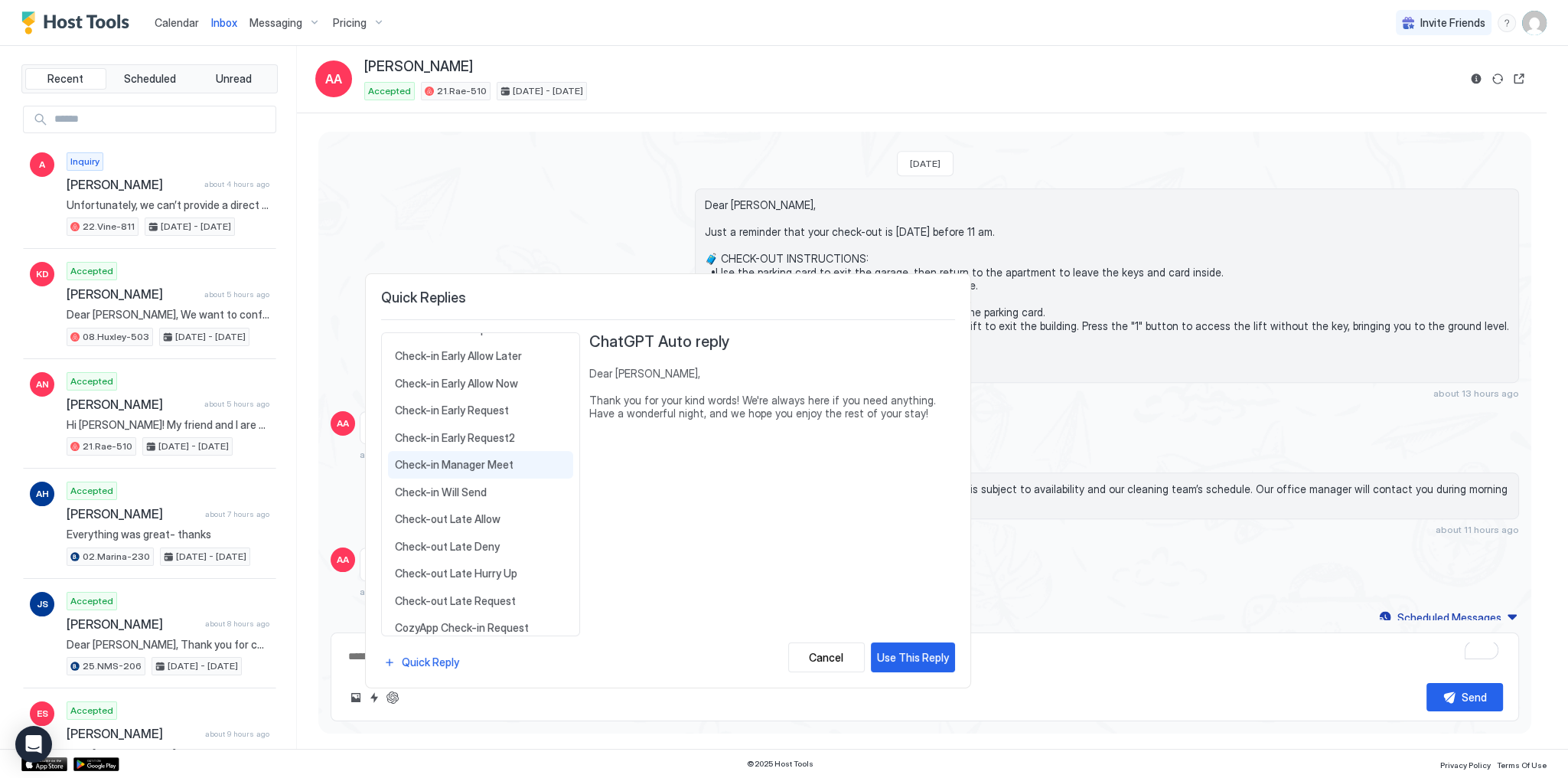
scroll to position [306, 0]
click at [500, 414] on div "Check-in Will Send Dear {{Guest First Name}}, We will send the detailed check-i…" at bounding box center [480, 406] width 185 height 28
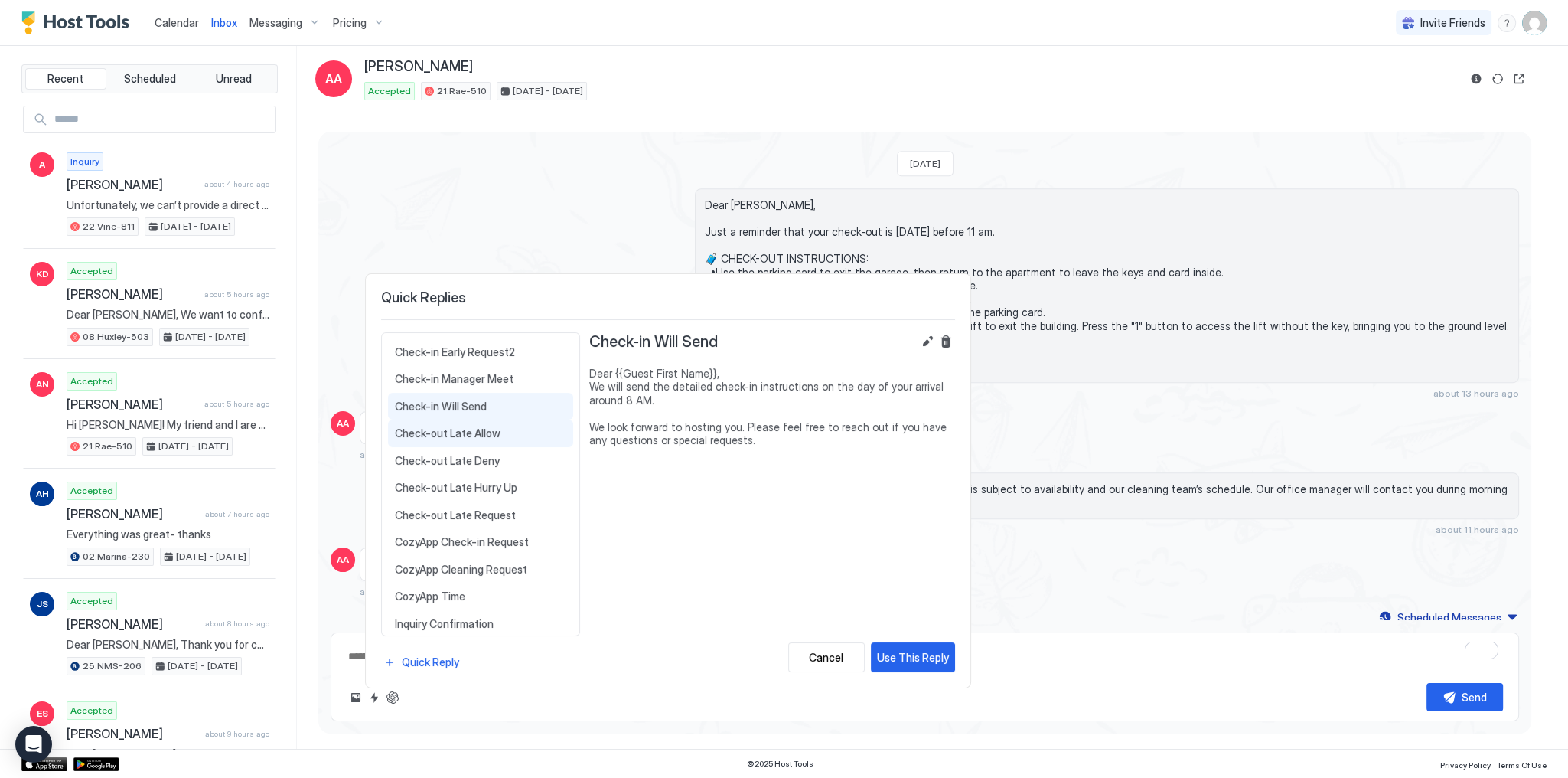
click at [497, 429] on span "Check-out Late Allow" at bounding box center [481, 433] width 171 height 13
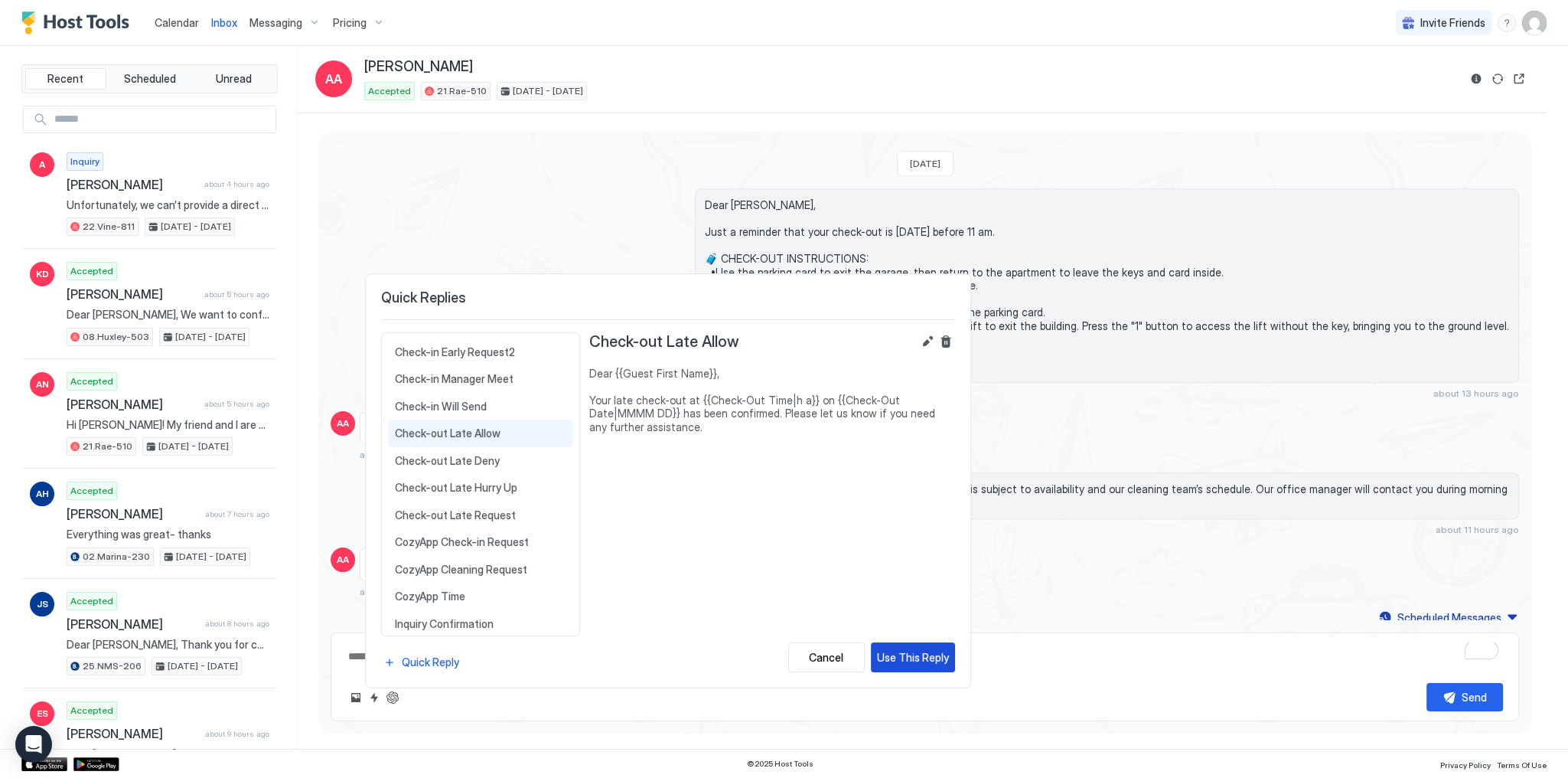
click at [913, 657] on div "Use This Reply" at bounding box center [913, 657] width 72 height 16
type textarea "*"
type textarea "**********"
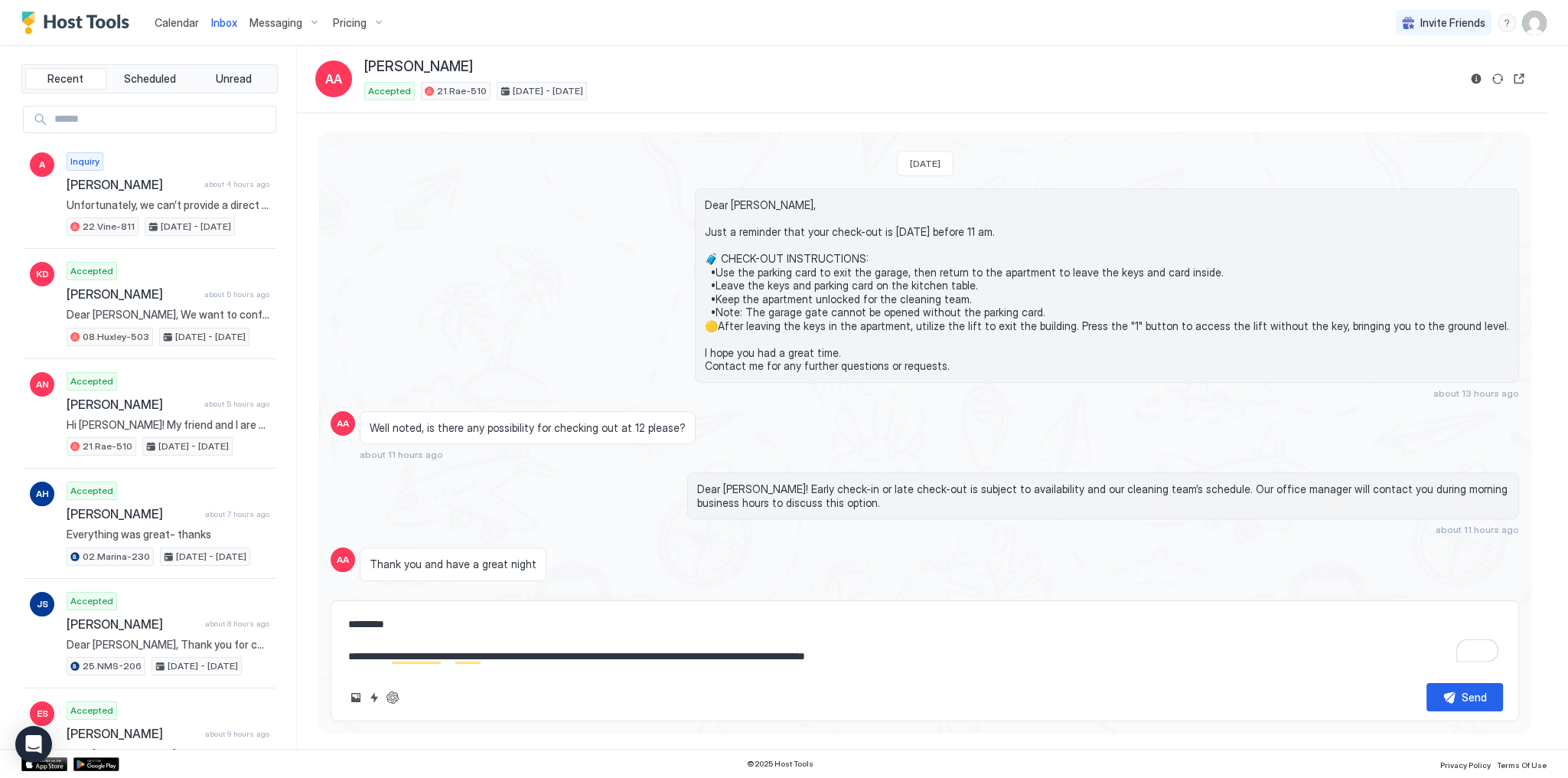
click at [732, 652] on textarea "**********" at bounding box center [924, 641] width 1156 height 60
type textarea "*"
click at [1482, 78] on button "Reservation information" at bounding box center [1476, 79] width 18 height 18
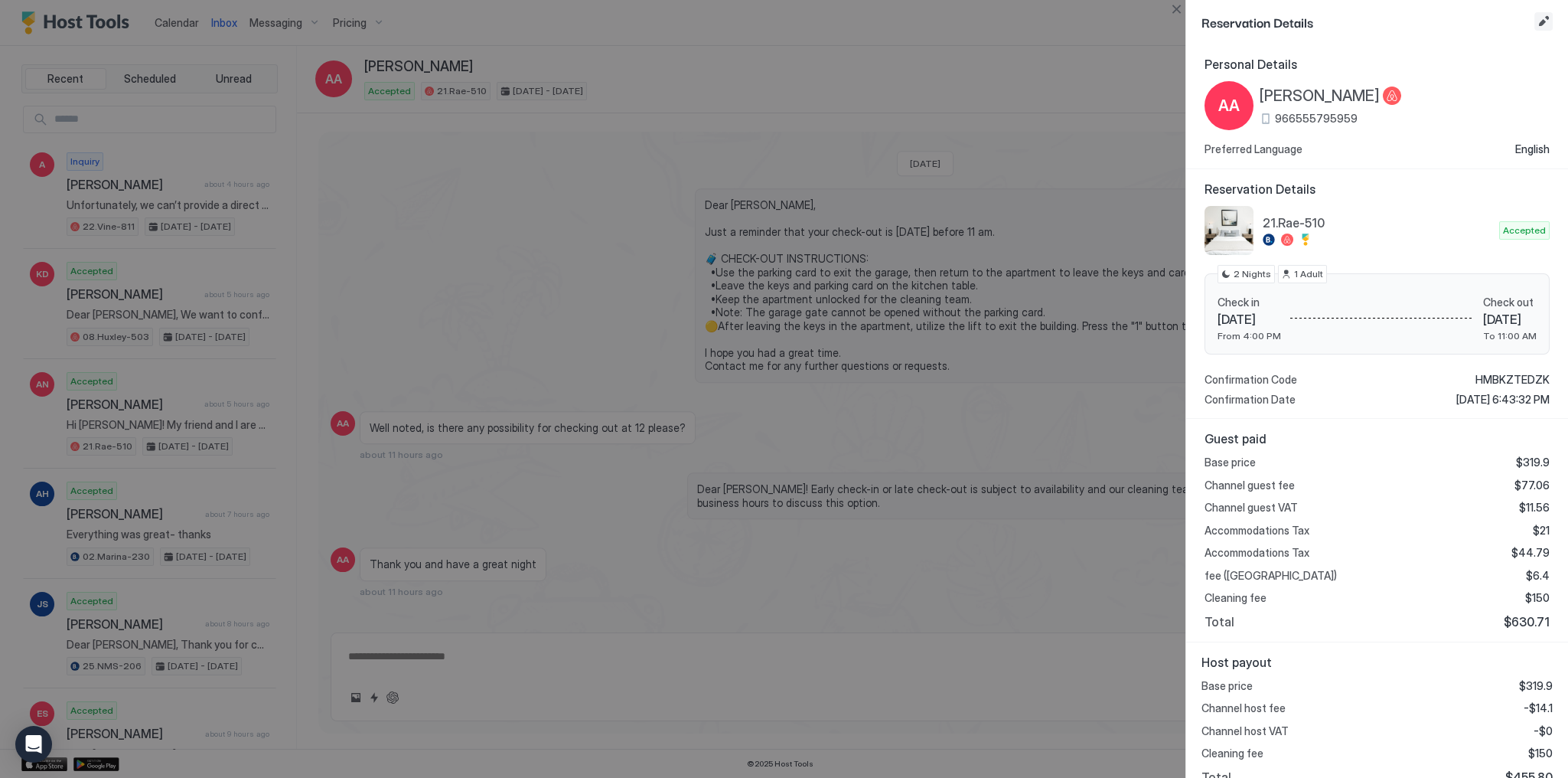
click at [1539, 25] on button "Edit reservation" at bounding box center [1543, 21] width 18 height 18
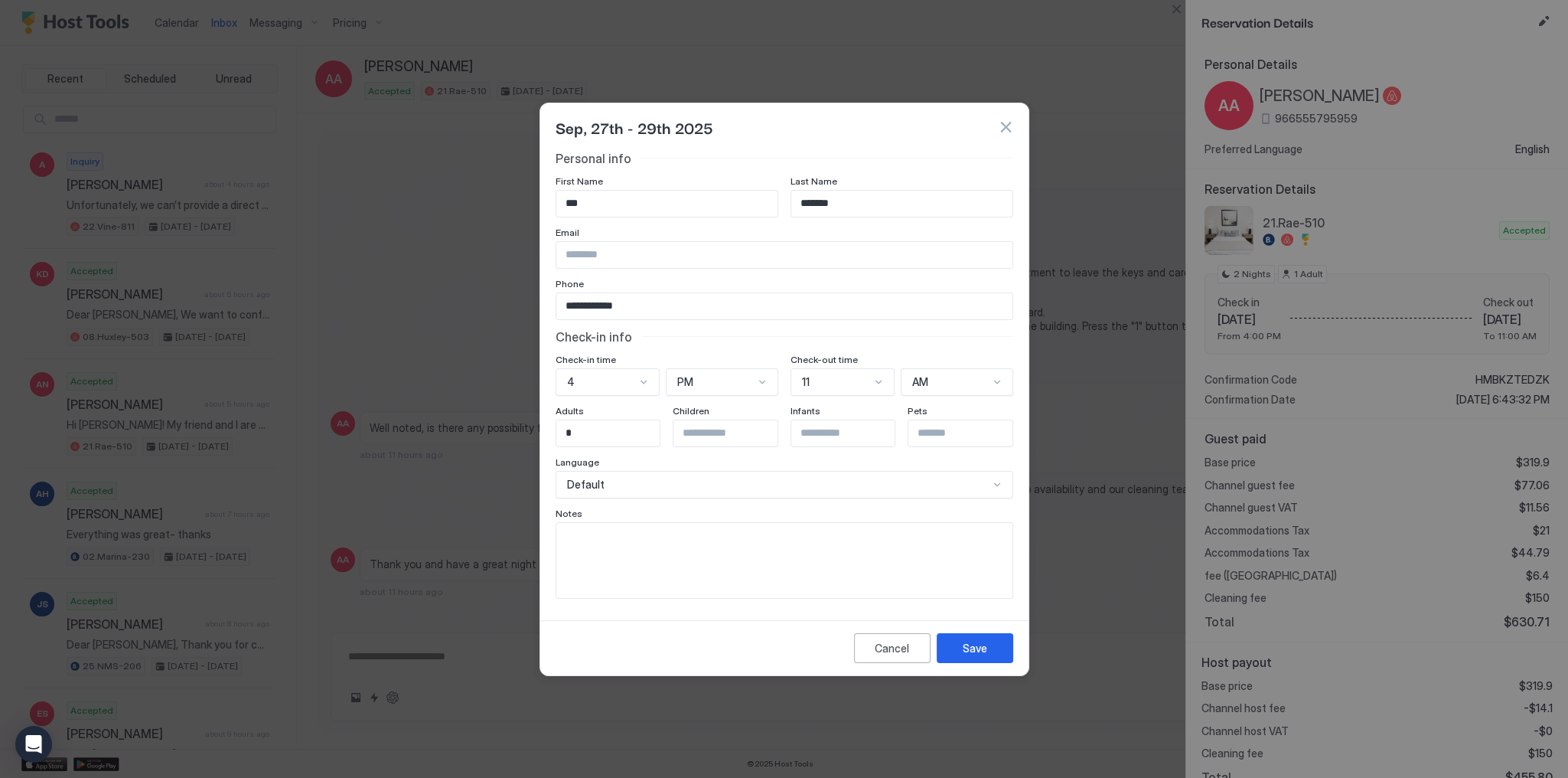
scroll to position [19, 0]
click at [829, 389] on div "11" at bounding box center [842, 382] width 104 height 28
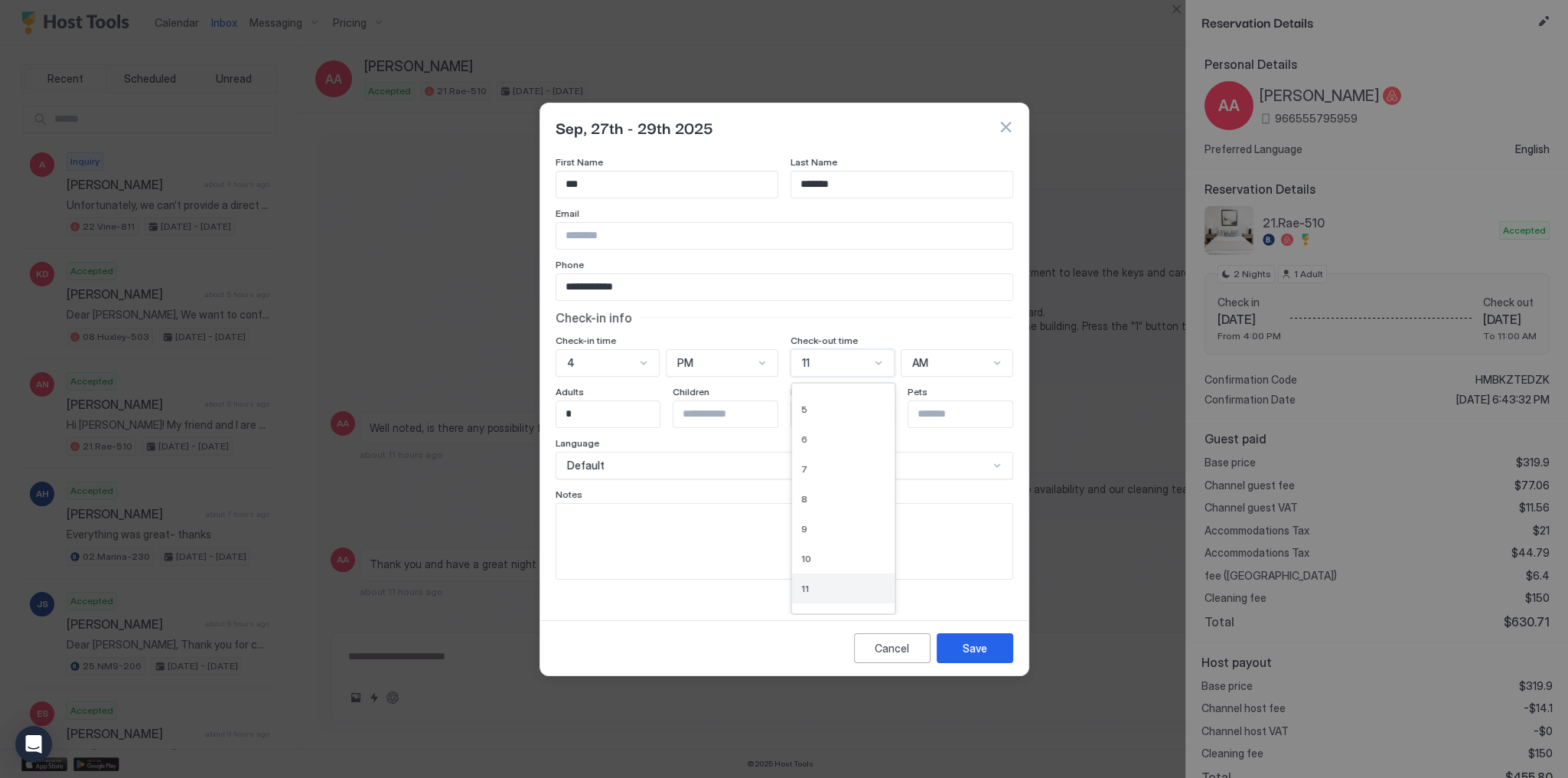
scroll to position [129, 0]
drag, startPoint x: 820, startPoint y: 601, endPoint x: 854, endPoint y: 520, distance: 87.8
click at [819, 601] on div "12" at bounding box center [844, 598] width 84 height 11
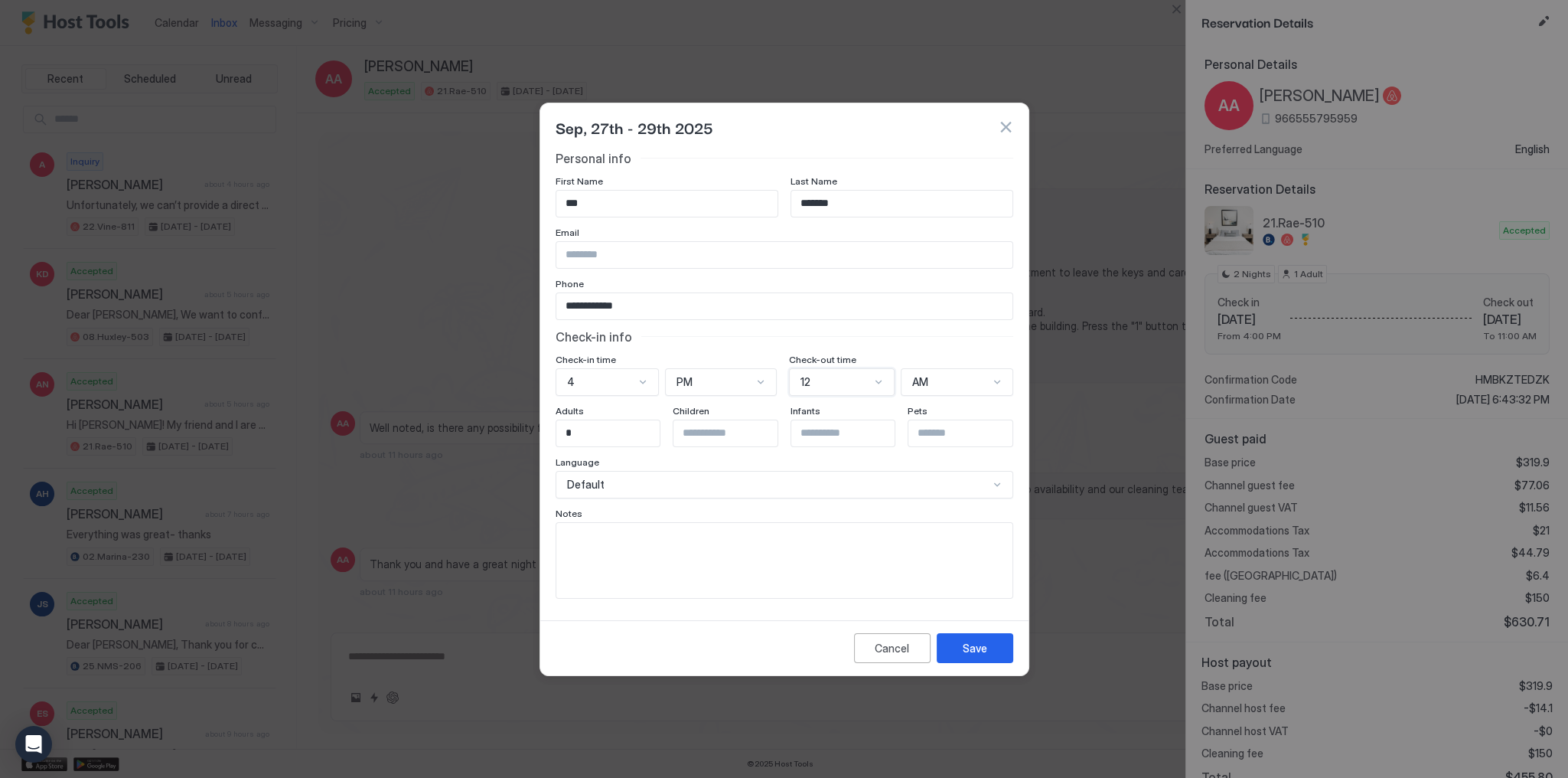
click at [936, 378] on div "AM" at bounding box center [950, 382] width 75 height 13
click at [916, 445] on span "PM" at bounding box center [919, 447] width 14 height 11
click at [934, 329] on div "Check-in info" at bounding box center [784, 337] width 458 height 15
click at [994, 647] on button "Save" at bounding box center [974, 649] width 76 height 30
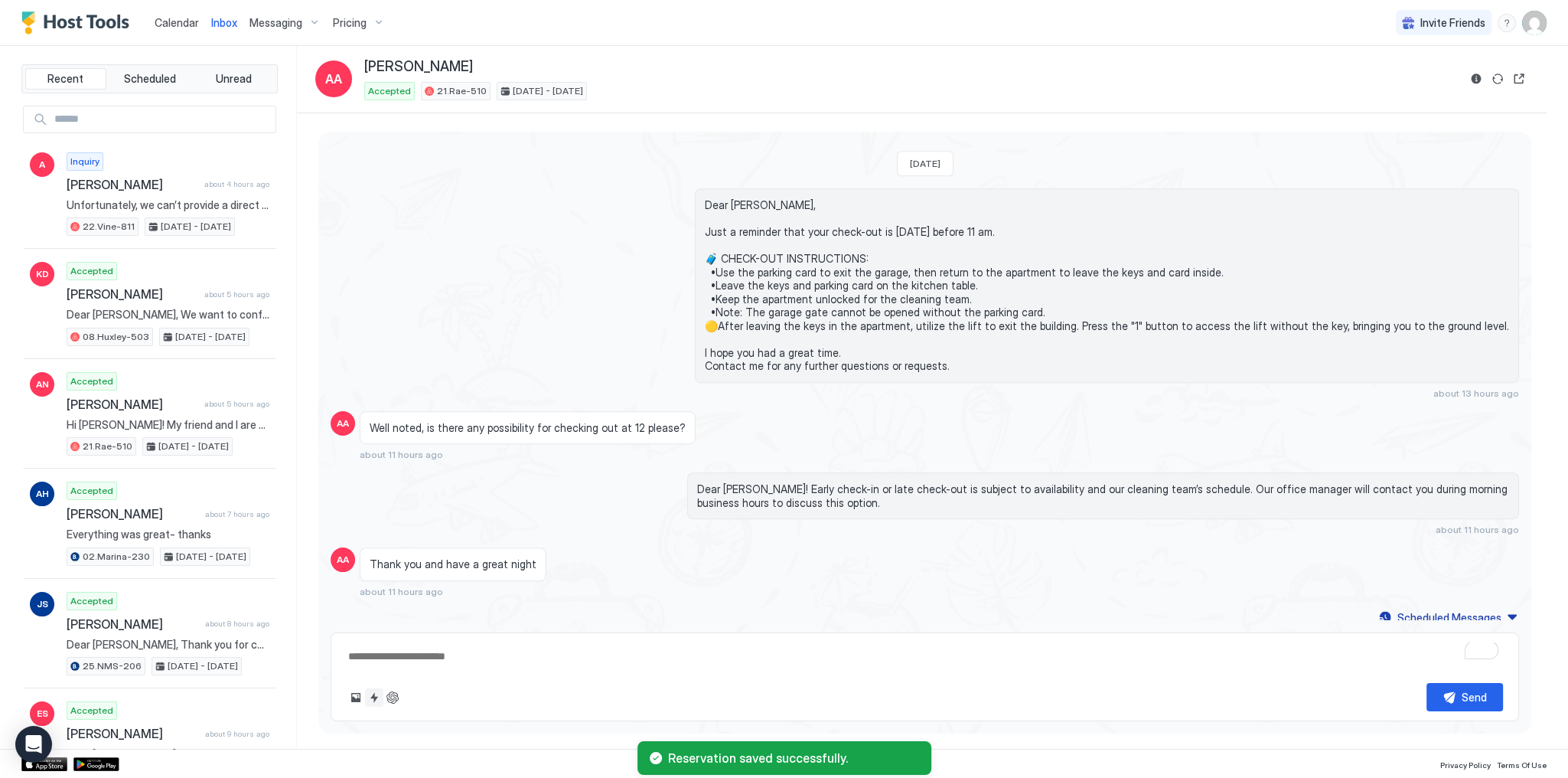
click at [373, 701] on button "Quick reply" at bounding box center [374, 697] width 18 height 18
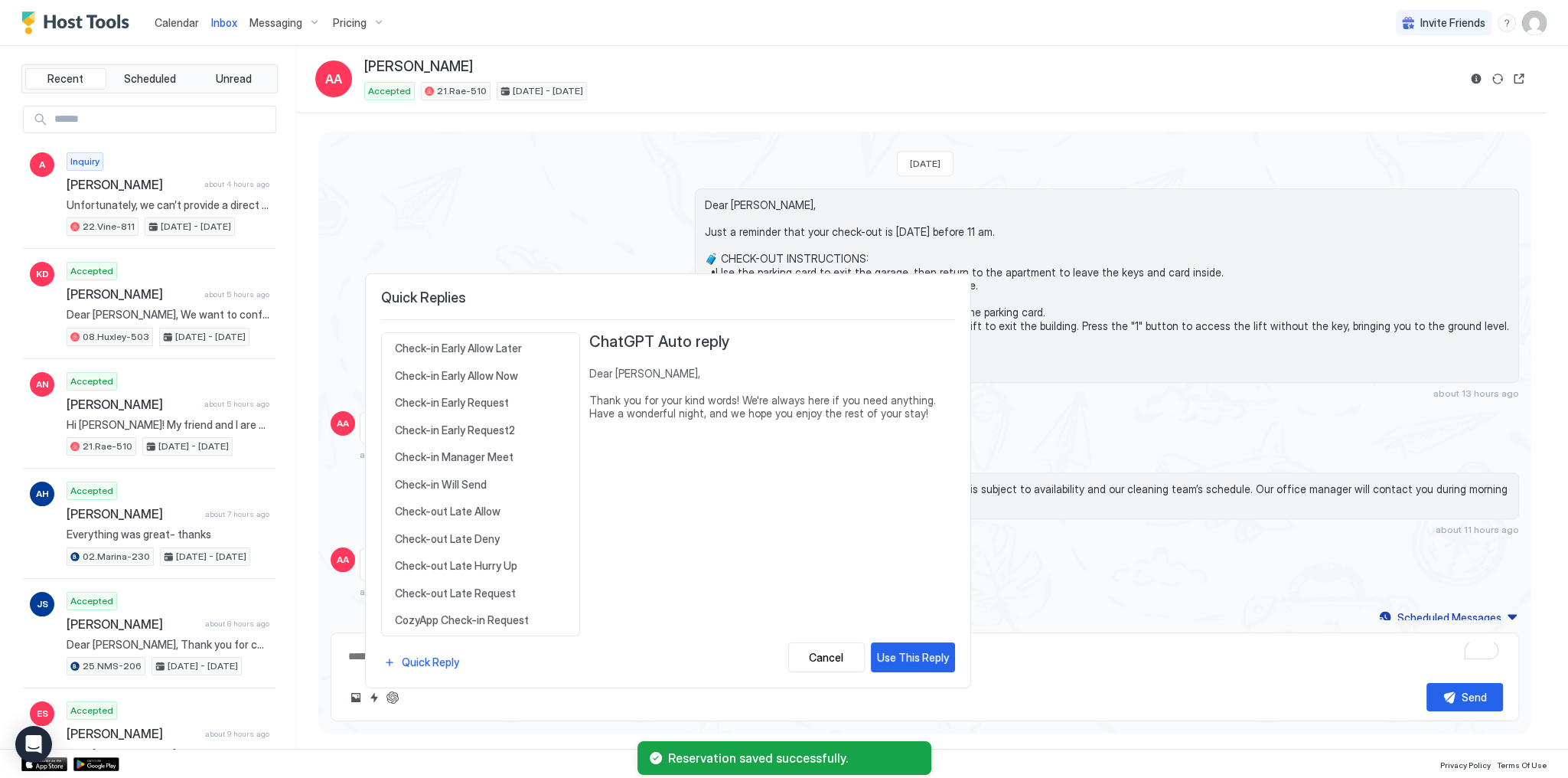
scroll to position [368, 0]
click at [514, 374] on span "Check-out Late Allow" at bounding box center [481, 372] width 171 height 13
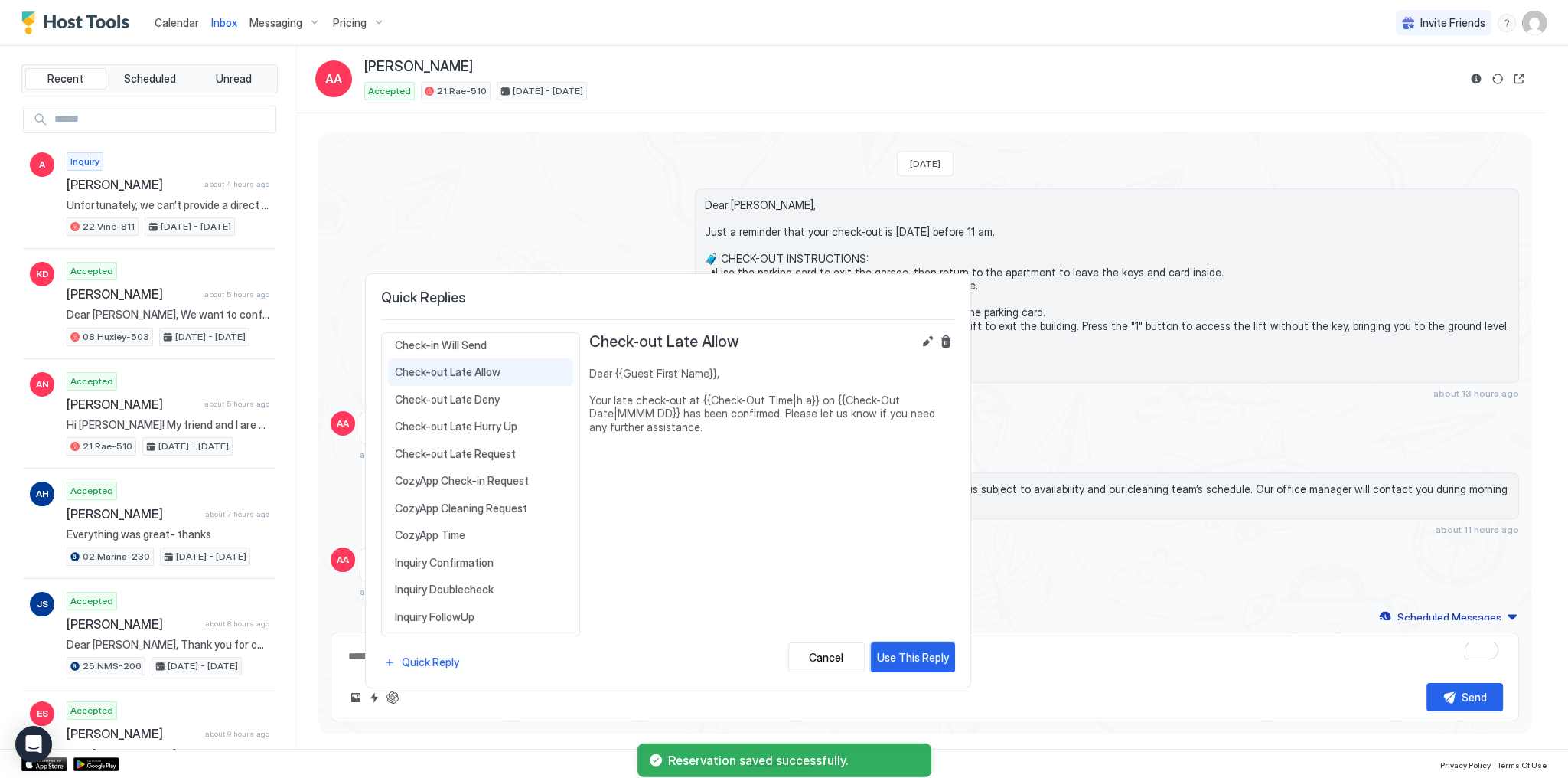
click at [919, 660] on div "Use This Reply" at bounding box center [913, 657] width 72 height 16
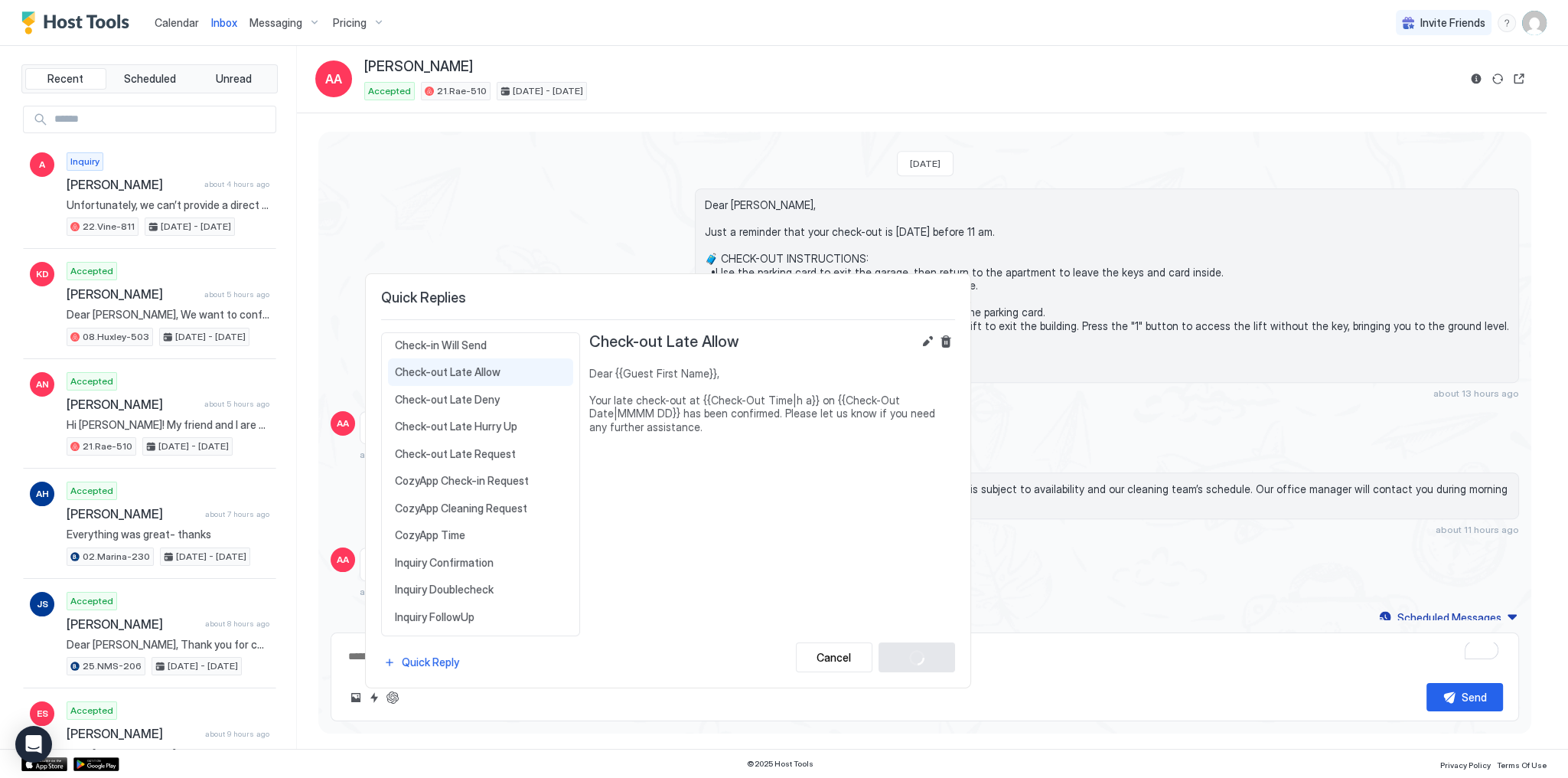
type textarea "*"
type textarea "**********"
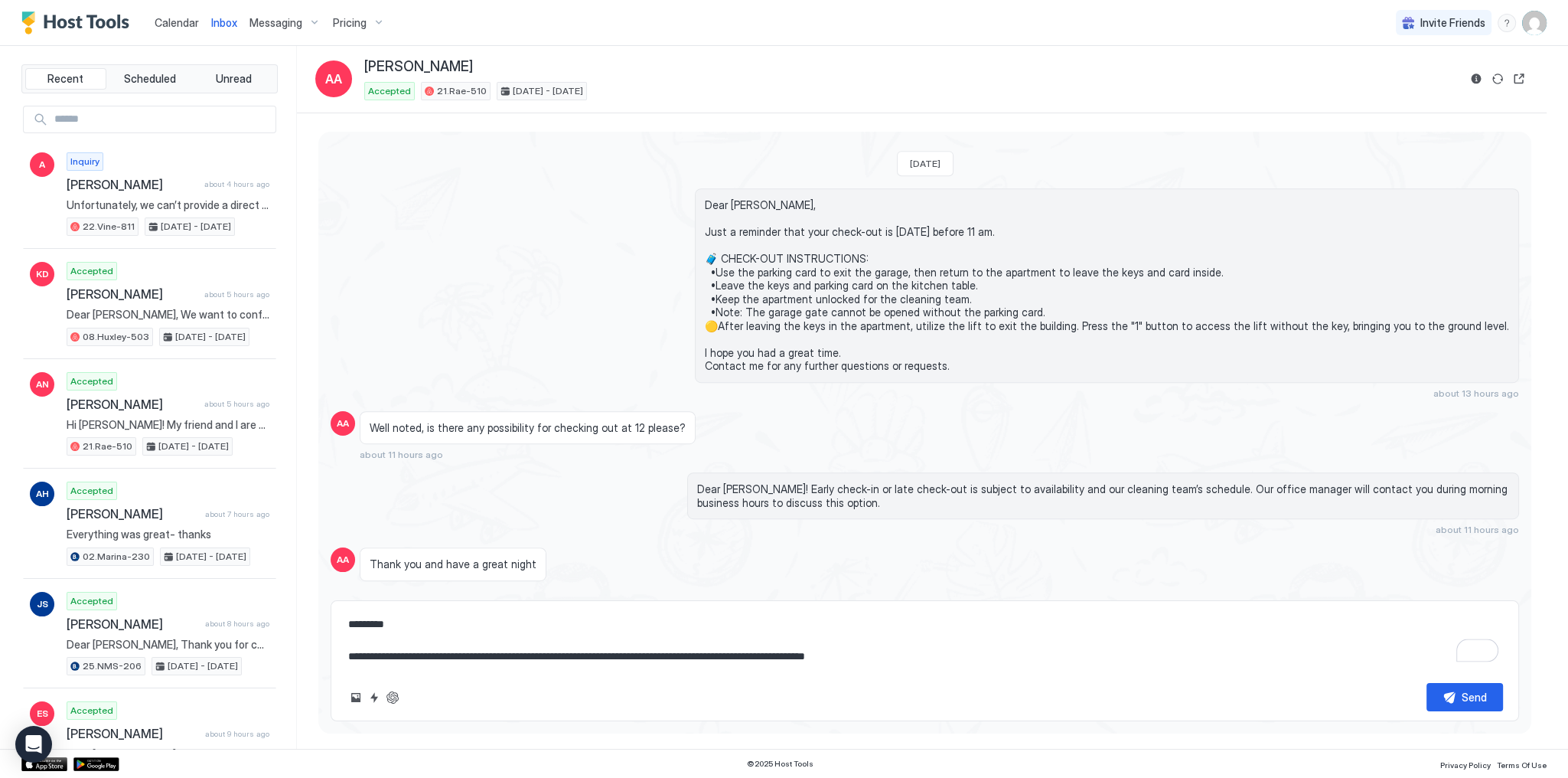
click at [958, 668] on textarea "**********" at bounding box center [924, 641] width 1156 height 60
click at [574, 264] on div "Dear [PERSON_NAME], Just a reminder that your check-out is [DATE] before 11 am.…" at bounding box center [925, 293] width 1189 height 210
click at [786, 642] on textarea "**********" at bounding box center [924, 641] width 1156 height 60
click at [1447, 695] on button "Send" at bounding box center [1465, 697] width 76 height 29
type textarea "*"
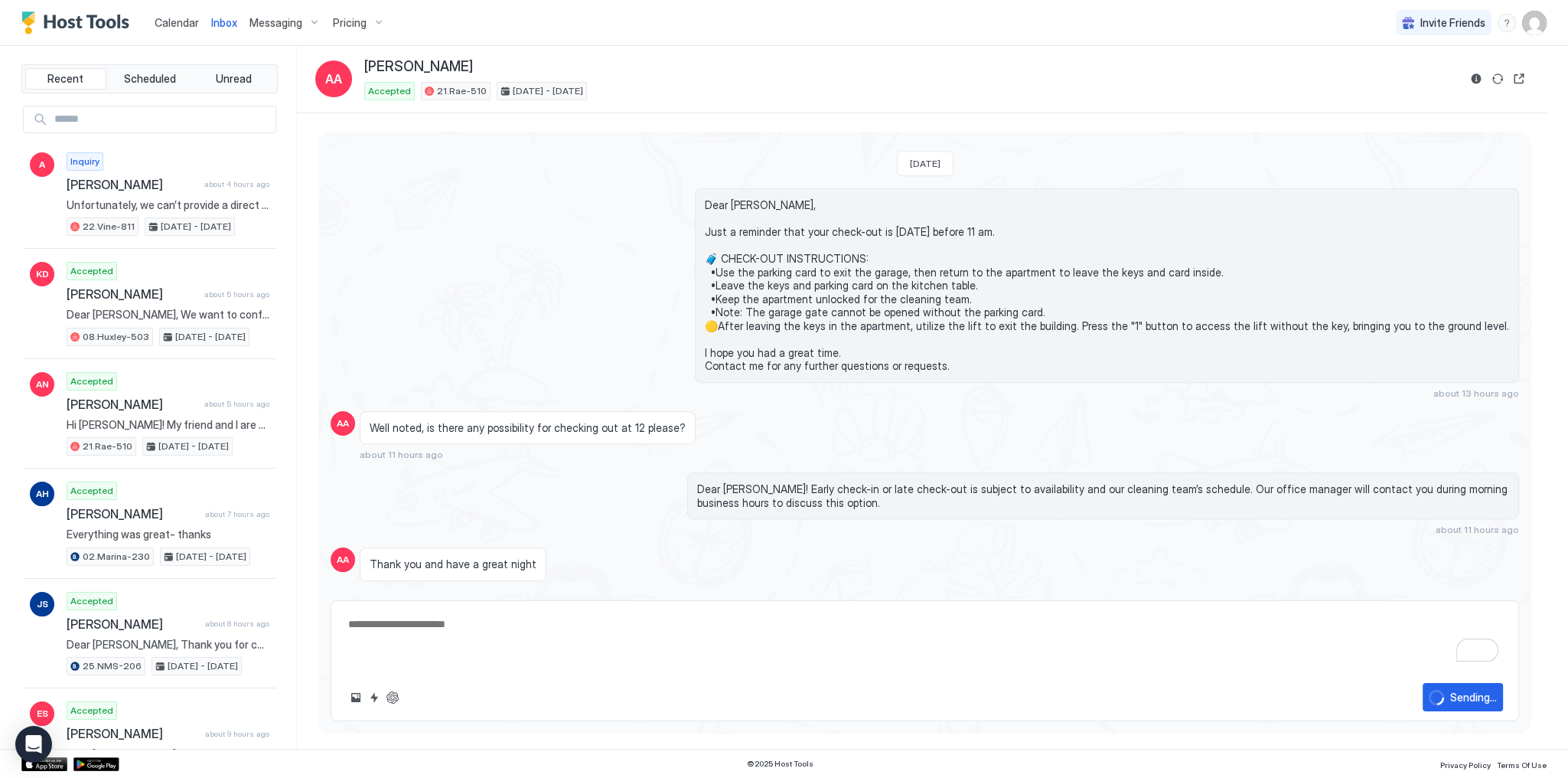
type textarea "*"
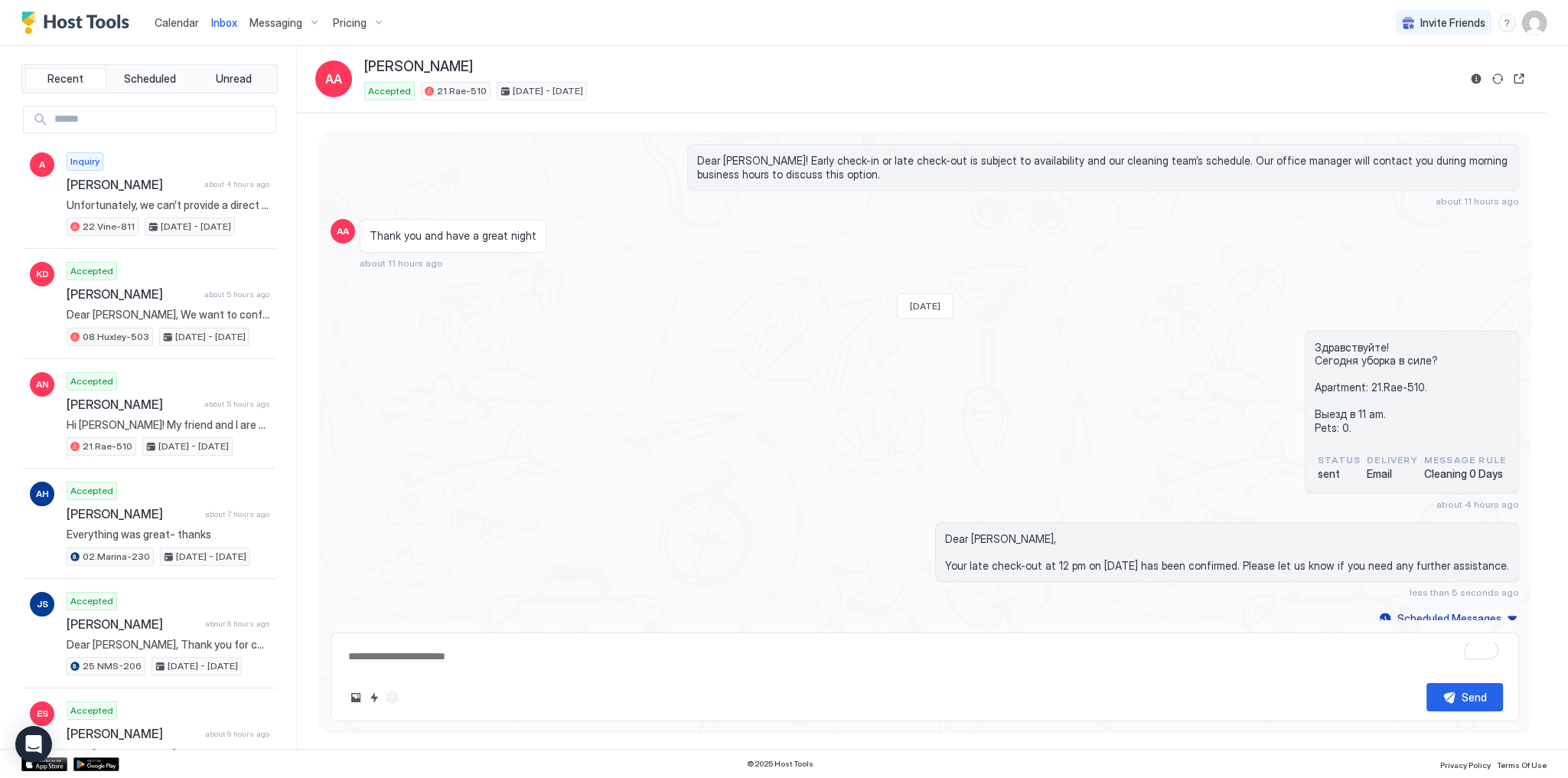
click at [179, 19] on span "Calendar" at bounding box center [177, 22] width 44 height 13
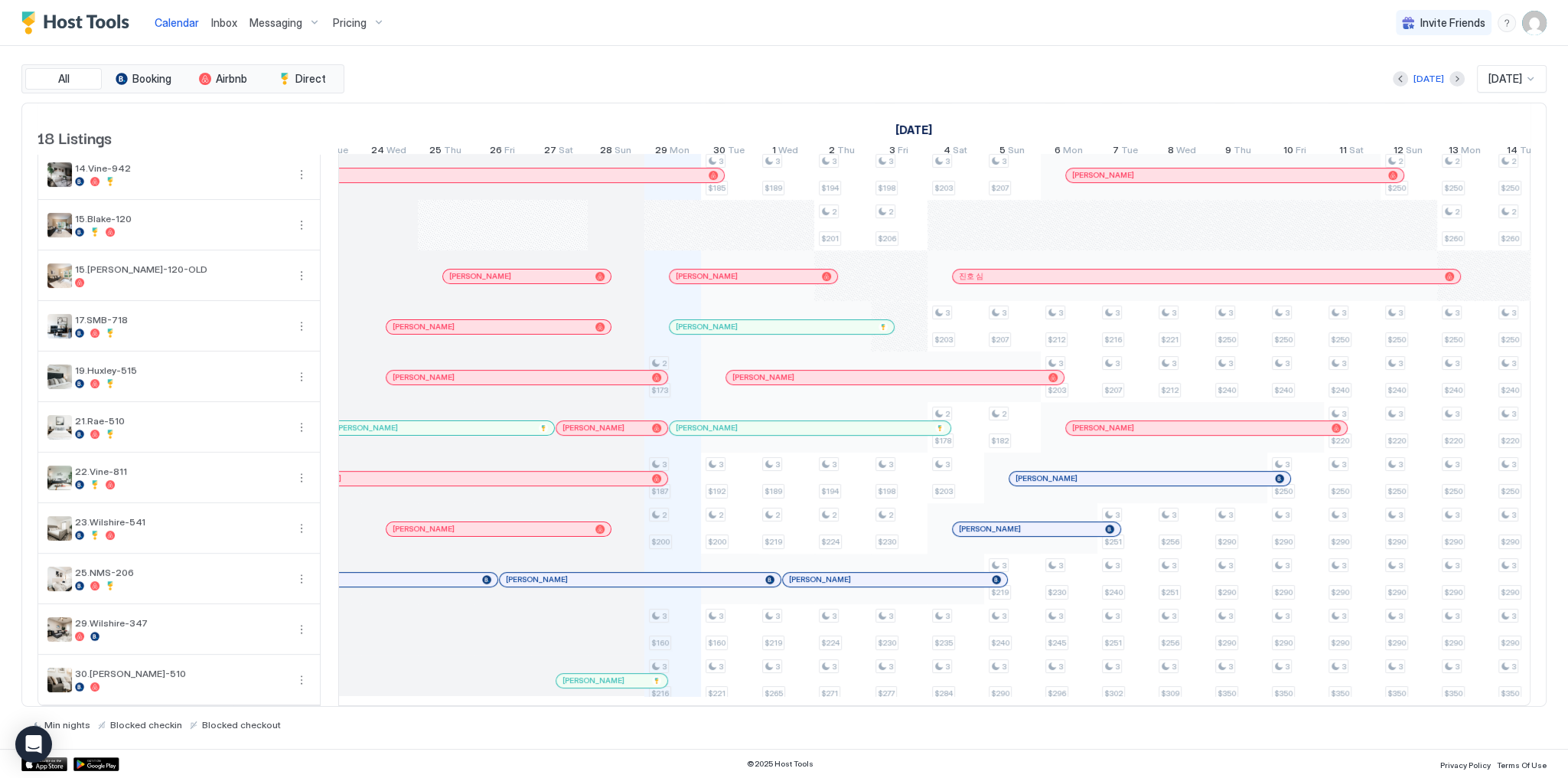
scroll to position [0, 544]
click at [886, 23] on div "Calendar Inbox Messaging Pricing Invite Friends SG" at bounding box center [784, 23] width 1568 height 46
click at [594, 76] on div "[DATE] [DATE]" at bounding box center [947, 79] width 1199 height 28
click at [570, 89] on div "[DATE] [DATE]" at bounding box center [947, 79] width 1199 height 28
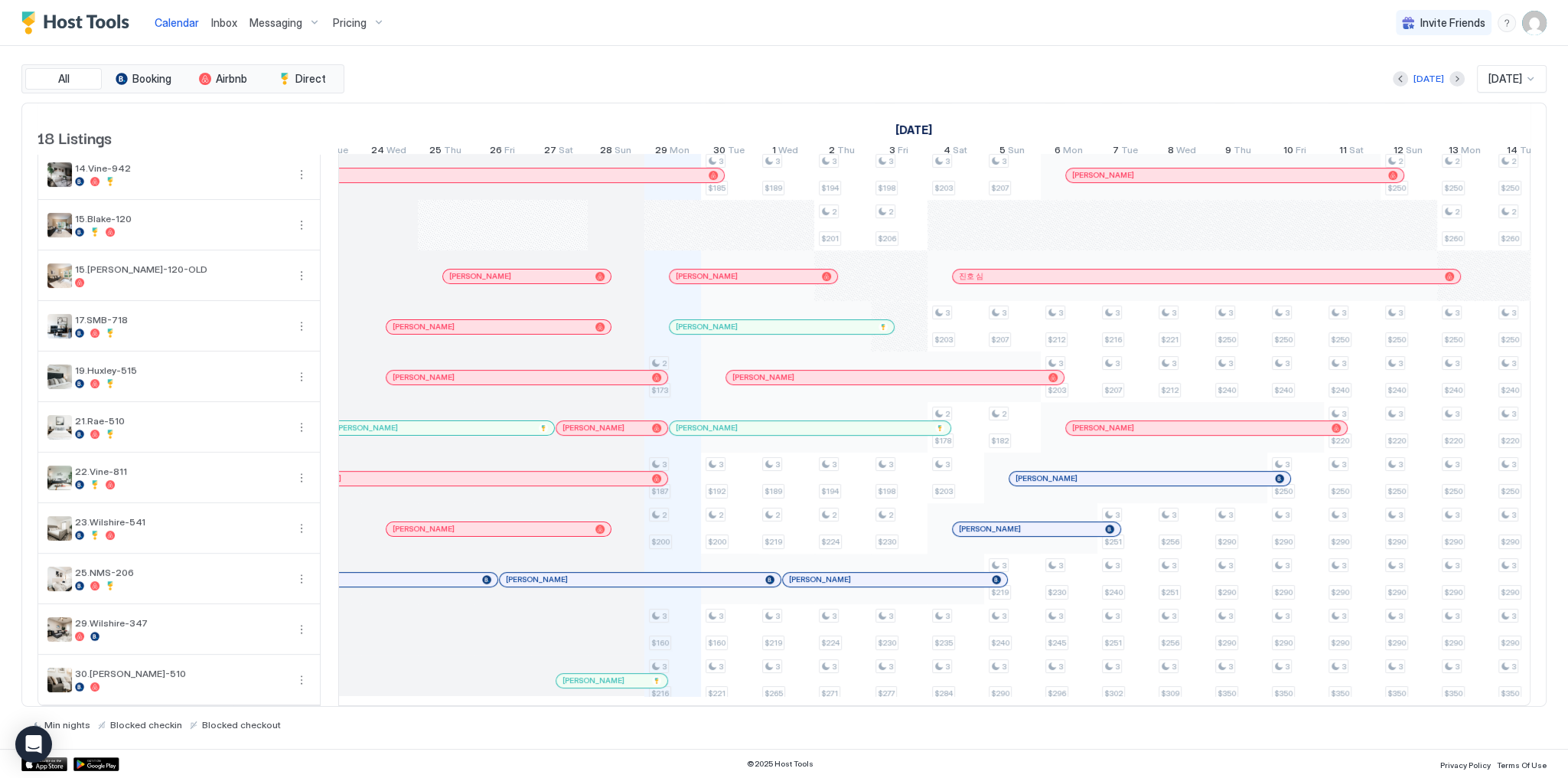
click at [570, 89] on div "[DATE] [DATE]" at bounding box center [947, 79] width 1199 height 28
click at [826, 35] on div "Calendar Inbox Messaging Pricing Invite Friends SG" at bounding box center [784, 23] width 1568 height 46
click at [974, 107] on div "[DATE] [DATE] [DATE] 14 Sun 15 Mon 16 Tue 17 Wed 18 Thu 19 Fri 20 Sat 21 Sun 22…" at bounding box center [390, 133] width 1193 height 60
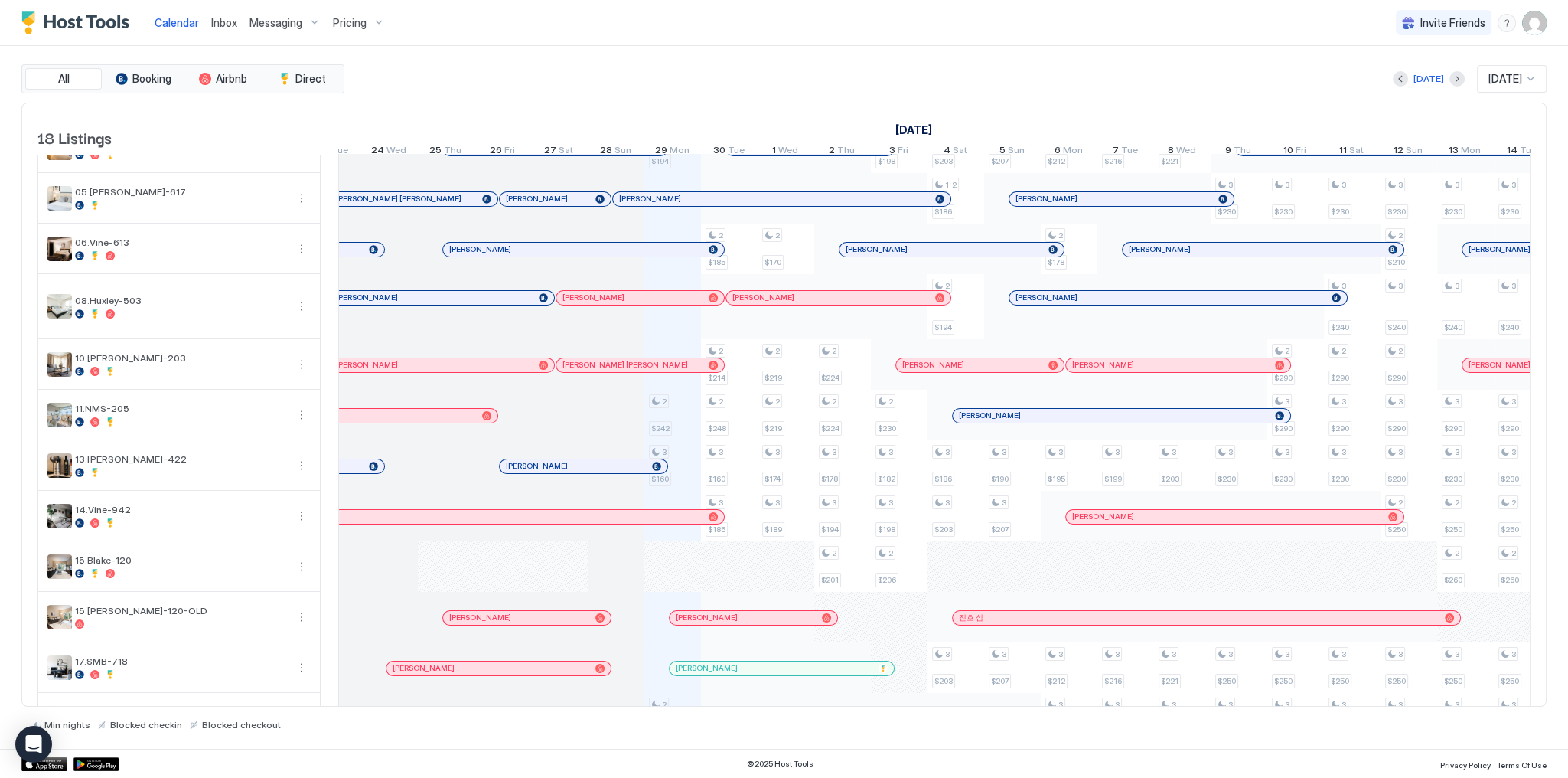
scroll to position [0, 0]
